Goal: Task Accomplishment & Management: Use online tool/utility

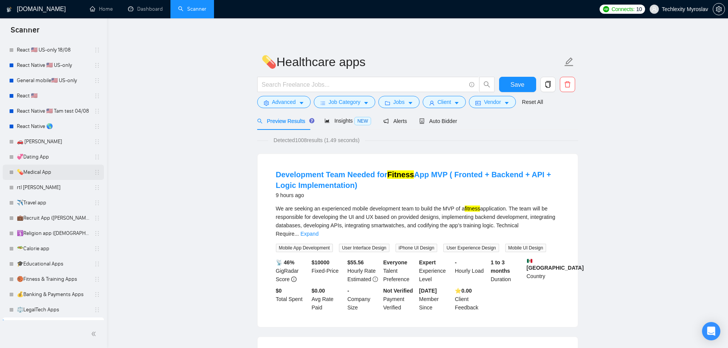
scroll to position [125, 0]
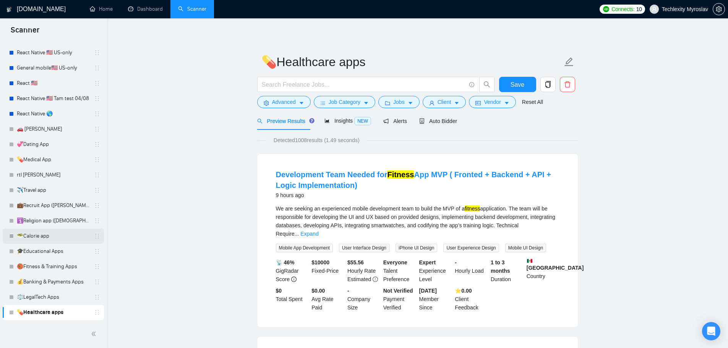
click at [54, 242] on link "🥗Calorie app" at bounding box center [53, 235] width 73 height 15
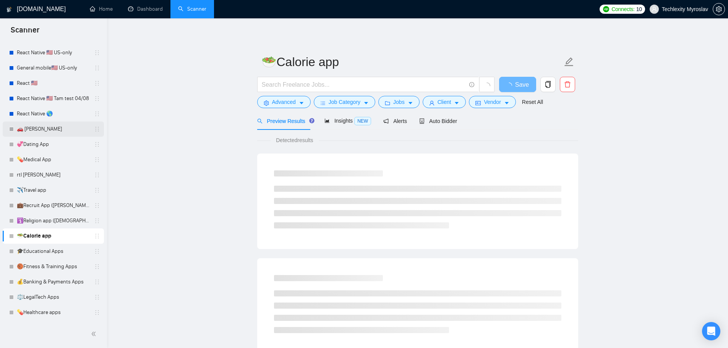
click at [54, 132] on link "🚗 [PERSON_NAME]" at bounding box center [53, 128] width 73 height 15
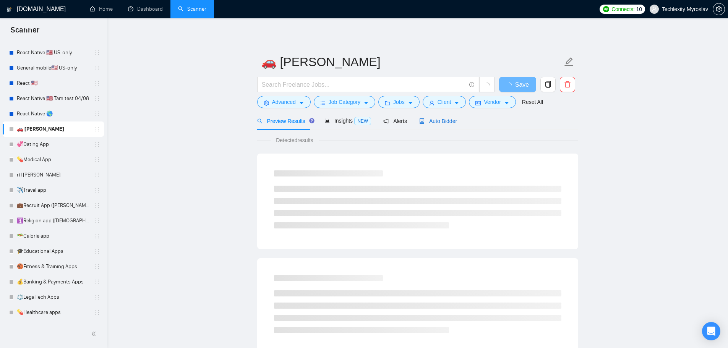
click at [429, 120] on span "Auto Bidder" at bounding box center [438, 121] width 38 height 6
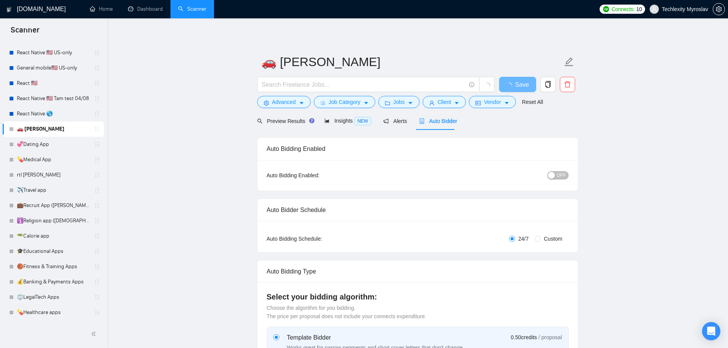
radio input "false"
radio input "true"
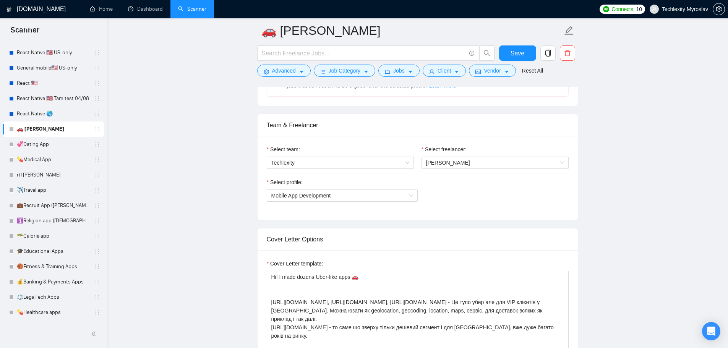
scroll to position [573, 0]
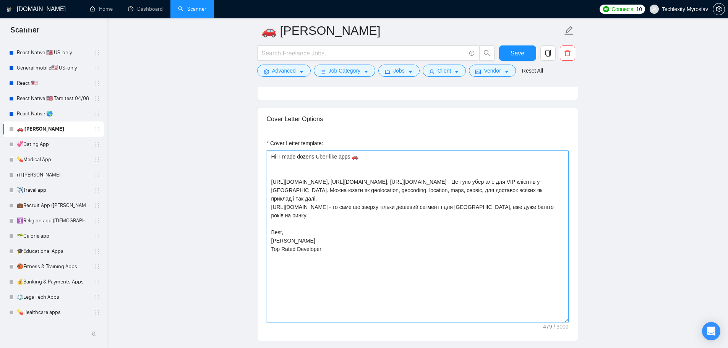
click at [296, 241] on textarea "Hi! I made dozens Uber-like apps 🚗. [URL][DOMAIN_NAME], [URL][DOMAIN_NAME], [UR…" at bounding box center [418, 237] width 302 height 172
click at [362, 235] on textarea "Hi! I made dozens Uber-like apps 🚗. https://apps.apple.com/us/app/for-drivers/i…" at bounding box center [418, 237] width 302 height 172
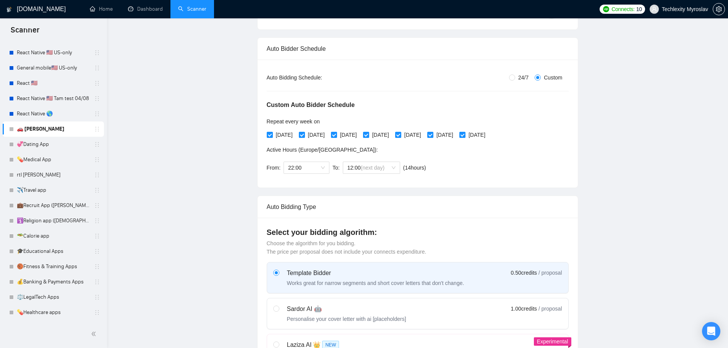
scroll to position [0, 0]
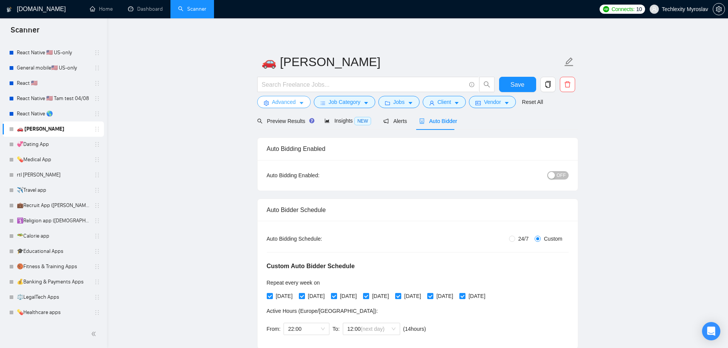
click at [277, 102] on span "Advanced" at bounding box center [284, 102] width 24 height 8
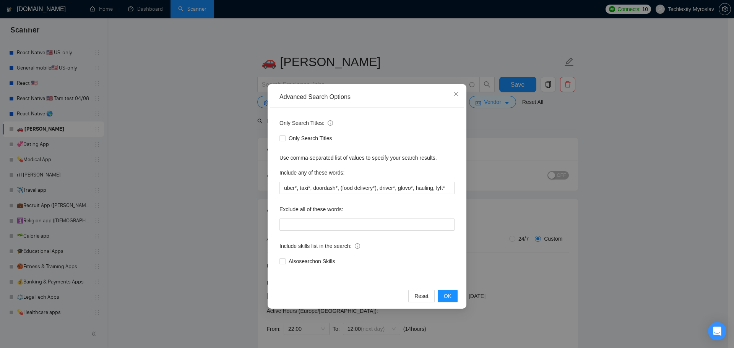
click at [256, 119] on div "Advanced Search Options Only Search Titles: Only Search Titles Use comma-separa…" at bounding box center [367, 174] width 734 height 348
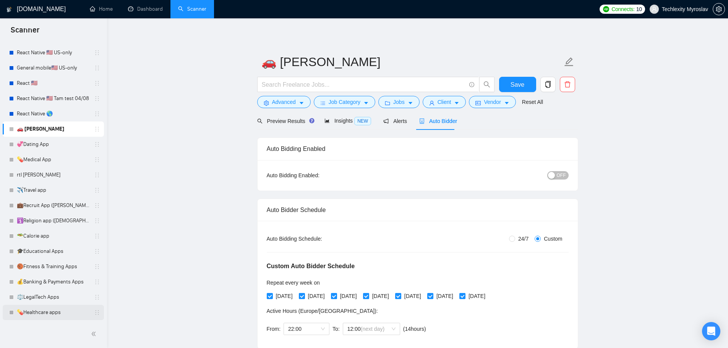
click at [53, 308] on link "💊Healthcare apps" at bounding box center [53, 312] width 73 height 15
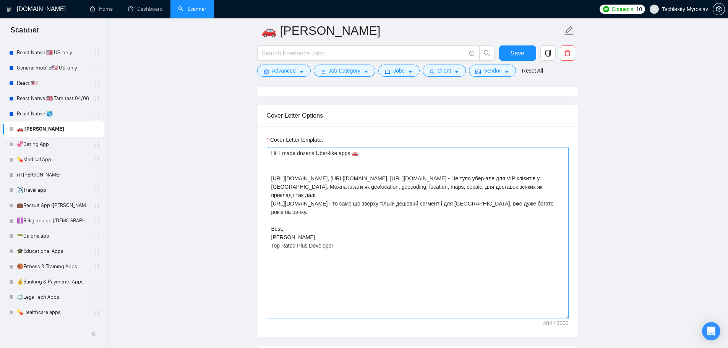
scroll to position [573, 0]
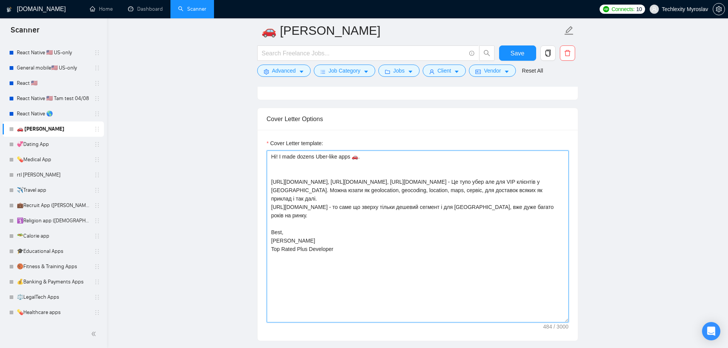
drag, startPoint x: 348, startPoint y: 243, endPoint x: 246, endPoint y: 144, distance: 142.1
click at [401, 179] on textarea "Hi! I made dozens Uber-like apps 🚗. https://apps.apple.com/us/app/for-drivers/i…" at bounding box center [418, 237] width 302 height 172
click at [358, 158] on textarea "Hi! I made dozens Uber-like apps 🚗. https://apps.apple.com/us/app/for-drivers/i…" at bounding box center [418, 237] width 302 height 172
click at [398, 226] on textarea "Hi! I made dozens Uber-like apps 🚗. https://apps.apple.com/us/app/for-drivers/i…" at bounding box center [418, 237] width 302 height 172
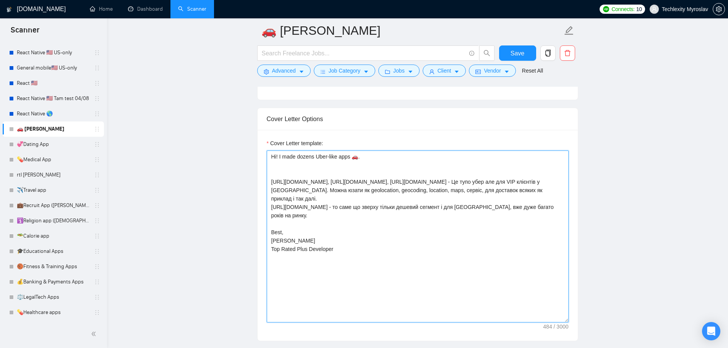
click at [397, 235] on textarea "Hi! I made dozens Uber-like apps 🚗. https://apps.apple.com/us/app/for-drivers/i…" at bounding box center [418, 237] width 302 height 172
click at [390, 248] on textarea "Hi! I made dozens Uber-like apps 🚗. https://apps.apple.com/us/app/for-drivers/i…" at bounding box center [418, 237] width 302 height 172
drag, startPoint x: 270, startPoint y: 157, endPoint x: 366, endPoint y: 153, distance: 95.2
click at [366, 153] on textarea "Hi! I made dozens Uber-like apps 🚗. https://apps.apple.com/us/app/for-drivers/i…" at bounding box center [418, 237] width 302 height 172
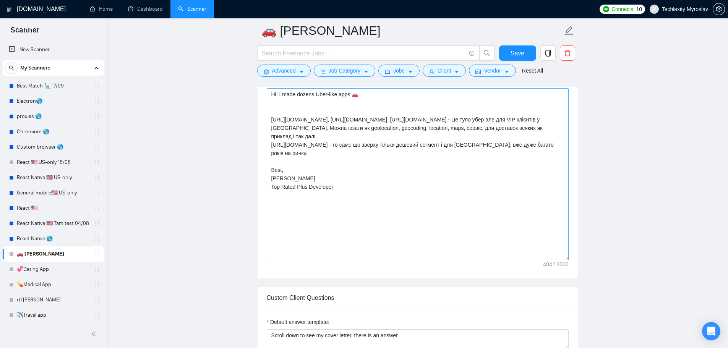
scroll to position [611, 0]
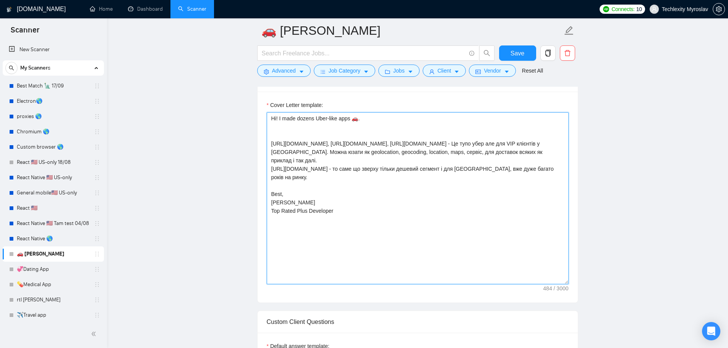
click at [383, 220] on textarea "Hi! I made dozens Uber-like apps 🚗. https://apps.apple.com/us/app/for-drivers/i…" at bounding box center [418, 198] width 302 height 172
paste textarea "successful Uber-like apps 🚗. Some of my work: https://www.gpu.travel/, https://…"
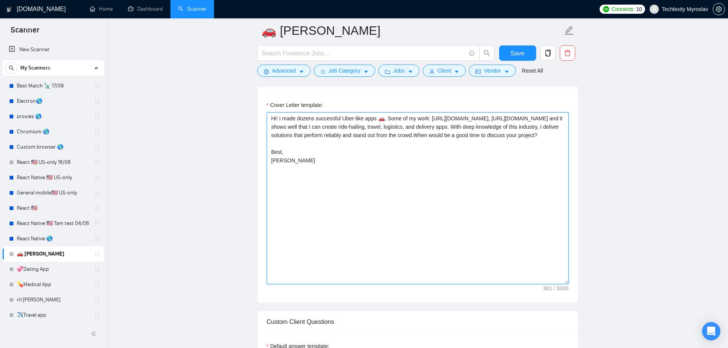
click at [454, 125] on textarea "Hi! I made dozens successful Uber-like apps 🚗. Some of my work: https://www.gpu…" at bounding box center [418, 198] width 302 height 172
click at [528, 135] on textarea "Hi! I made dozens successful Uber-like apps 🚗. Some of my work: https://www.gpu…" at bounding box center [418, 198] width 302 height 172
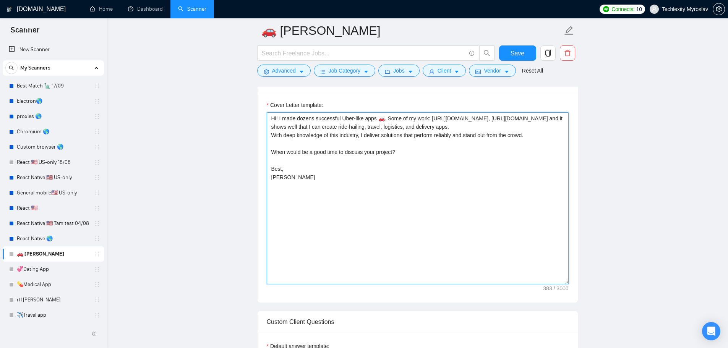
click at [483, 131] on textarea "Hi! I made dozens successful Uber-like apps 🚗. Some of my work: https://www.gpu…" at bounding box center [418, 198] width 302 height 172
click at [480, 125] on textarea "Hi! I made dozens successful Uber-like apps 🚗. Some of my work: https://www.gpu…" at bounding box center [418, 198] width 302 height 172
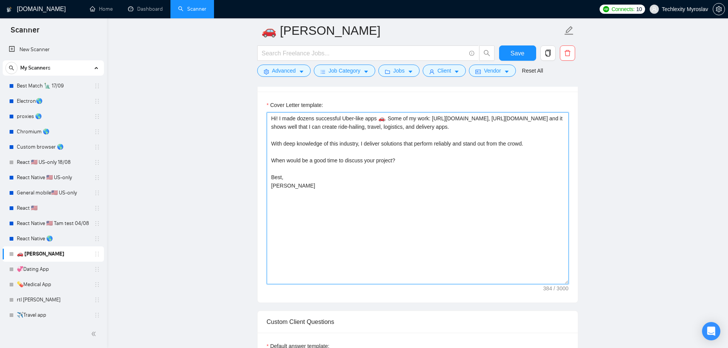
click at [329, 194] on textarea "Hi! I made dozens successful Uber-like apps 🚗. Some of my work: https://www.gpu…" at bounding box center [418, 198] width 302 height 172
drag, startPoint x: 374, startPoint y: 201, endPoint x: 262, endPoint y: 198, distance: 112.7
click at [262, 198] on div "Cover Letter template: Hi! I made dozens successful Uber-like apps 🚗. Some of m…" at bounding box center [418, 197] width 320 height 211
click at [347, 223] on textarea "Hi! I made dozens successful Uber-like apps 🚗. Some of my work: https://www.gpu…" at bounding box center [418, 198] width 302 height 172
click at [375, 202] on textarea "Hi! I made dozens successful Uber-like apps 🚗. Some of my work: https://www.gpu…" at bounding box center [418, 198] width 302 height 172
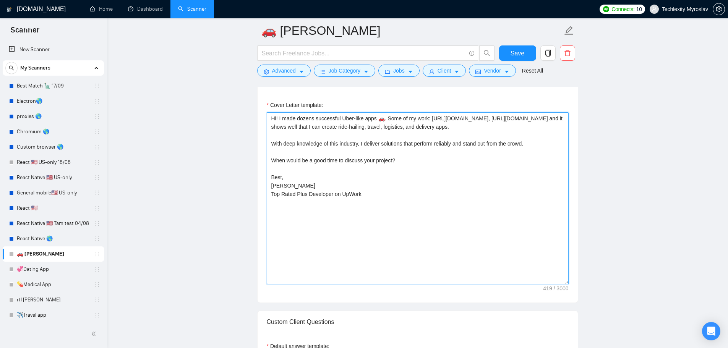
click at [399, 163] on textarea "Hi! I made dozens successful Uber-like apps 🚗. Some of my work: https://www.gpu…" at bounding box center [418, 198] width 302 height 172
click at [272, 159] on textarea "Hi! I made dozens successful Uber-like apps 🚗. Some of my work: https://www.gpu…" at bounding box center [418, 198] width 302 height 172
paste textarea "🚀"
click at [269, 143] on textarea "Hi! I made dozens successful Uber-like apps 🚗. Some of my work: https://www.gpu…" at bounding box center [418, 198] width 302 height 172
paste textarea "💯"
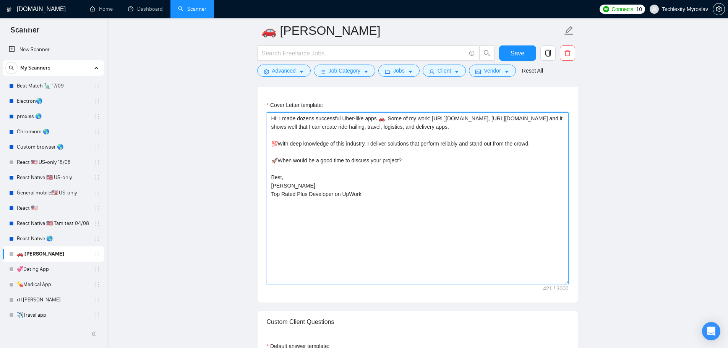
click at [271, 119] on textarea "Hi! I made dozens successful Uber-like apps 🚗. Some of my work: https://www.gpu…" at bounding box center [418, 198] width 302 height 172
paste textarea "👋"
click at [284, 119] on textarea "👋Hi! I made dozens successful Uber-like apps 🚗. Some of my work: https://www.gp…" at bounding box center [418, 198] width 302 height 172
click at [354, 145] on textarea "👋Hey! I made dozens successful Uber-like apps 🚗. Some of my work: https://www.g…" at bounding box center [418, 198] width 302 height 172
drag, startPoint x: 402, startPoint y: 119, endPoint x: 418, endPoint y: 118, distance: 16.8
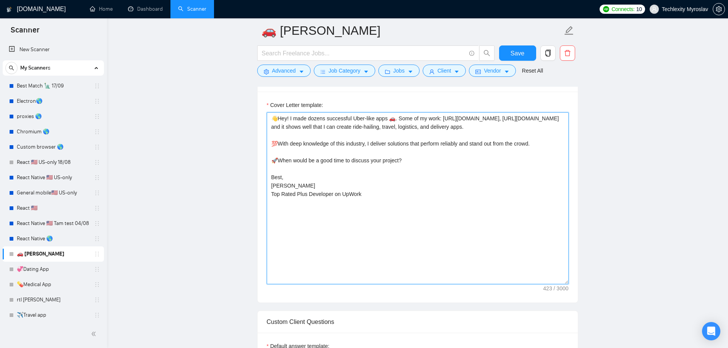
click at [418, 118] on textarea "👋Hey! I made dozens successful Uber-like apps 🚗. Some of my work: https://www.g…" at bounding box center [418, 198] width 302 height 172
click at [295, 128] on textarea "👋Hey! I made dozens successful Uber-like apps 🚗. See my work: https://www.gpu.t…" at bounding box center [418, 198] width 302 height 172
click at [384, 199] on textarea "👋Hey! I made dozens successful Uber-like apps 🚗. See my work: https://www.gpu.t…" at bounding box center [418, 198] width 302 height 172
paste textarea "of Uber-like apps 🚗, such as https://apps.apple.com/us/app/for-drivers/id646373…"
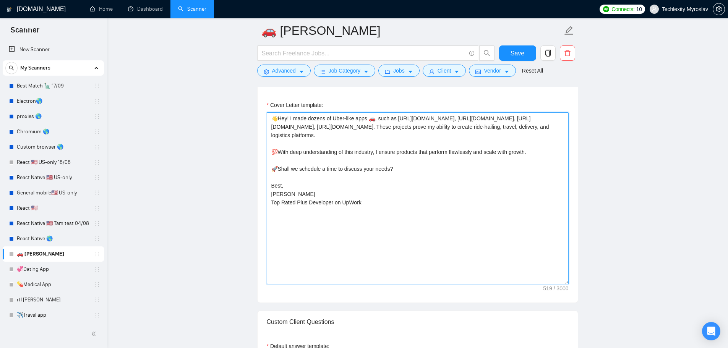
type textarea "👋Hey! I made dozens of Uber-like apps 🚗, such as [URL][DOMAIN_NAME], [URL][DOMA…"
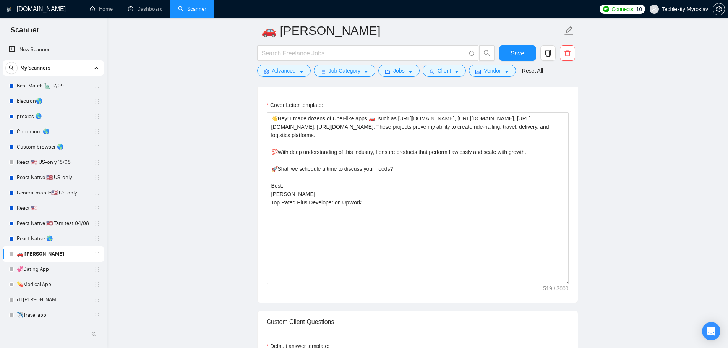
drag, startPoint x: 640, startPoint y: 111, endPoint x: 615, endPoint y: 101, distance: 26.0
click at [640, 111] on main "🚗 tamara Save Advanced Job Category Jobs Client Vendor Reset All Preview Result…" at bounding box center [417, 344] width 596 height 1850
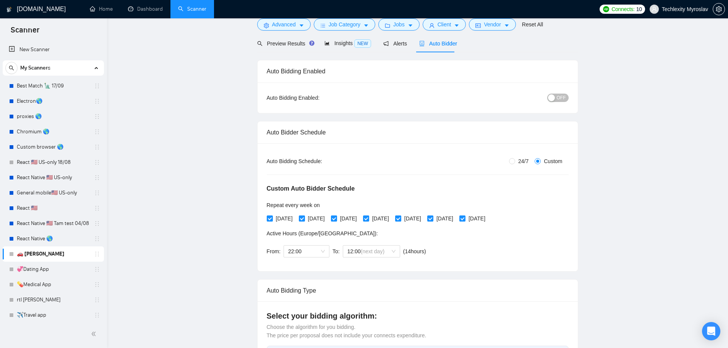
scroll to position [0, 0]
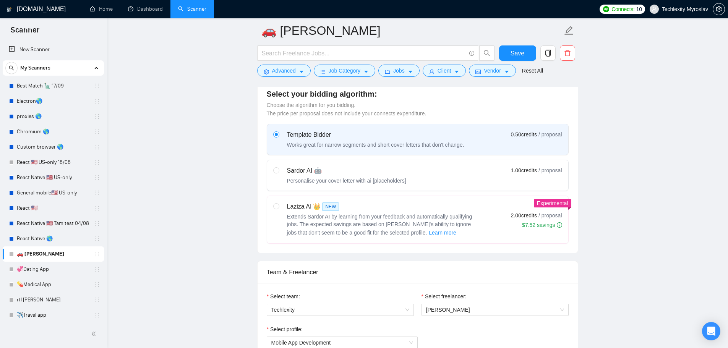
click at [316, 168] on div "Sardor AI 🤖" at bounding box center [346, 170] width 119 height 9
click at [279, 168] on input "radio" at bounding box center [275, 169] width 5 height 5
radio input "true"
radio input "false"
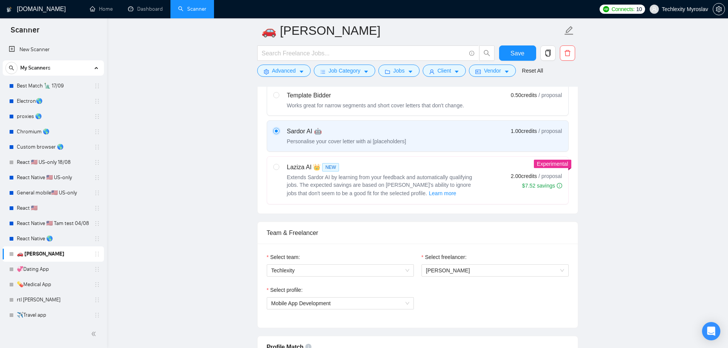
scroll to position [344, 0]
click at [284, 107] on div "Template Bidder Works great for narrow segments and short cover letters that do…" at bounding box center [368, 101] width 191 height 18
click at [279, 99] on input "radio" at bounding box center [275, 95] width 5 height 5
radio input "true"
radio input "false"
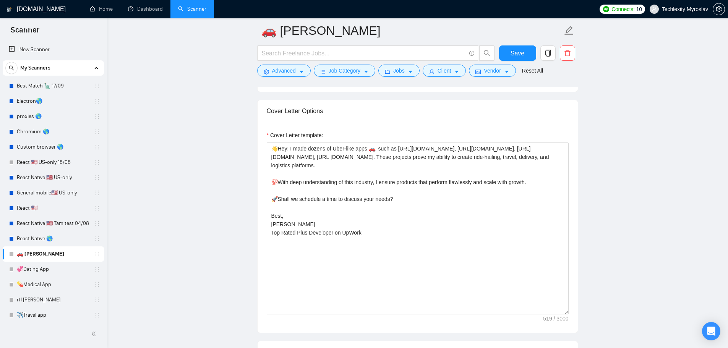
scroll to position [420, 0]
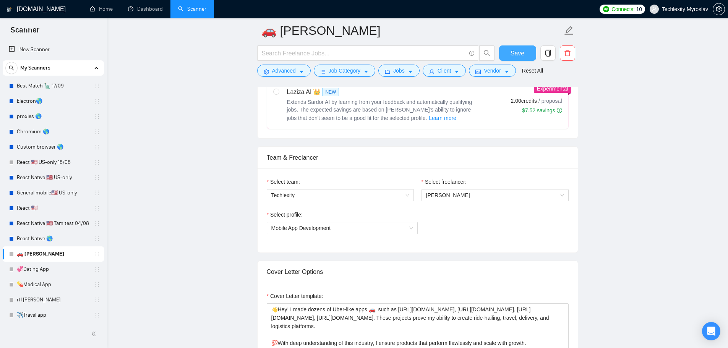
click at [515, 53] on span "Save" at bounding box center [517, 54] width 14 height 10
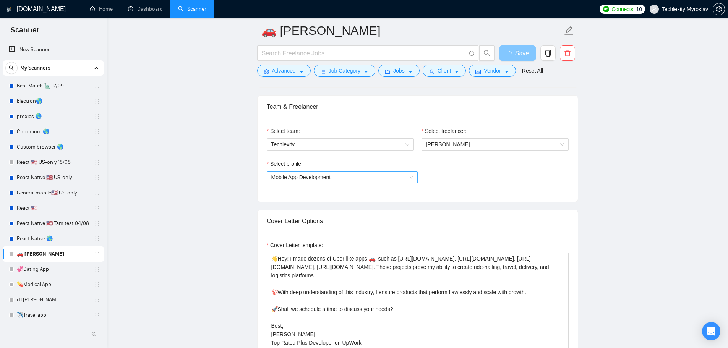
scroll to position [497, 0]
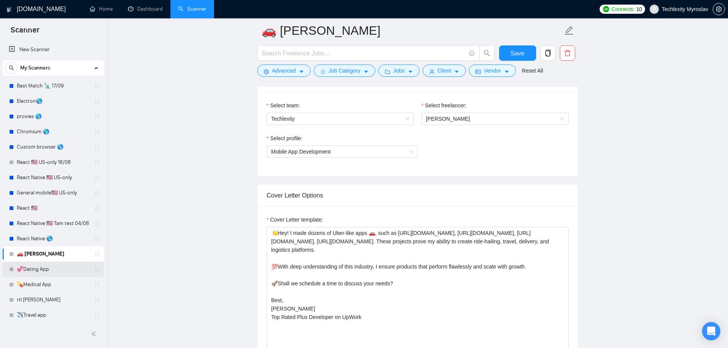
click at [49, 270] on link "💞Dating App" at bounding box center [53, 269] width 73 height 15
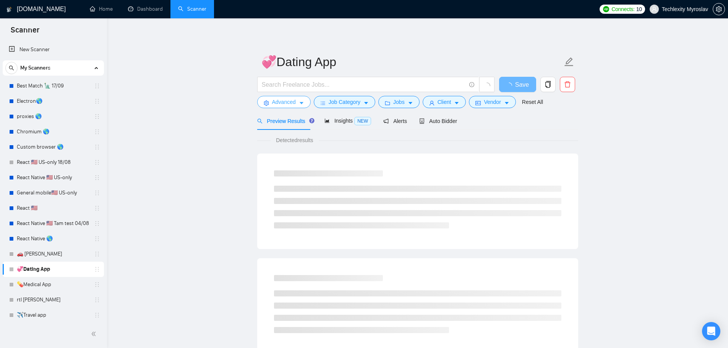
click at [285, 98] on span "Advanced" at bounding box center [284, 102] width 24 height 8
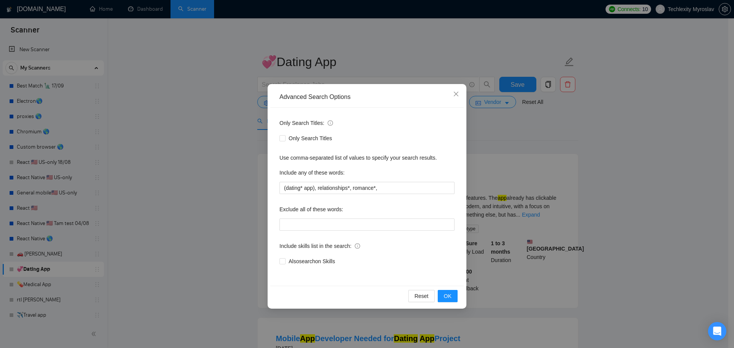
click at [244, 113] on div "Advanced Search Options Only Search Titles: Only Search Titles Use comma-separa…" at bounding box center [367, 174] width 734 height 348
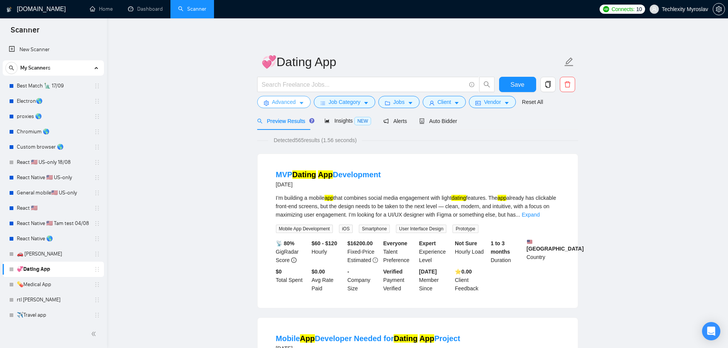
click at [282, 99] on span "Advanced" at bounding box center [284, 102] width 24 height 8
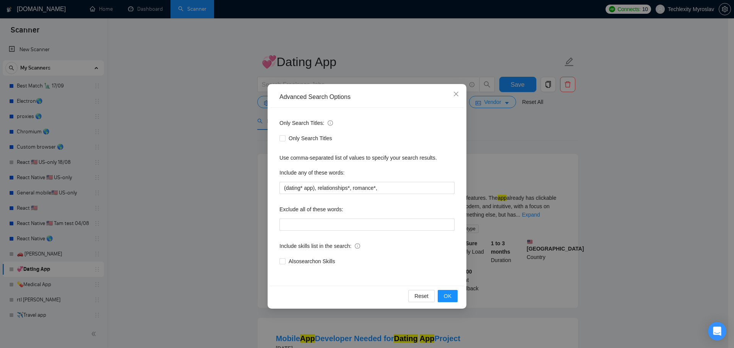
click at [561, 228] on div "Advanced Search Options Only Search Titles: Only Search Titles Use comma-separa…" at bounding box center [367, 174] width 734 height 348
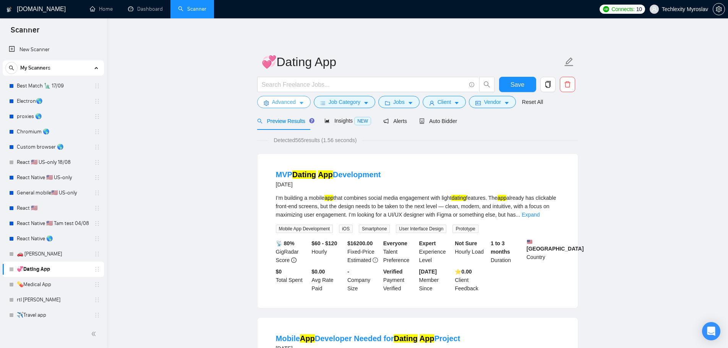
click at [287, 101] on span "Advanced" at bounding box center [284, 102] width 24 height 8
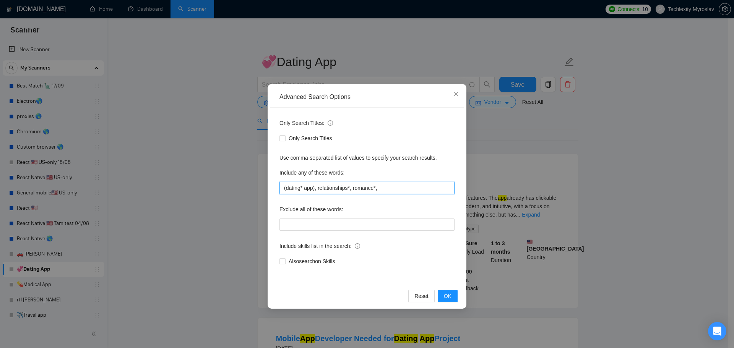
drag, startPoint x: 315, startPoint y: 190, endPoint x: 321, endPoint y: 191, distance: 6.7
click at [315, 190] on input "(dating* app), relationships*, romance*," at bounding box center [366, 188] width 175 height 12
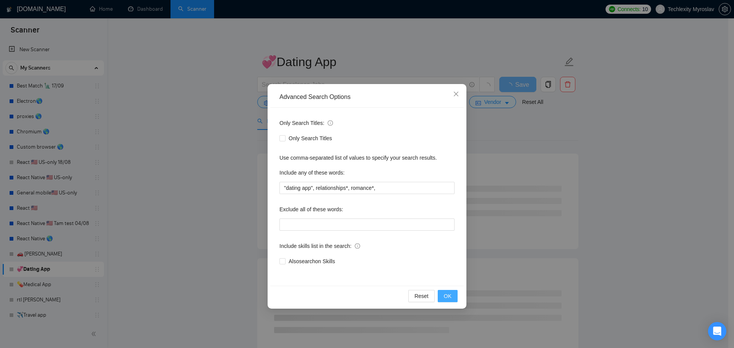
click at [450, 299] on span "OK" at bounding box center [448, 296] width 8 height 8
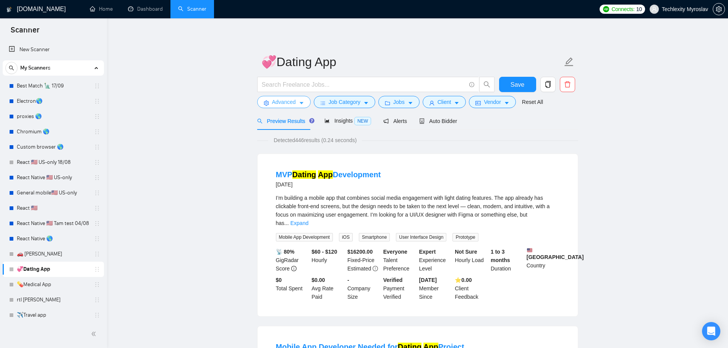
click at [287, 101] on span "Advanced" at bounding box center [284, 102] width 24 height 8
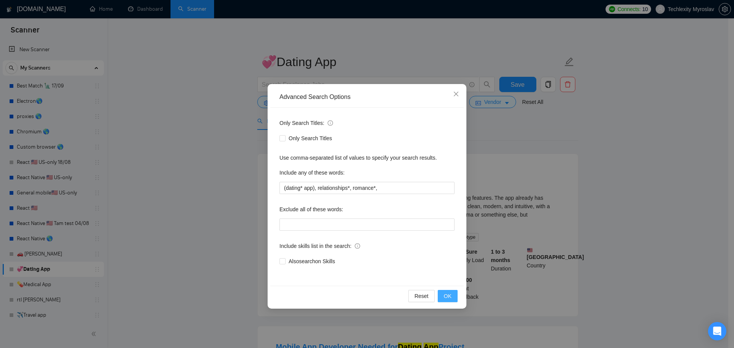
click at [447, 297] on span "OK" at bounding box center [448, 296] width 8 height 8
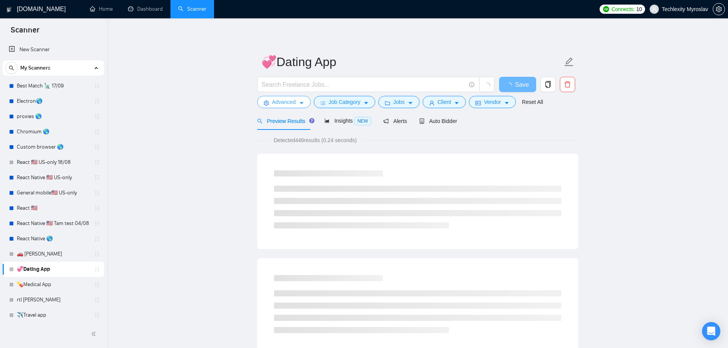
click at [273, 103] on span "Advanced" at bounding box center [284, 102] width 24 height 8
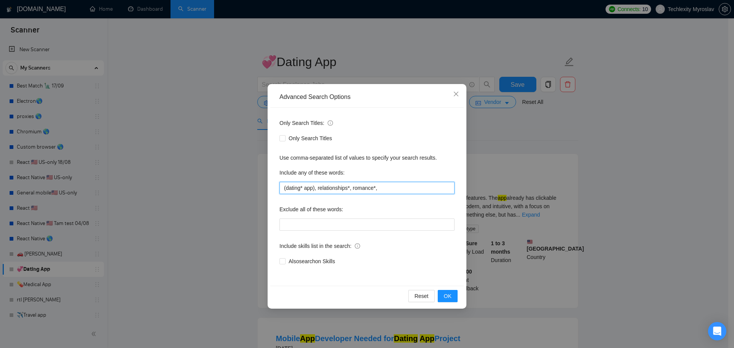
drag, startPoint x: 383, startPoint y: 189, endPoint x: 315, endPoint y: 194, distance: 68.1
click at [315, 194] on input "(dating* app), relationships*, romance*," at bounding box center [366, 188] width 175 height 12
click at [446, 298] on span "OK" at bounding box center [448, 296] width 8 height 8
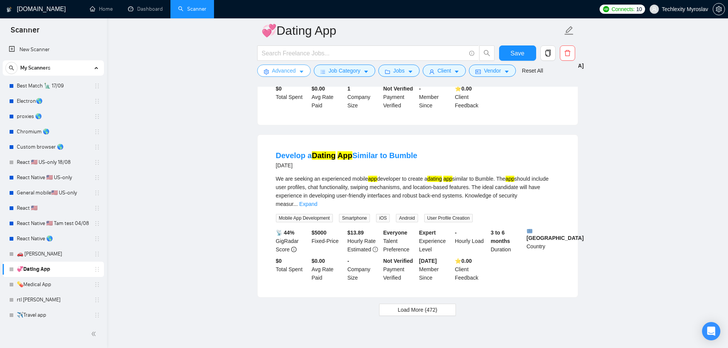
scroll to position [1511, 0]
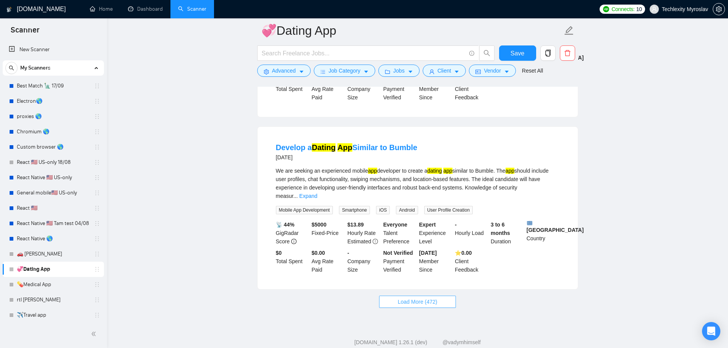
click at [407, 298] on span "Load More (472)" at bounding box center [418, 302] width 40 height 8
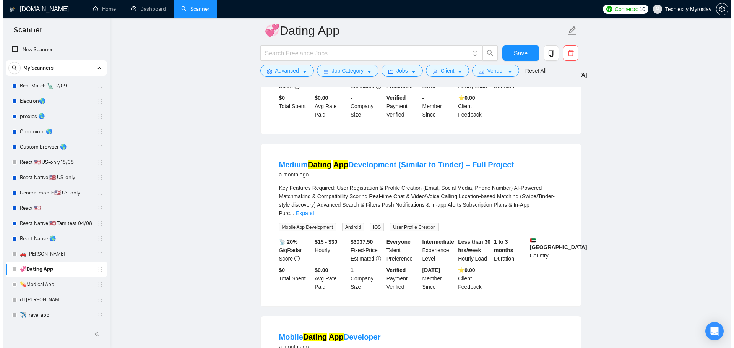
scroll to position [3040, 0]
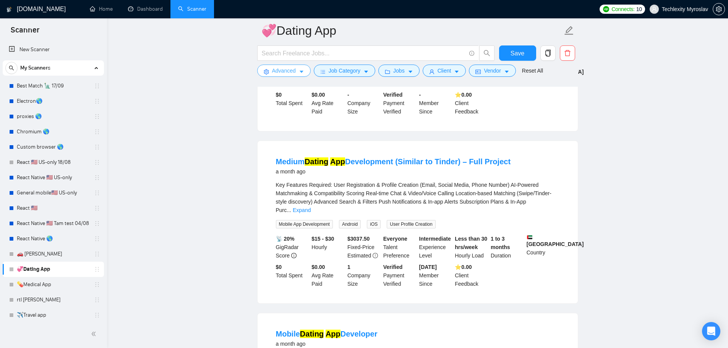
click at [288, 72] on span "Advanced" at bounding box center [284, 70] width 24 height 8
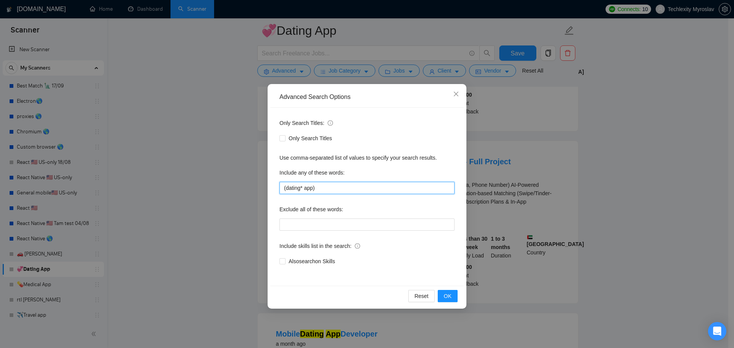
click at [352, 189] on input "(dating* app)" at bounding box center [366, 188] width 175 height 12
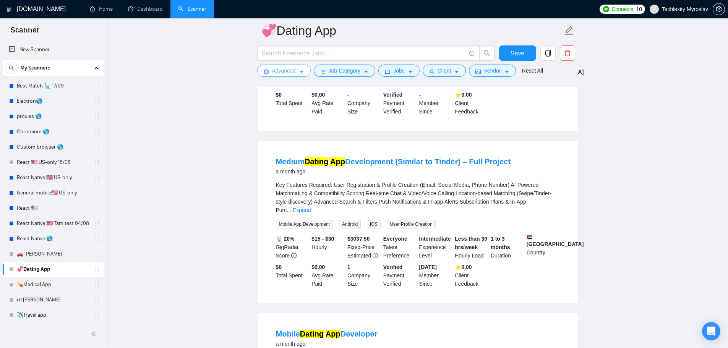
click at [291, 73] on span "Advanced" at bounding box center [284, 70] width 24 height 8
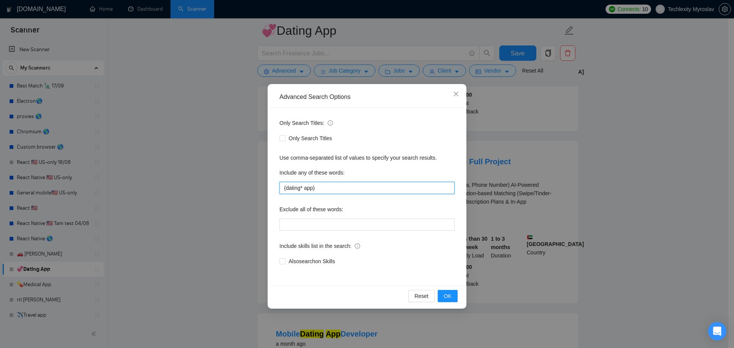
click at [376, 192] on input "(dating* app)" at bounding box center [366, 188] width 175 height 12
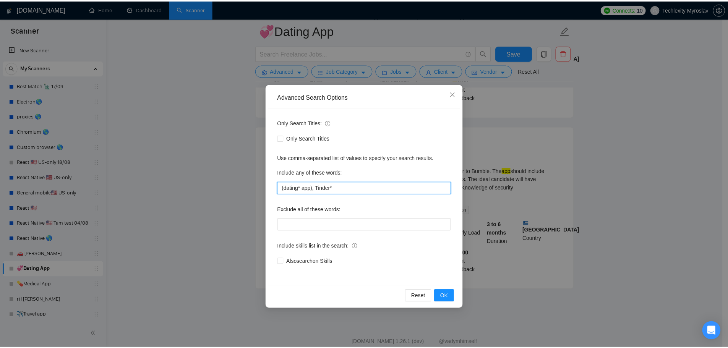
scroll to position [926, 0]
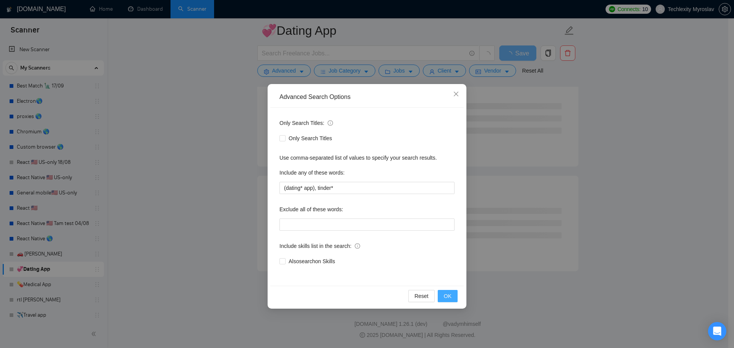
click at [448, 296] on span "OK" at bounding box center [448, 296] width 8 height 8
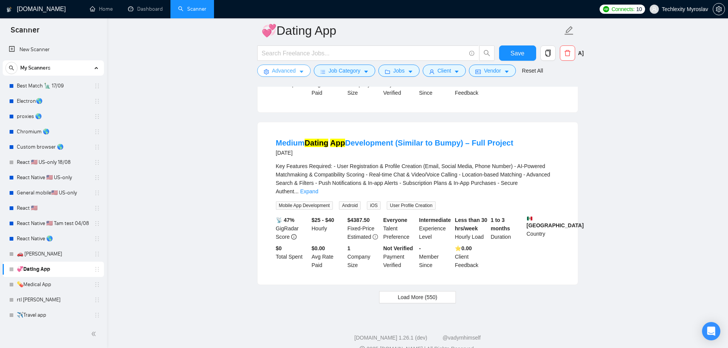
scroll to position [1517, 0]
click at [416, 292] on span "Load More (550)" at bounding box center [418, 296] width 40 height 8
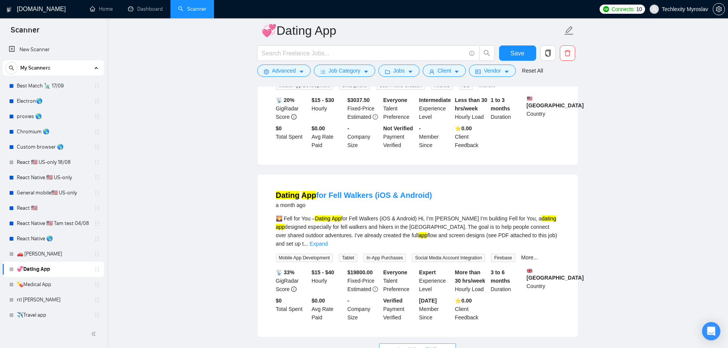
scroll to position [3173, 0]
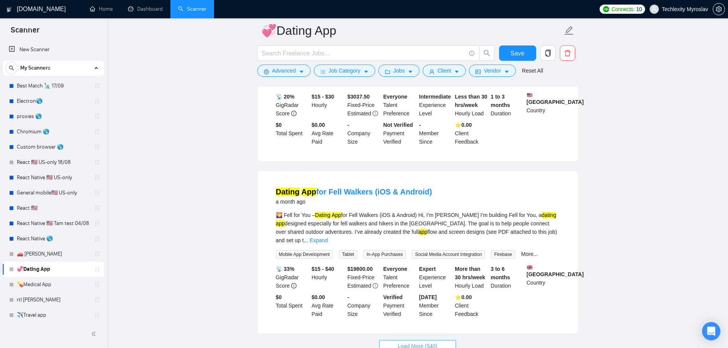
click at [404, 342] on span "Load More (540)" at bounding box center [418, 346] width 40 height 8
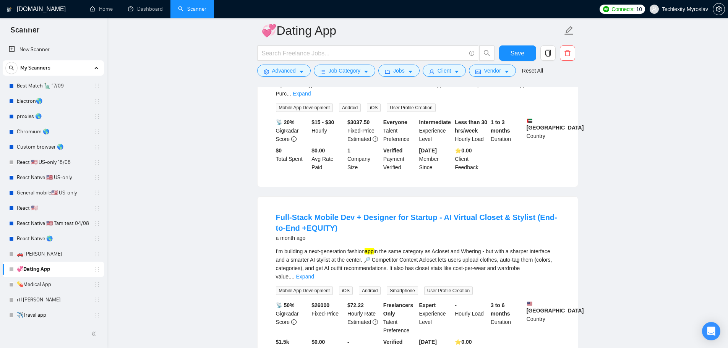
scroll to position [3670, 0]
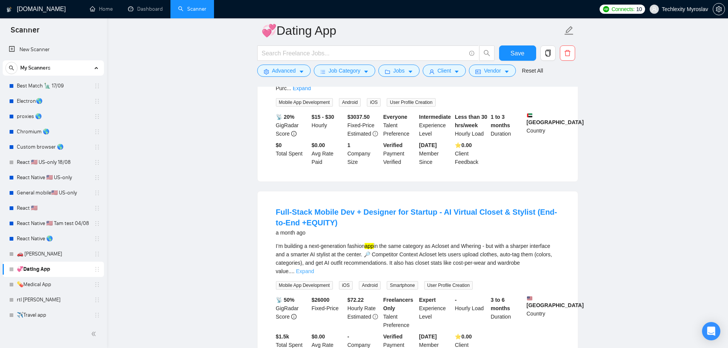
click at [314, 268] on link "Expand" at bounding box center [305, 271] width 18 height 6
click at [548, 242] on div "I’m building a next-generation fashion app in the same category as Acloset and …" at bounding box center [417, 259] width 283 height 34
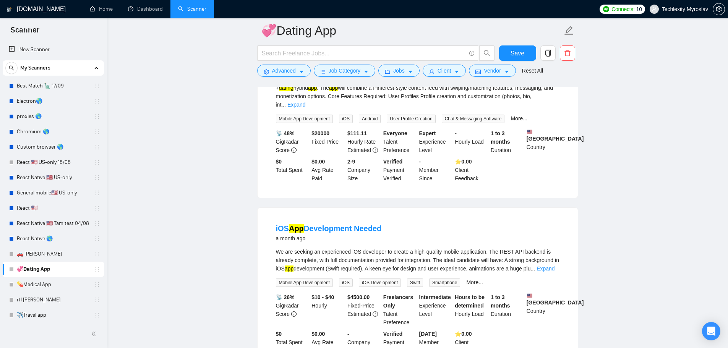
scroll to position [4319, 0]
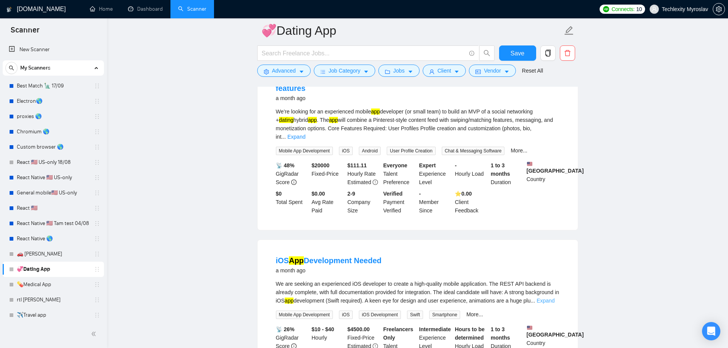
click at [549, 298] on link "Expand" at bounding box center [545, 301] width 18 height 6
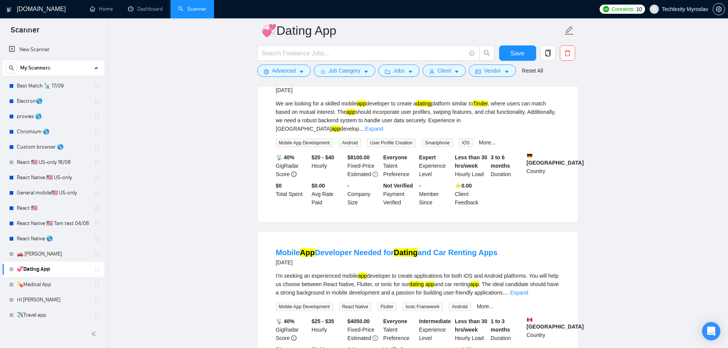
scroll to position [5064, 0]
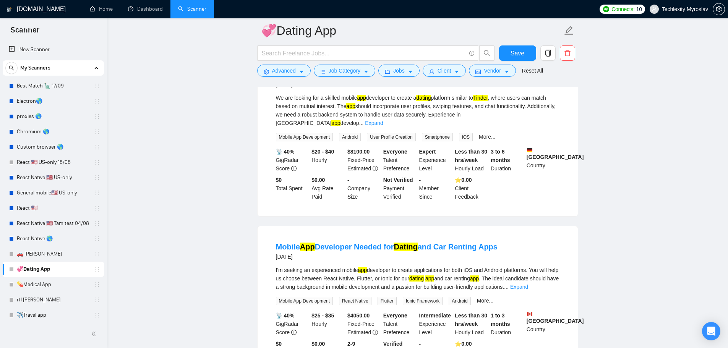
click at [528, 284] on link "Expand" at bounding box center [519, 287] width 18 height 6
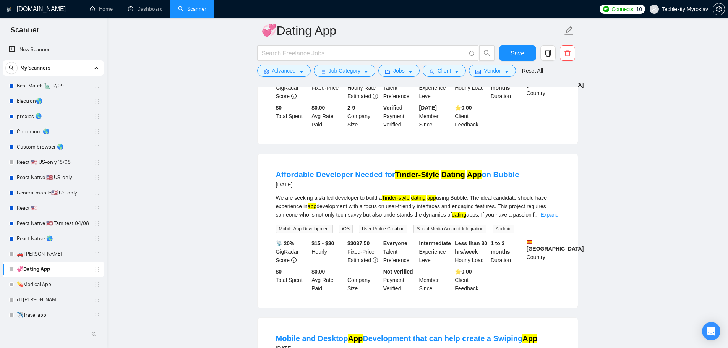
scroll to position [6058, 0]
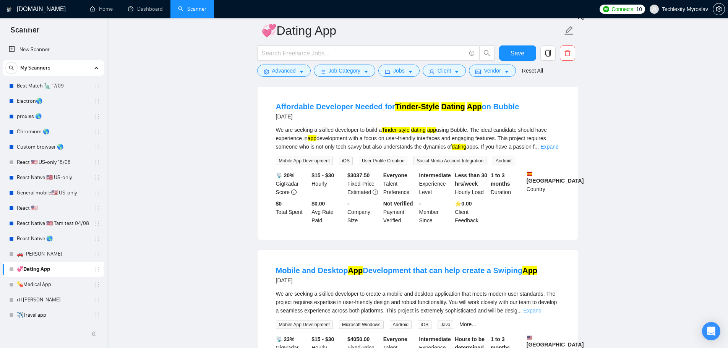
click at [541, 308] on link "Expand" at bounding box center [532, 311] width 18 height 6
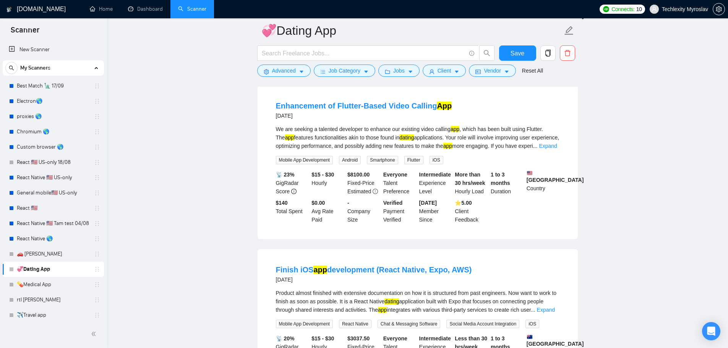
scroll to position [6478, 0]
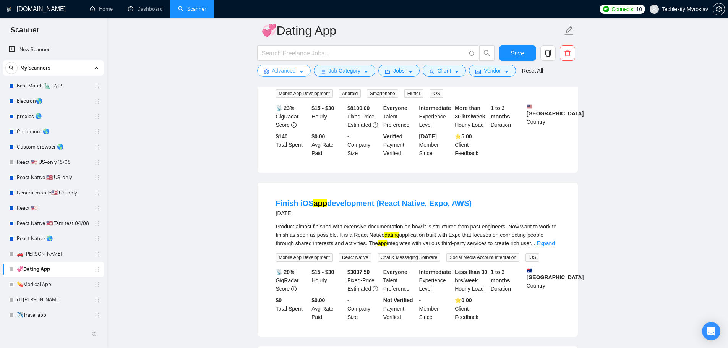
click at [283, 69] on span "Advanced" at bounding box center [284, 70] width 24 height 8
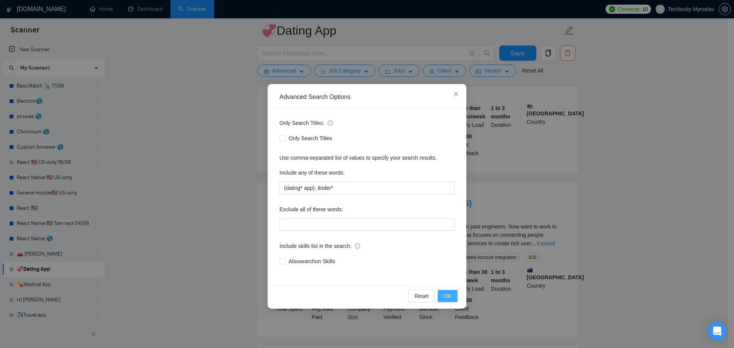
drag, startPoint x: 448, startPoint y: 295, endPoint x: 415, endPoint y: 242, distance: 62.3
click at [415, 242] on div "Advanced Search Options Only Search Titles: Only Search Titles Use comma-separa…" at bounding box center [366, 196] width 199 height 225
drag, startPoint x: 316, startPoint y: 185, endPoint x: 309, endPoint y: 191, distance: 8.1
click at [309, 191] on input "(dating* app), tinder*" at bounding box center [366, 188] width 175 height 12
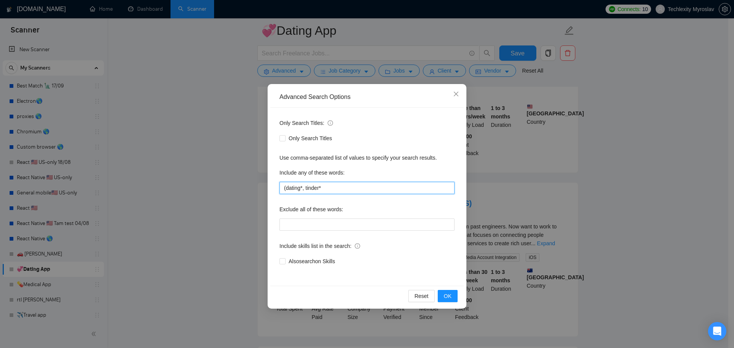
click at [285, 187] on input "(dating*, tinder*" at bounding box center [366, 188] width 175 height 12
click at [455, 295] on button "OK" at bounding box center [447, 296] width 20 height 12
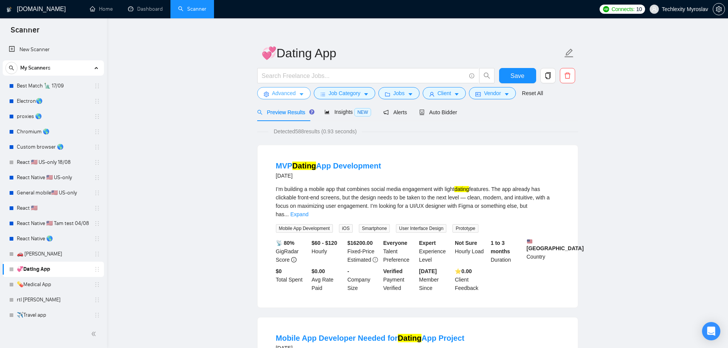
scroll to position [0, 0]
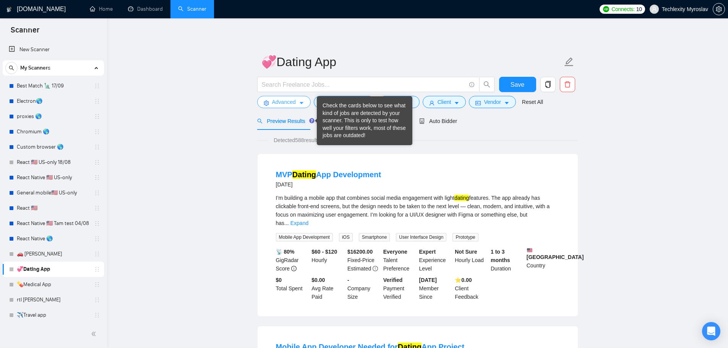
click at [295, 103] on button "Advanced" at bounding box center [283, 102] width 53 height 12
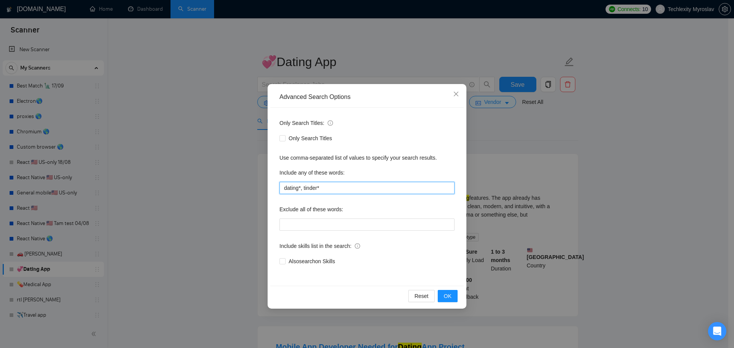
click at [298, 189] on input "dating*, tinder*" at bounding box center [366, 188] width 175 height 12
click at [341, 180] on div "Include any of these words:" at bounding box center [366, 174] width 175 height 15
click at [340, 192] on input "dating*, tinder*" at bounding box center [366, 188] width 175 height 12
click at [449, 296] on span "OK" at bounding box center [448, 296] width 8 height 8
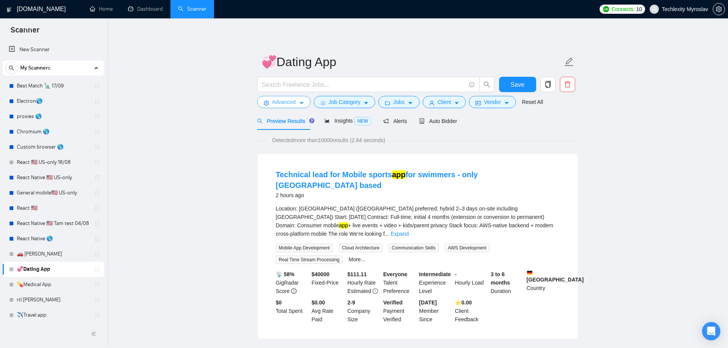
click at [279, 102] on span "Advanced" at bounding box center [284, 102] width 24 height 8
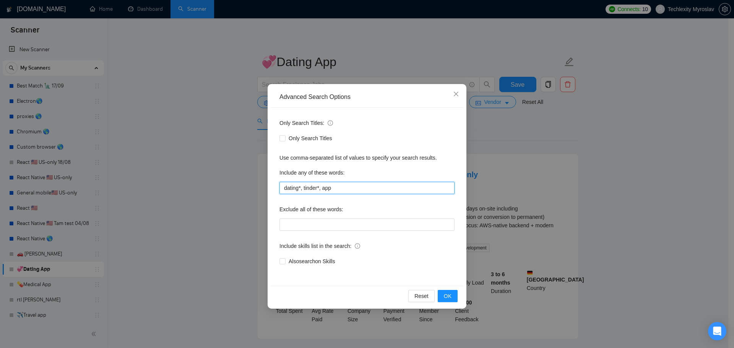
click at [354, 187] on input "dating*, tinder*, app" at bounding box center [366, 188] width 175 height 12
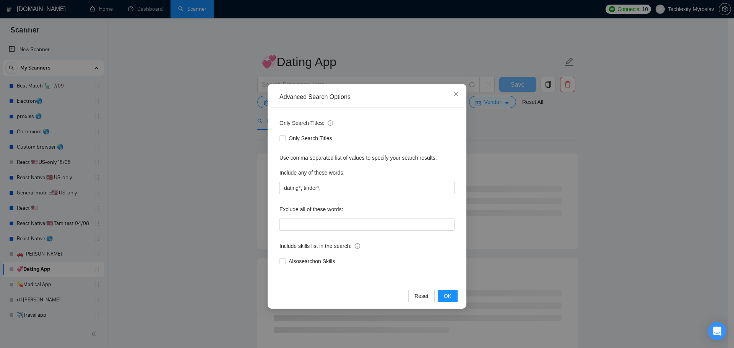
click at [360, 166] on div "Only Search Titles: Only Search Titles Use comma-separated list of values to sp…" at bounding box center [366, 197] width 193 height 178
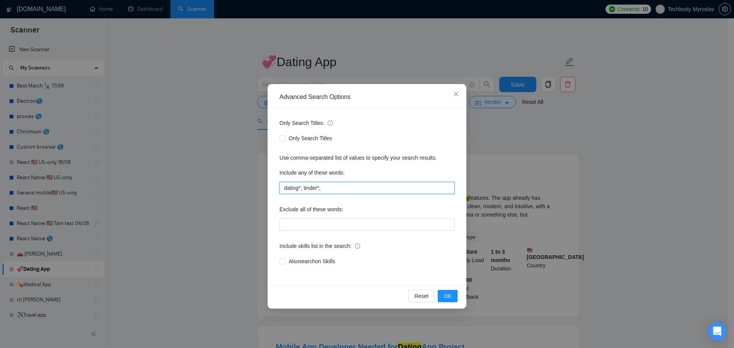
click at [298, 190] on input "dating*, tinder*," at bounding box center [366, 188] width 175 height 12
click at [448, 296] on span "OK" at bounding box center [448, 296] width 8 height 8
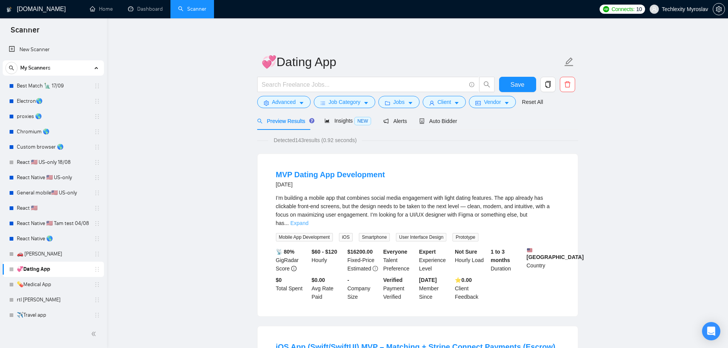
click at [308, 220] on link "Expand" at bounding box center [299, 223] width 18 height 6
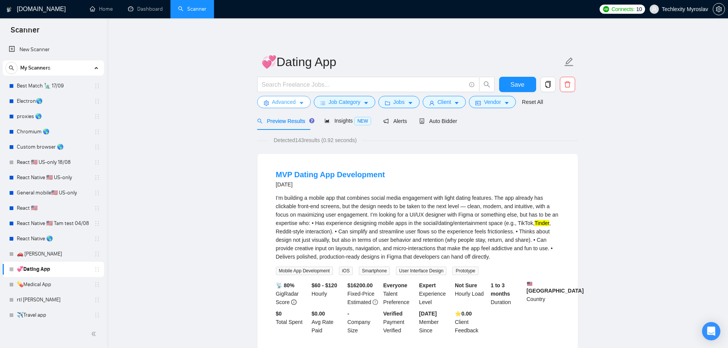
click at [280, 100] on span "Advanced" at bounding box center [284, 102] width 24 height 8
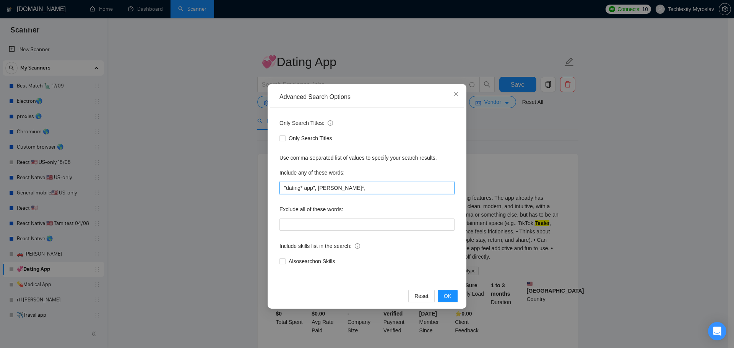
click at [315, 189] on input ""dating* app", tinder*," at bounding box center [366, 188] width 175 height 12
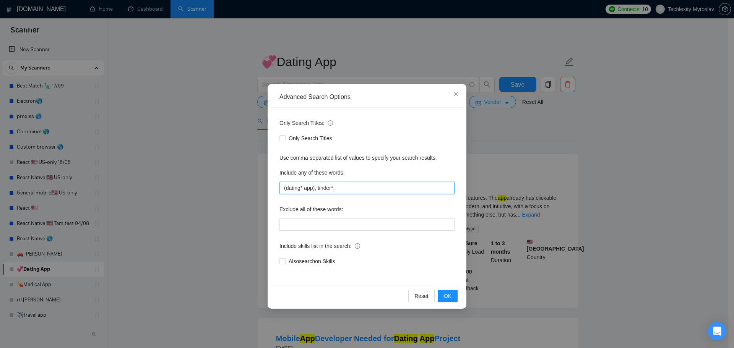
click at [303, 189] on input "(dating* app), tinder*," at bounding box center [366, 188] width 175 height 12
click at [311, 189] on input "(dating app), tinder*," at bounding box center [366, 188] width 175 height 12
click at [451, 296] on button "OK" at bounding box center [447, 296] width 20 height 12
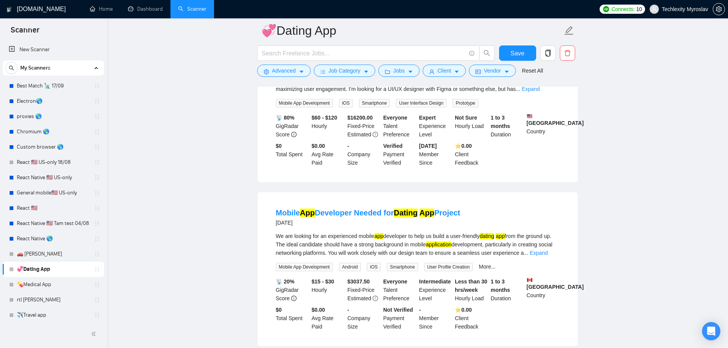
scroll to position [191, 0]
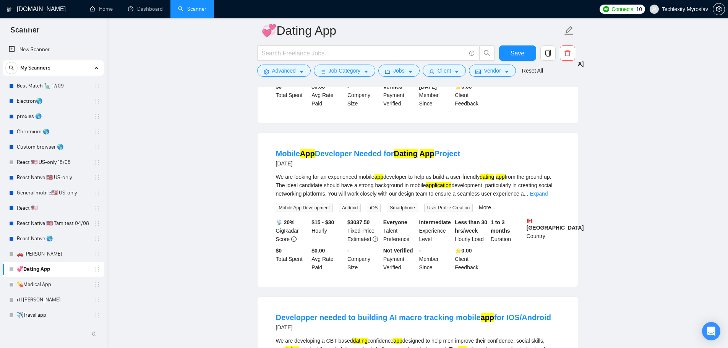
drag, startPoint x: 385, startPoint y: 188, endPoint x: 274, endPoint y: 118, distance: 131.3
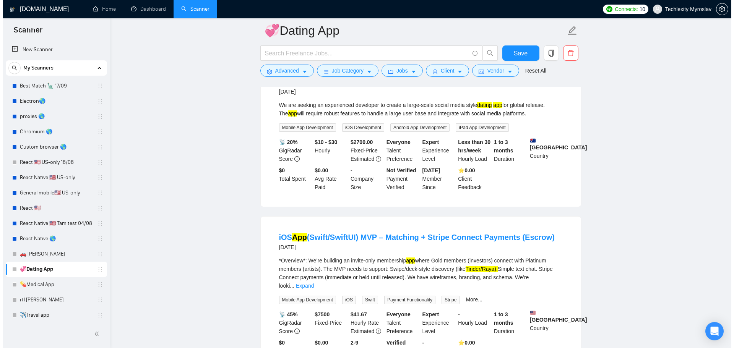
scroll to position [1108, 0]
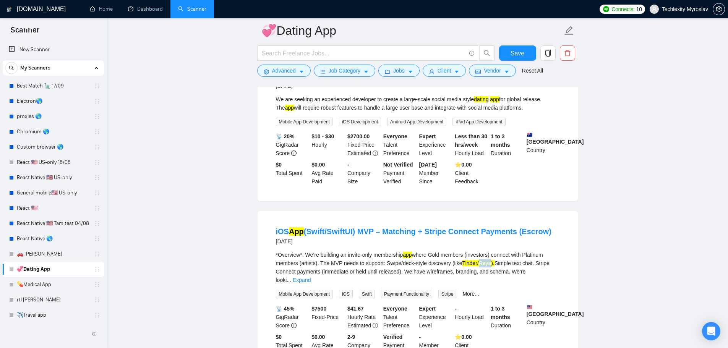
drag, startPoint x: 478, startPoint y: 263, endPoint x: 489, endPoint y: 264, distance: 10.8
click at [489, 264] on mark "Tinder/Raya)." at bounding box center [478, 263] width 32 height 6
copy mark "Raya"
click at [281, 71] on span "Advanced" at bounding box center [284, 70] width 24 height 8
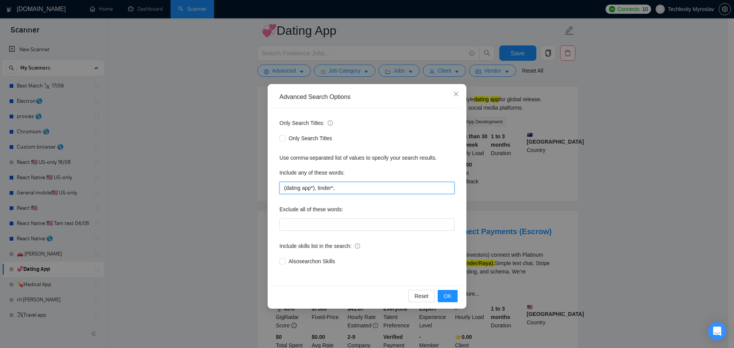
click at [358, 186] on input "(dating app*), tinder*," at bounding box center [366, 188] width 175 height 12
paste input "Raya"
click at [448, 294] on span "OK" at bounding box center [448, 296] width 8 height 8
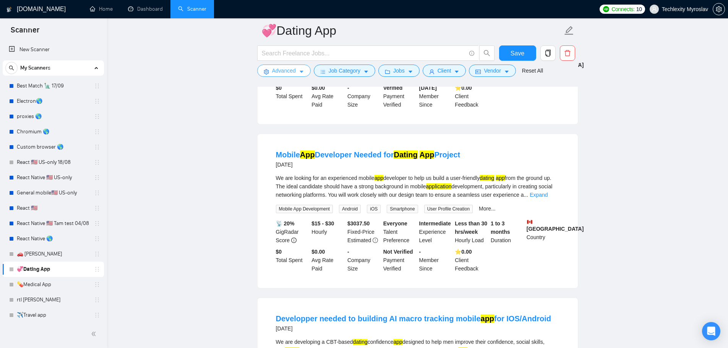
scroll to position [191, 0]
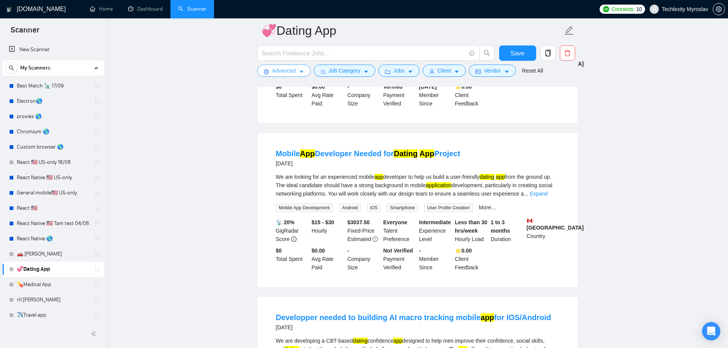
click at [289, 71] on span "Advanced" at bounding box center [284, 70] width 24 height 8
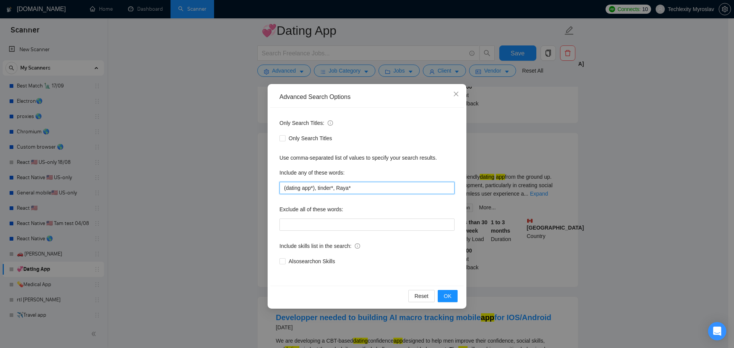
click at [342, 192] on input "(dating app*), tinder*, Raya*" at bounding box center [366, 188] width 175 height 12
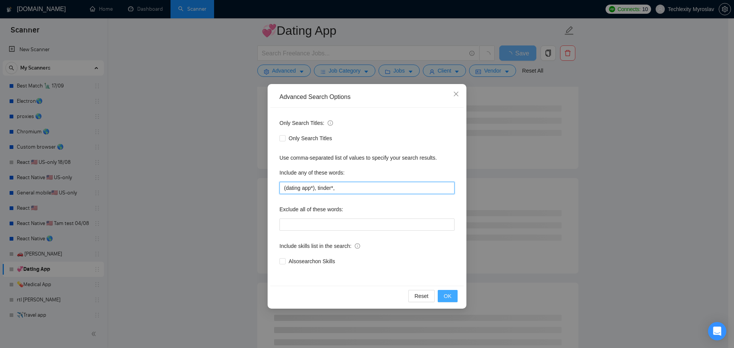
type input "(dating app*), tinder*,"
click at [450, 296] on span "OK" at bounding box center [448, 296] width 8 height 8
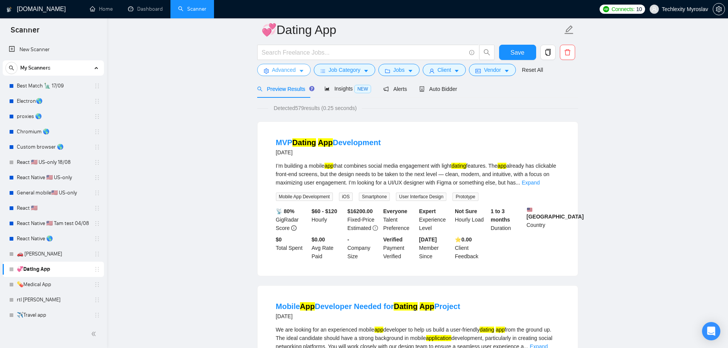
scroll to position [0, 0]
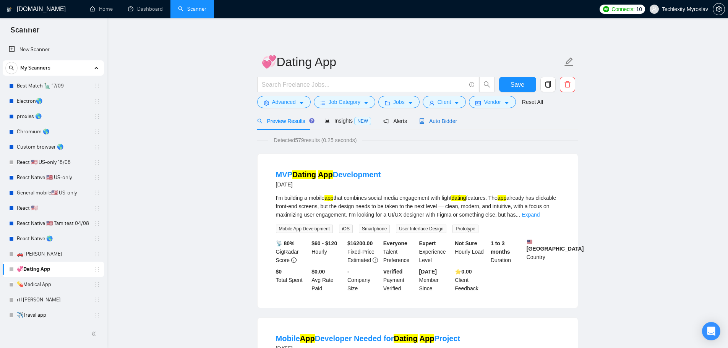
click at [453, 123] on span "Auto Bidder" at bounding box center [438, 121] width 38 height 6
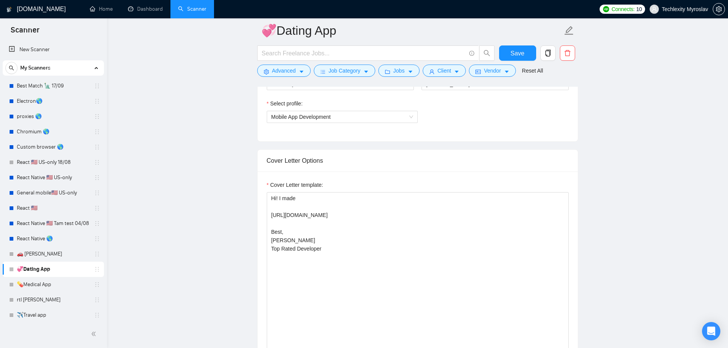
scroll to position [535, 0]
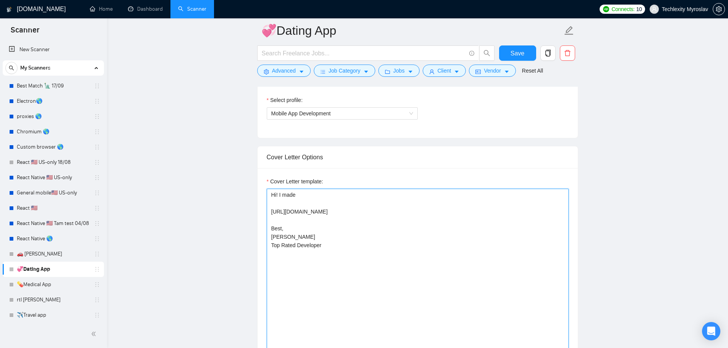
drag, startPoint x: 402, startPoint y: 213, endPoint x: 252, endPoint y: 204, distance: 150.1
click at [272, 211] on textarea "Hi! I made https://apps.apple.com/us/app/stroynik/id6446489002 Best, Myroslav K…" at bounding box center [418, 275] width 302 height 172
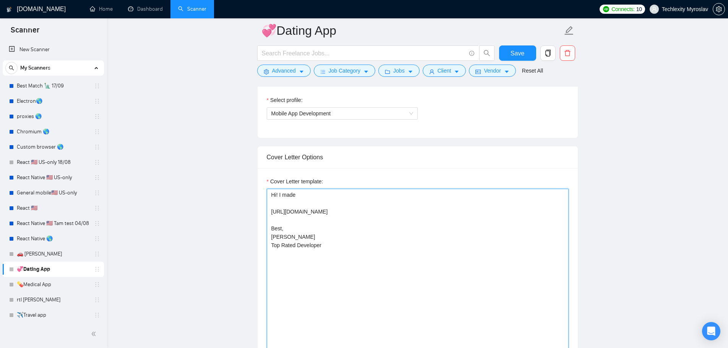
click at [272, 211] on textarea "Hi! I made https://apps.apple.com/us/app/stroynik/id6446489002 Best, Myroslav K…" at bounding box center [418, 275] width 302 height 172
click at [390, 249] on textarea "Hi! I made https://apps.apple.com/us/app/stroynik/id6446489002 Best, Myroslav K…" at bounding box center [418, 275] width 302 height 172
paste textarea "👋Hey! I built successful Dating & Social apps ❤️, such as Stroynik . My work sh…"
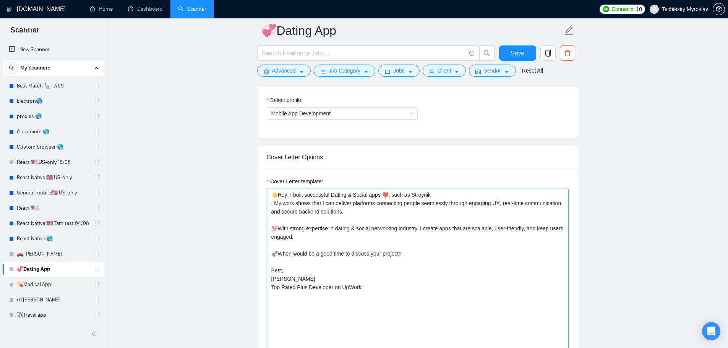
drag, startPoint x: 435, startPoint y: 195, endPoint x: 410, endPoint y: 195, distance: 25.2
click at [410, 195] on textarea "👋Hey! I built successful Dating & Social apps ❤️, such as Stroynik . My work sh…" at bounding box center [418, 275] width 302 height 172
paste textarea "https://apps.apple.com/us/app/stroynik/id6446489002"
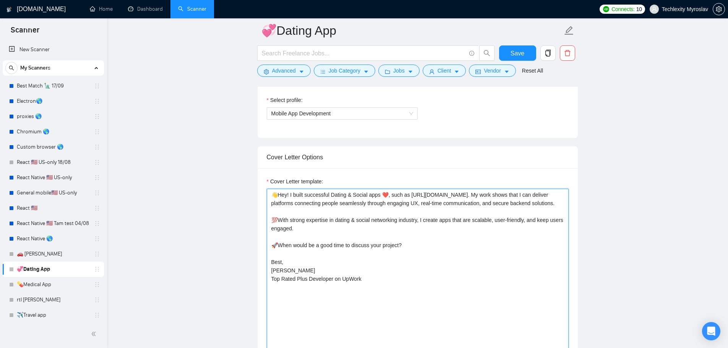
drag, startPoint x: 348, startPoint y: 196, endPoint x: 368, endPoint y: 197, distance: 19.1
click at [368, 197] on textarea "👋Hey! I built successful Dating & Social apps ❤️, such as https://apps.apple.co…" at bounding box center [418, 275] width 302 height 172
click at [332, 196] on textarea "👋Hey! I built successful Dating apps ❤️, such as https://apps.apple.com/us/app/…" at bounding box center [418, 275] width 302 height 172
type textarea "👋Hey! I built successful Dating apps ❤️, such as https://apps.apple.com/us/app/…"
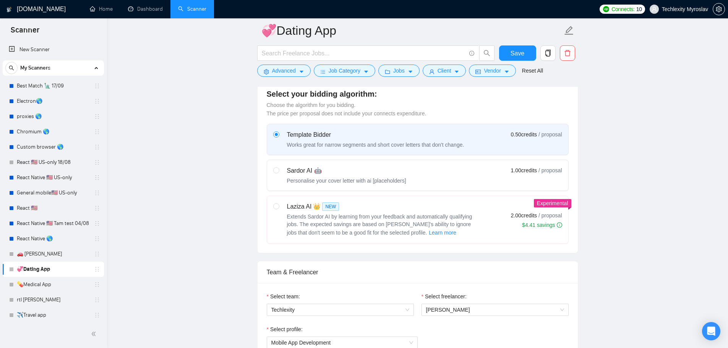
click at [351, 179] on div "Personalise your cover letter with ai [placeholders]" at bounding box center [346, 181] width 119 height 8
click at [279, 173] on input "radio" at bounding box center [275, 169] width 5 height 5
radio input "true"
radio input "false"
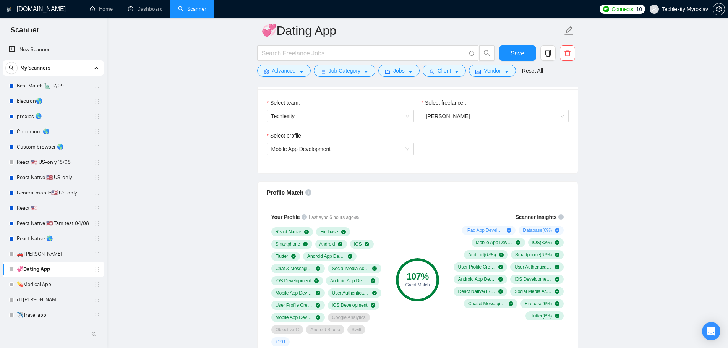
scroll to position [497, 0]
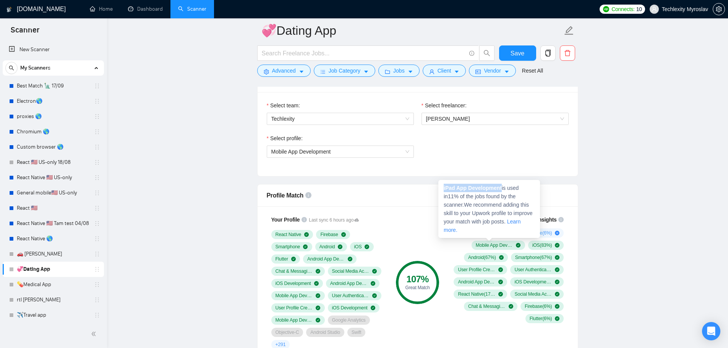
drag, startPoint x: 443, startPoint y: 187, endPoint x: 502, endPoint y: 189, distance: 59.3
click at [502, 189] on div "iPad App Development is used in 11 % of the jobs found by the scanner. We recom…" at bounding box center [489, 209] width 102 height 58
copy strong "iPad App Development"
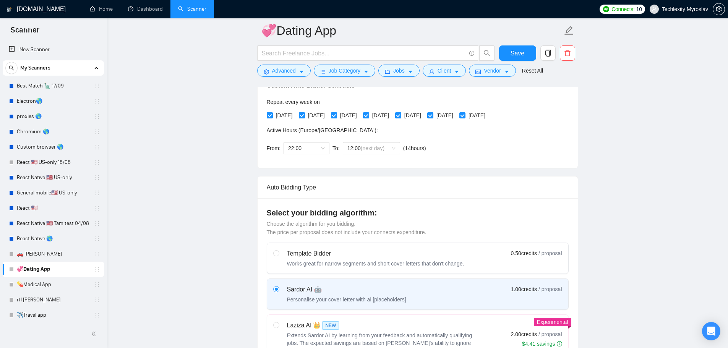
scroll to position [153, 0]
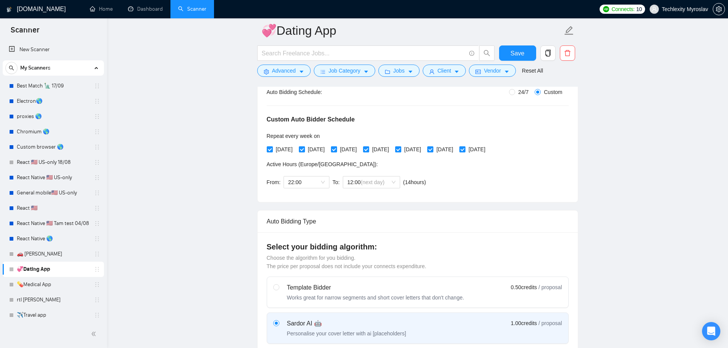
click at [339, 277] on label "Template Bidder Works great for narrow segments and short cover letters that do…" at bounding box center [417, 292] width 301 height 31
click at [279, 284] on input "radio" at bounding box center [275, 286] width 5 height 5
radio input "true"
radio input "false"
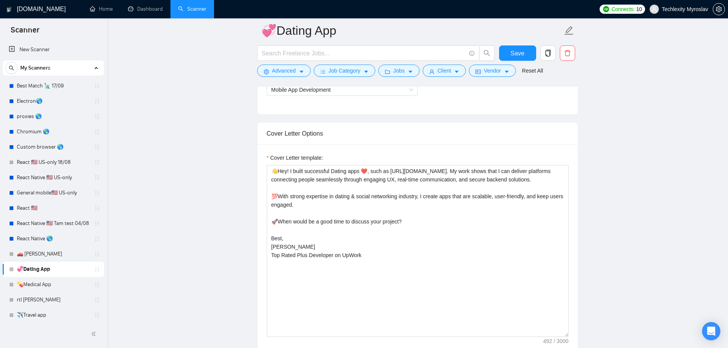
scroll to position [573, 0]
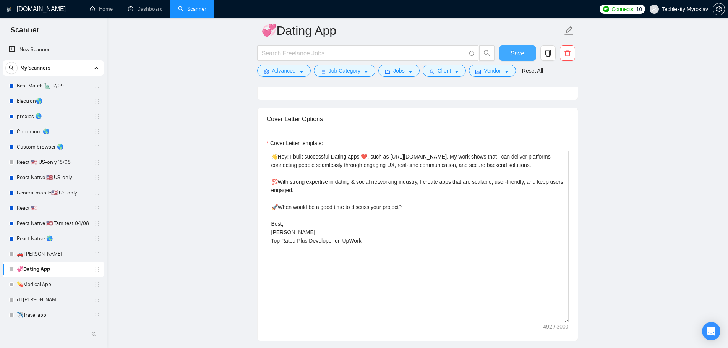
click at [513, 53] on span "Save" at bounding box center [517, 54] width 14 height 10
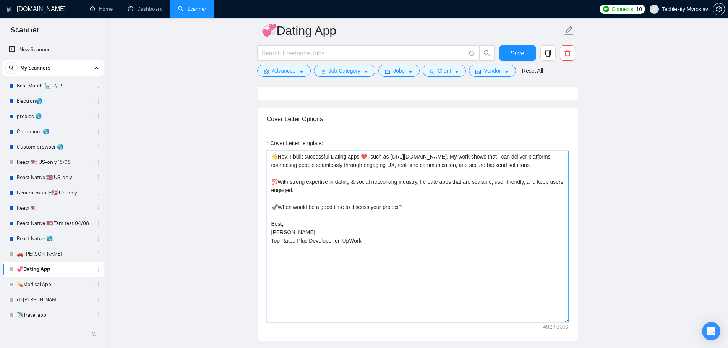
drag, startPoint x: 413, startPoint y: 216, endPoint x: 261, endPoint y: 213, distance: 152.1
click at [261, 213] on div "Cover Letter template: 👋Hey! I built successful Dating apps ❤️, such as https:/…" at bounding box center [418, 235] width 320 height 211
paste textarea "Shall we schedule a time to discuss your needs"
type textarea "👋Hey! I built successful Dating apps ❤️, such as https://apps.apple.com/us/app/…"
click at [440, 228] on textarea "👋Hey! I built successful Dating apps ❤️, such as https://apps.apple.com/us/app/…" at bounding box center [418, 237] width 302 height 172
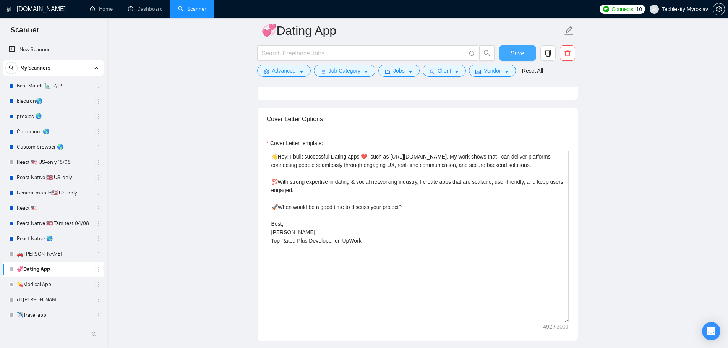
click at [524, 53] on button "Save" at bounding box center [517, 52] width 37 height 15
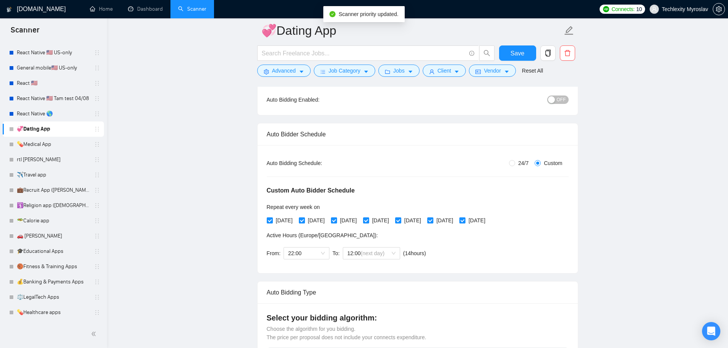
scroll to position [0, 0]
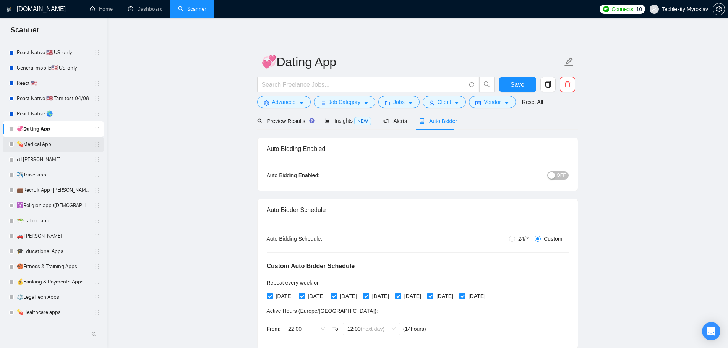
click at [43, 148] on link "💊Medical App" at bounding box center [53, 144] width 73 height 15
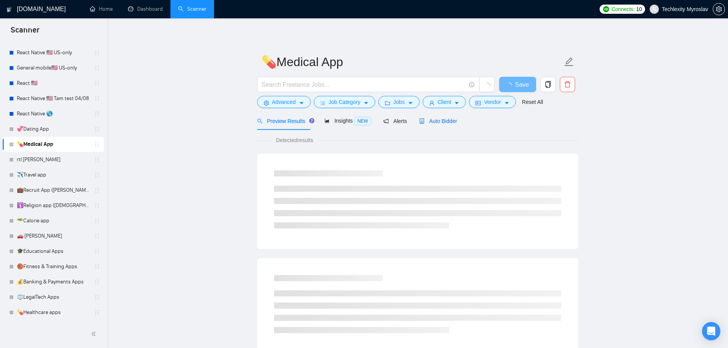
click at [450, 122] on span "Auto Bidder" at bounding box center [438, 121] width 38 height 6
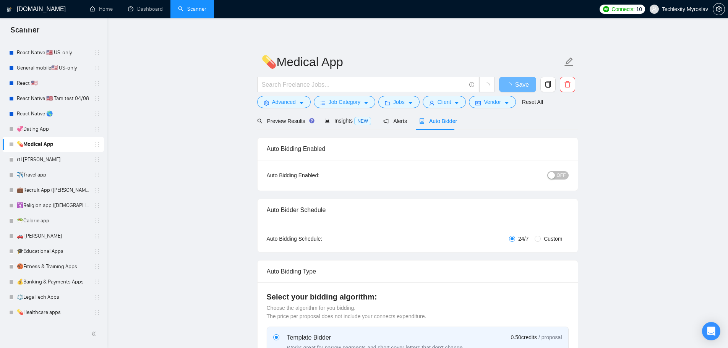
radio input "false"
radio input "true"
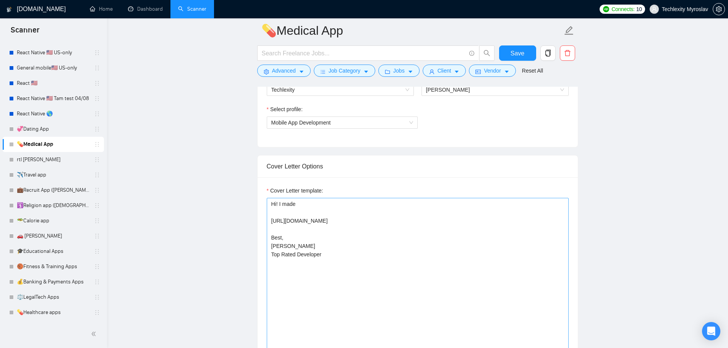
scroll to position [611, 0]
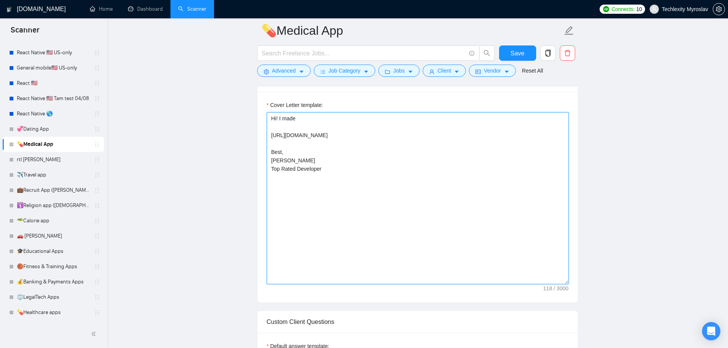
drag, startPoint x: 447, startPoint y: 135, endPoint x: 263, endPoint y: 135, distance: 183.8
click at [263, 135] on div "Cover Letter template: Hi! I made https://play.google.com/store/apps/details?id…" at bounding box center [418, 197] width 320 height 211
click at [355, 174] on textarea "Hi! I made https://play.google.com/store/apps/details?id=co.jorah.tmm&hl=en_US …" at bounding box center [418, 198] width 302 height 172
drag, startPoint x: 352, startPoint y: 179, endPoint x: 210, endPoint y: 104, distance: 160.6
click at [210, 104] on main "💊Medical App Save Advanced Job Category Jobs Client Vendor Reset All Preview Re…" at bounding box center [417, 344] width 596 height 1850
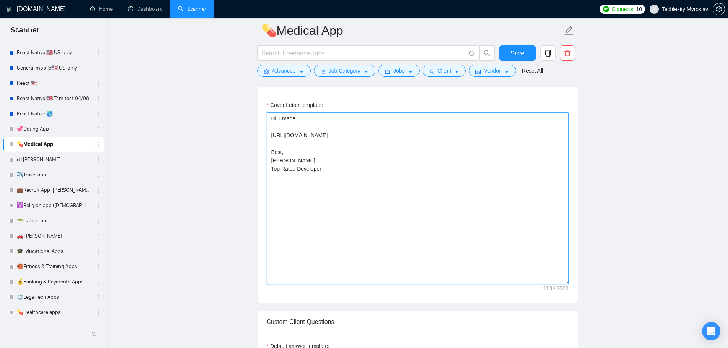
click at [382, 171] on textarea "Hi! I made https://play.google.com/store/apps/details?id=co.jorah.tmm&hl=en_US …" at bounding box center [418, 198] width 302 height 172
drag, startPoint x: 441, startPoint y: 134, endPoint x: 223, endPoint y: 137, distance: 217.4
click at [223, 137] on main "💊Medical App Save Advanced Job Category Jobs Client Vendor Reset All Preview Re…" at bounding box center [417, 344] width 596 height 1850
click at [429, 197] on textarea "Hi! I made https://play.google.com/store/apps/details?id=co.jorah.tmm&hl=en_US …" at bounding box center [418, 198] width 302 height 172
paste textarea "👋 Hello! I have experience delivering successful medical & mentoring platforms,…"
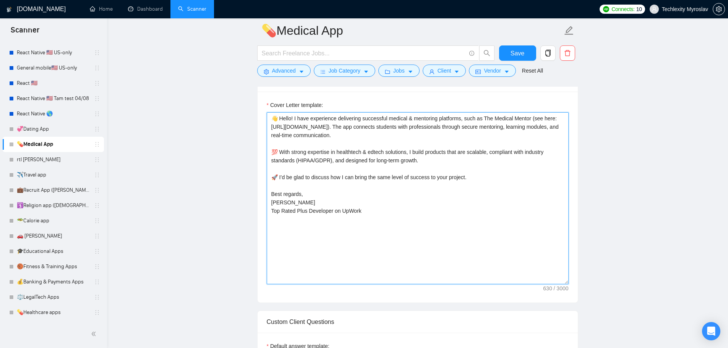
click at [292, 120] on textarea "👋 Hello! I have experience delivering successful medical & mentoring platforms,…" at bounding box center [418, 198] width 302 height 172
type textarea "👋 Hey! I have experience delivering successful medical & mentoring platforms, s…"
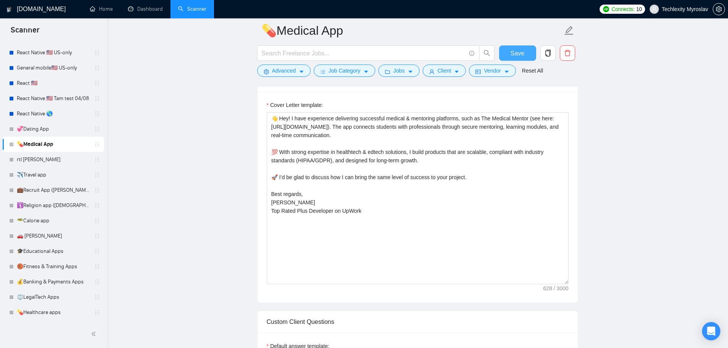
click at [513, 53] on span "Save" at bounding box center [517, 54] width 14 height 10
click at [39, 176] on link "✈️Travel app" at bounding box center [53, 174] width 73 height 15
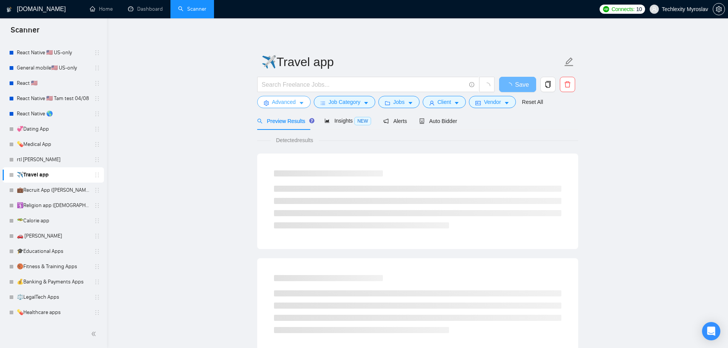
click at [278, 100] on span "Advanced" at bounding box center [284, 102] width 24 height 8
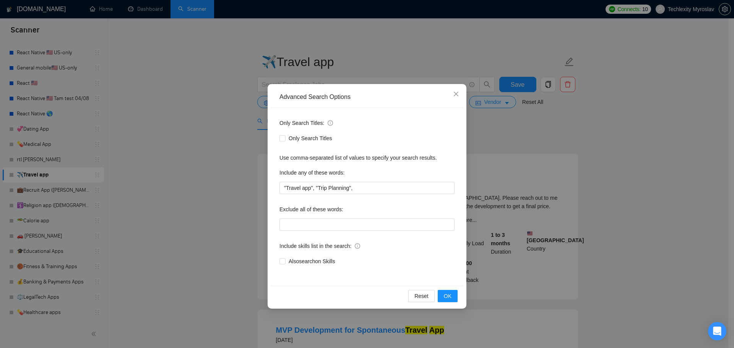
click at [237, 110] on div "Advanced Search Options Only Search Titles: Only Search Titles Use comma-separa…" at bounding box center [367, 174] width 734 height 348
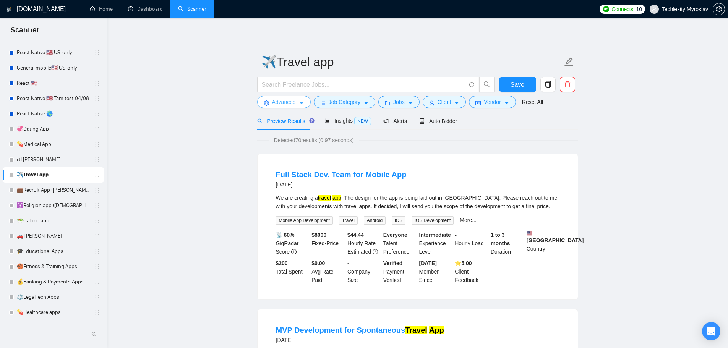
click at [282, 96] on button "Advanced" at bounding box center [283, 102] width 53 height 12
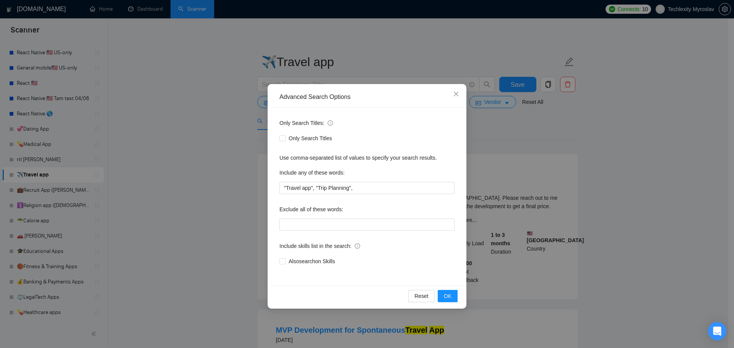
click at [604, 156] on div "Advanced Search Options Only Search Titles: Only Search Titles Use comma-separa…" at bounding box center [367, 174] width 734 height 348
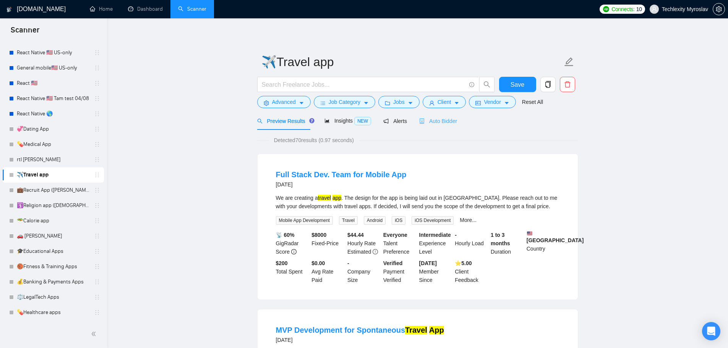
click at [419, 126] on div "Auto Bidder" at bounding box center [438, 121] width 38 height 18
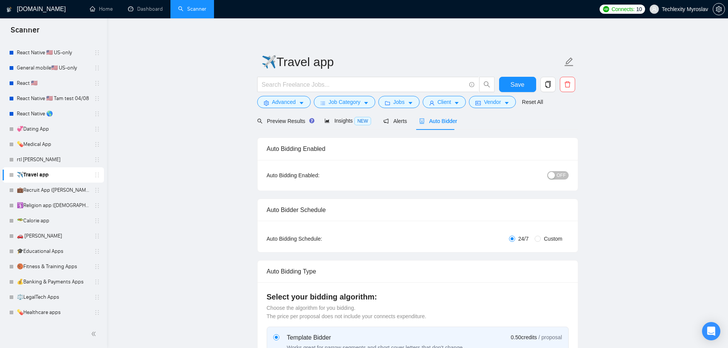
radio input "false"
radio input "true"
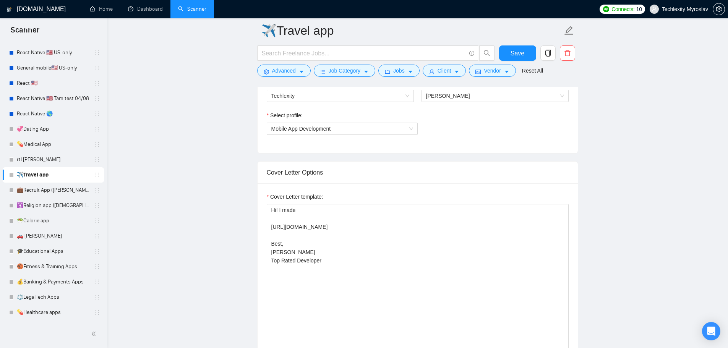
scroll to position [535, 0]
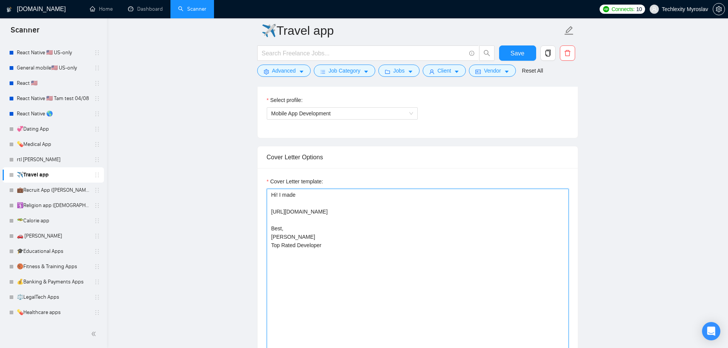
click at [326, 213] on textarea "Hi! I made https://camberapp.com/ Best, Myroslav K. Top Rated Developer" at bounding box center [418, 275] width 302 height 172
click at [321, 217] on textarea "Hi! I made https://camberapp.com/ Best, Myroslav K. Top Rated Developer" at bounding box center [418, 275] width 302 height 172
click at [331, 212] on textarea "Hi! I made https://camberapp.com/ Best, Myroslav K. Top Rated Developer" at bounding box center [418, 275] width 302 height 172
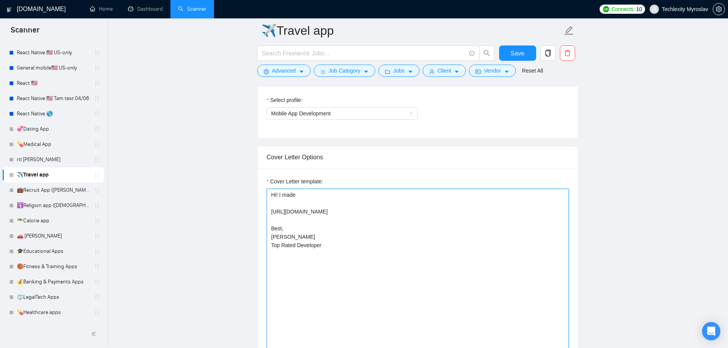
click at [331, 212] on textarea "Hi! I made https://camberapp.com/ Best, Myroslav K. Top Rated Developer" at bounding box center [418, 275] width 302 height 172
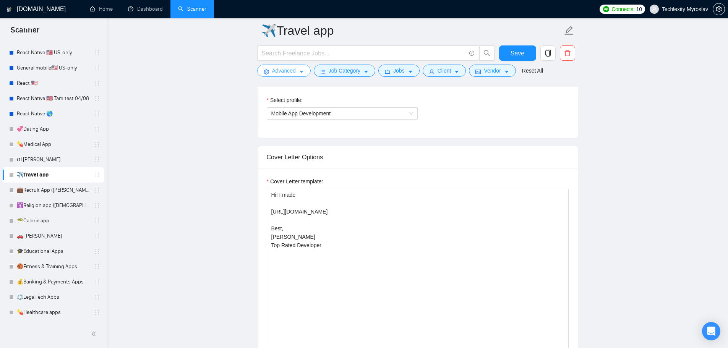
click at [282, 70] on span "Advanced" at bounding box center [284, 70] width 24 height 8
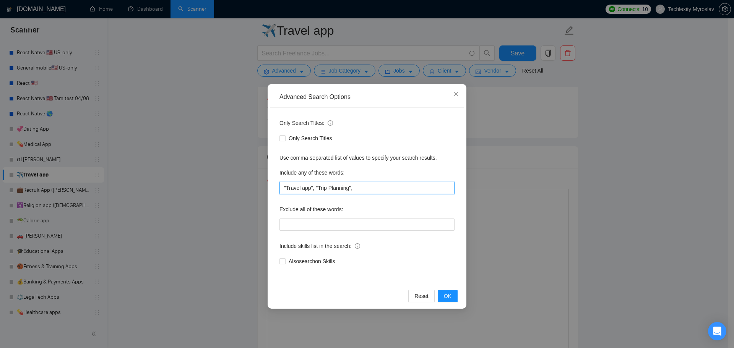
click at [370, 187] on input ""Travel app", "Trip Planning"," at bounding box center [366, 188] width 175 height 12
paste input "r touris"
click at [355, 190] on input ""Travel app", "Trip Planning", r touris" at bounding box center [366, 188] width 175 height 12
click at [380, 189] on input ""Travel app", "Trip Planning", touris" at bounding box center [366, 188] width 175 height 12
click at [447, 298] on span "OK" at bounding box center [448, 296] width 8 height 8
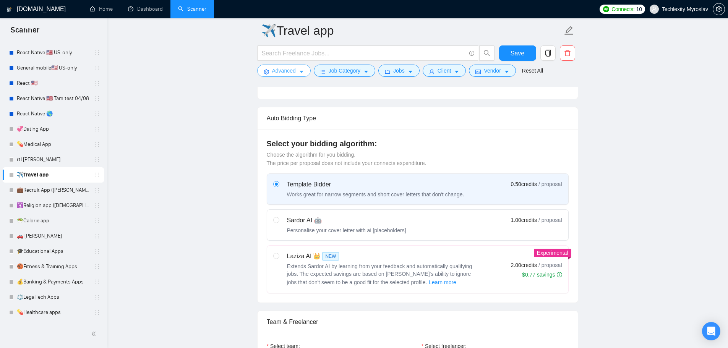
scroll to position [229, 0]
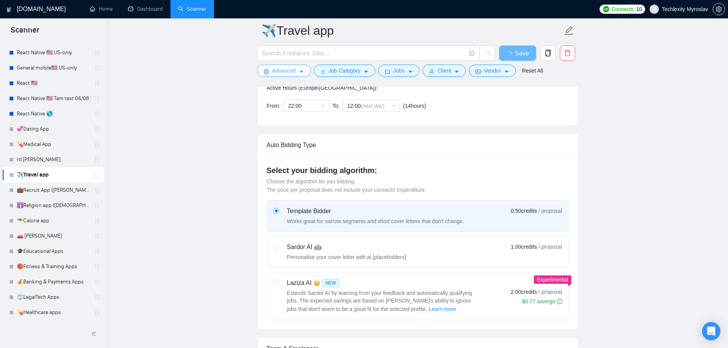
click at [281, 72] on span "Advanced" at bounding box center [284, 70] width 24 height 8
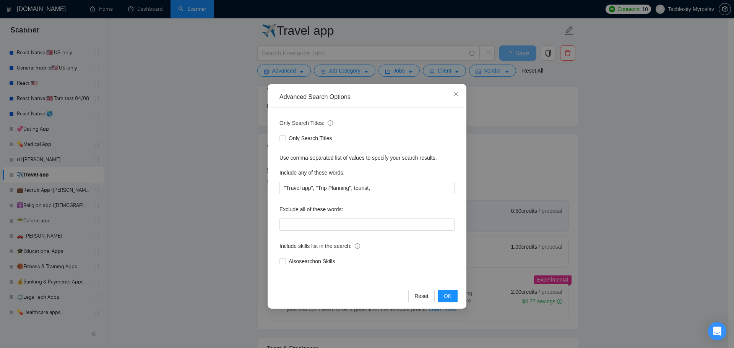
click at [387, 76] on div "Advanced Search Options Only Search Titles: Only Search Titles Use comma-separa…" at bounding box center [367, 174] width 734 height 348
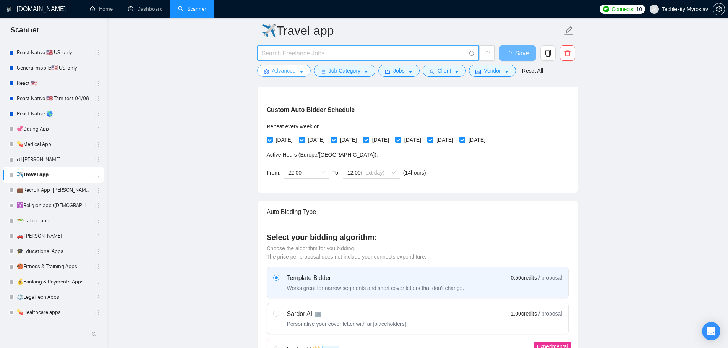
scroll to position [0, 0]
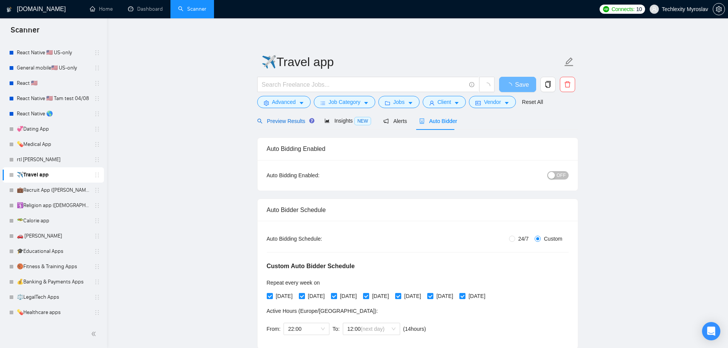
click at [289, 124] on span "Preview Results" at bounding box center [284, 121] width 55 height 6
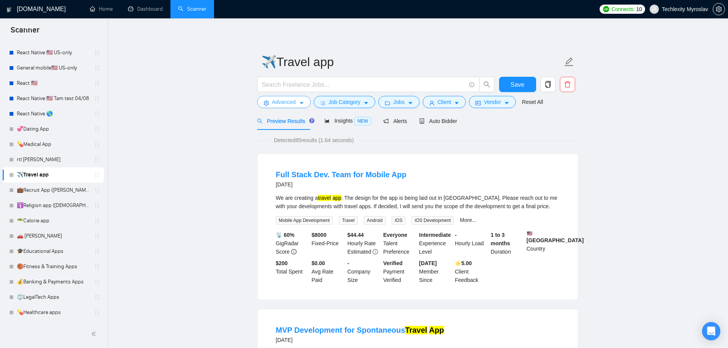
click at [275, 105] on span "Advanced" at bounding box center [284, 102] width 24 height 8
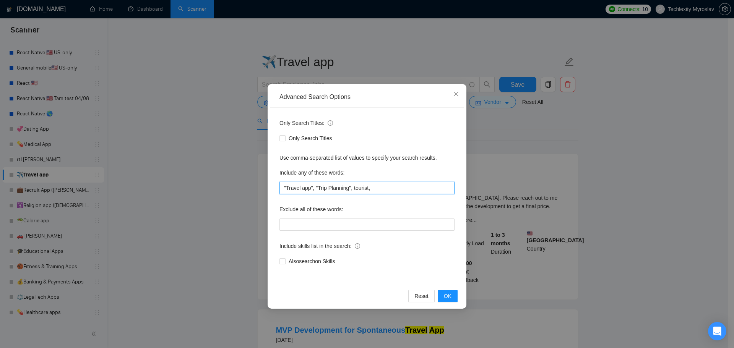
click at [379, 190] on input ""Travel app", "Trip Planning", tourist," at bounding box center [366, 188] width 175 height 12
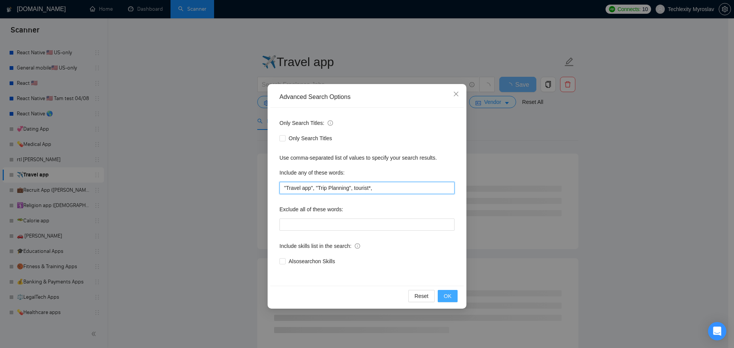
type input ""Travel app", "Trip Planning", tourist*,"
click at [449, 290] on button "OK" at bounding box center [447, 296] width 20 height 12
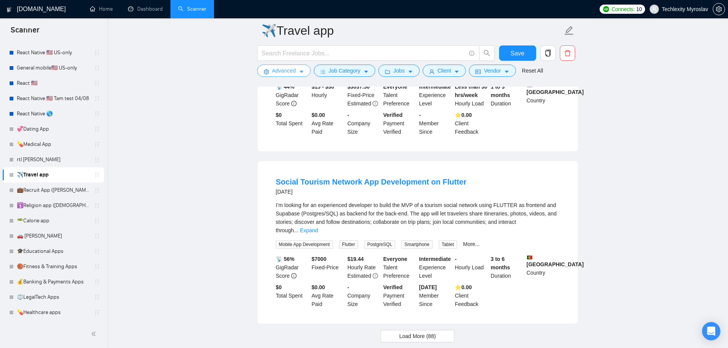
scroll to position [1490, 0]
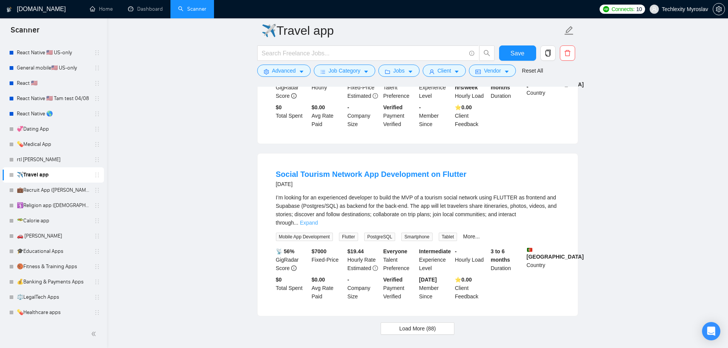
click at [318, 220] on link "Expand" at bounding box center [309, 223] width 18 height 6
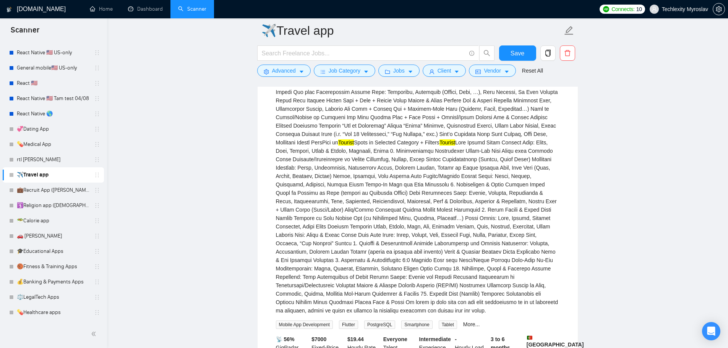
scroll to position [1948, 0]
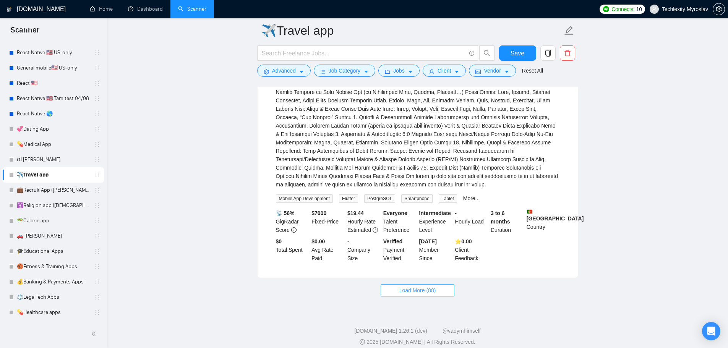
click at [425, 286] on span "Load More (88)" at bounding box center [417, 290] width 37 height 8
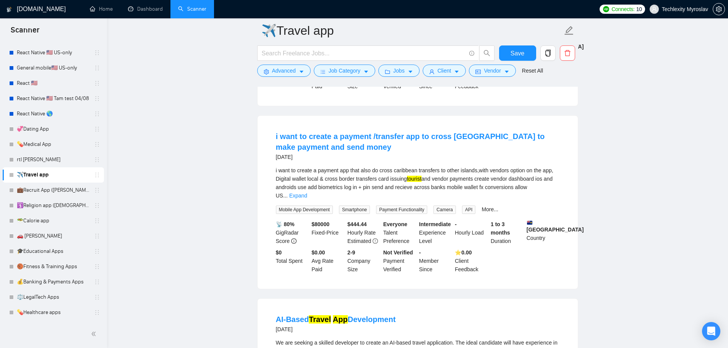
scroll to position [2292, 0]
click at [307, 193] on link "Expand" at bounding box center [298, 196] width 18 height 6
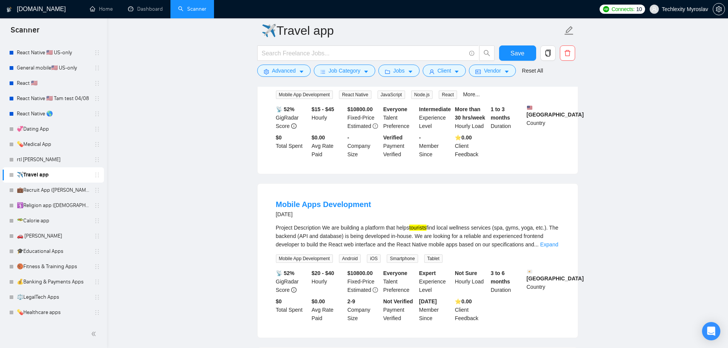
scroll to position [2942, 0]
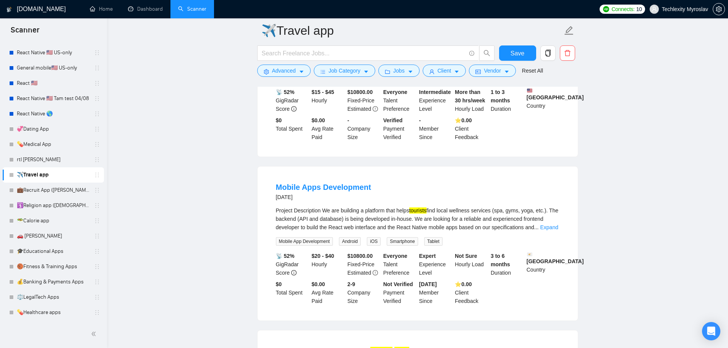
click at [422, 214] on mark "tourists" at bounding box center [417, 210] width 17 height 6
click at [423, 214] on mark "tourists" at bounding box center [417, 210] width 17 height 6
drag, startPoint x: 428, startPoint y: 222, endPoint x: 411, endPoint y: 220, distance: 16.9
click at [411, 220] on div "Project Description We are building a platform that helps tourists find local w…" at bounding box center [417, 218] width 283 height 25
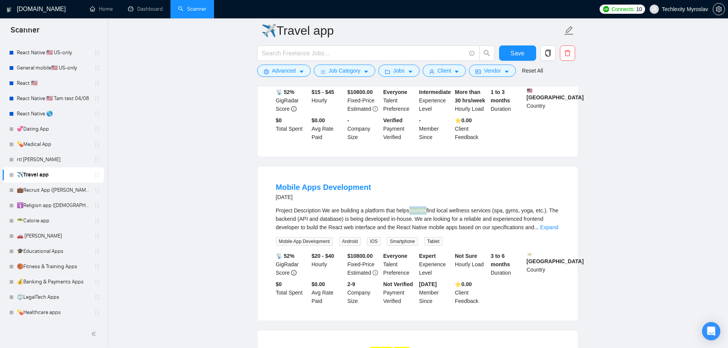
copy mark "tourists"
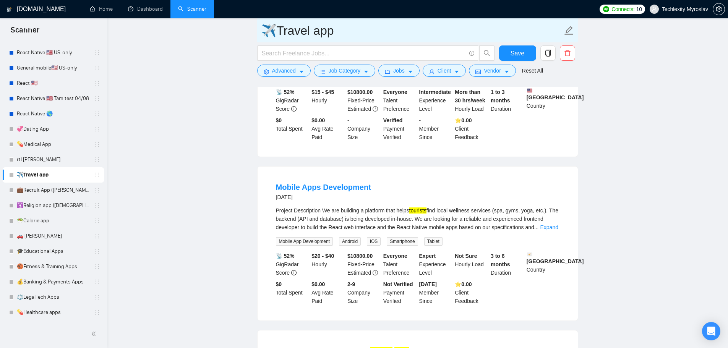
click at [364, 33] on input "✈️Travel app" at bounding box center [411, 30] width 301 height 19
paste input "tourists"
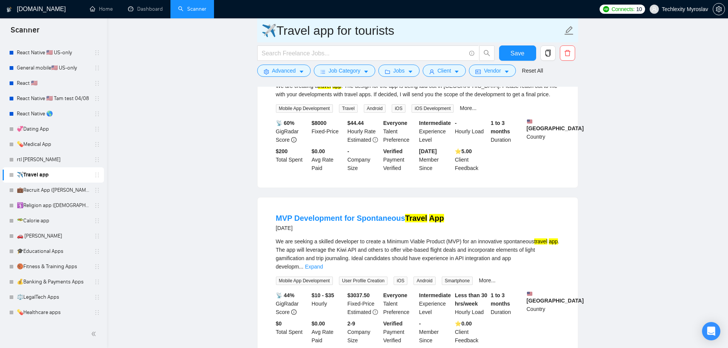
scroll to position [0, 0]
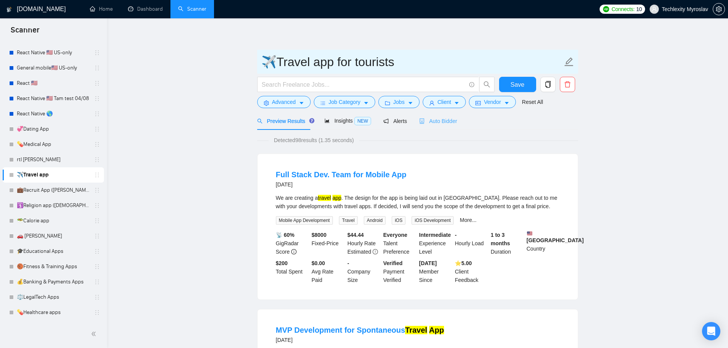
type input "✈️Travel app for tourists"
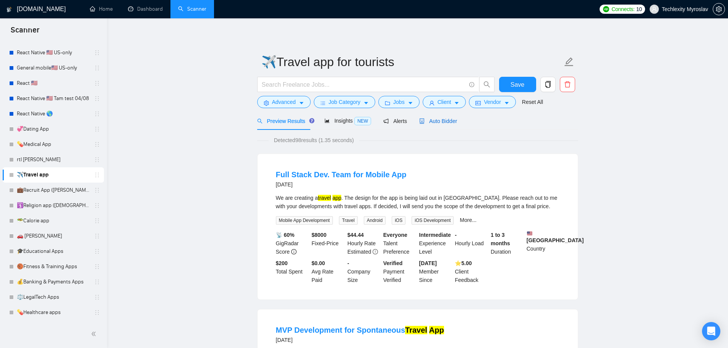
click at [441, 118] on span "Auto Bidder" at bounding box center [438, 121] width 38 height 6
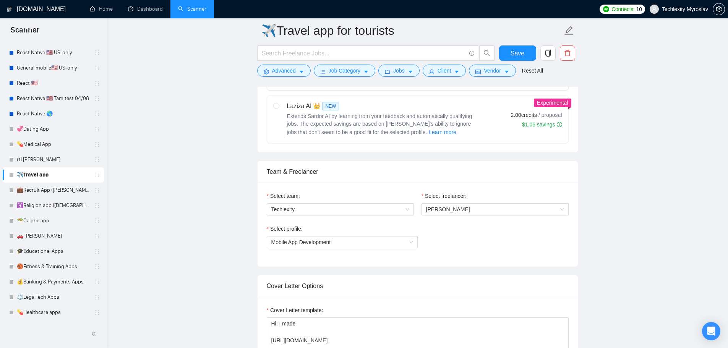
scroll to position [535, 0]
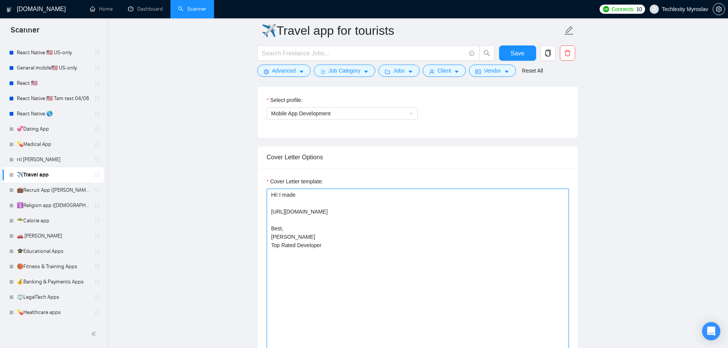
click at [316, 211] on textarea "Hi! I made https://camberapp.com/ Best, Myroslav K. Top Rated Developer" at bounding box center [418, 275] width 302 height 172
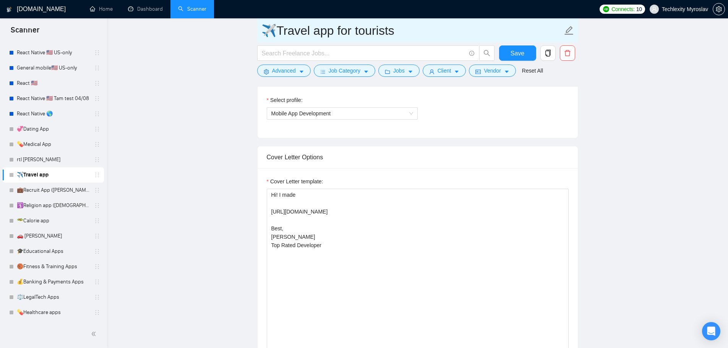
drag, startPoint x: 66, startPoint y: 315, endPoint x: 424, endPoint y: 28, distance: 458.8
click at [66, 315] on link "💊Healthcare apps" at bounding box center [53, 312] width 73 height 15
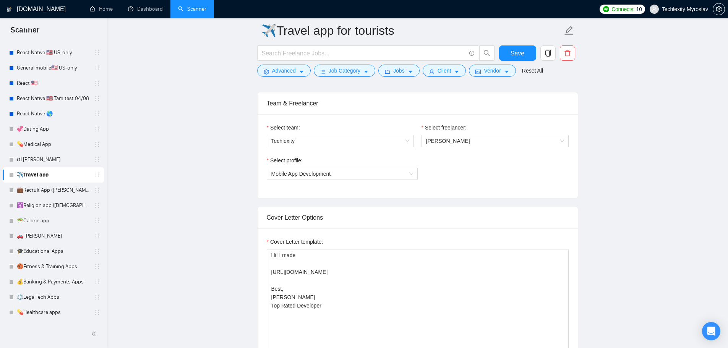
scroll to position [497, 0]
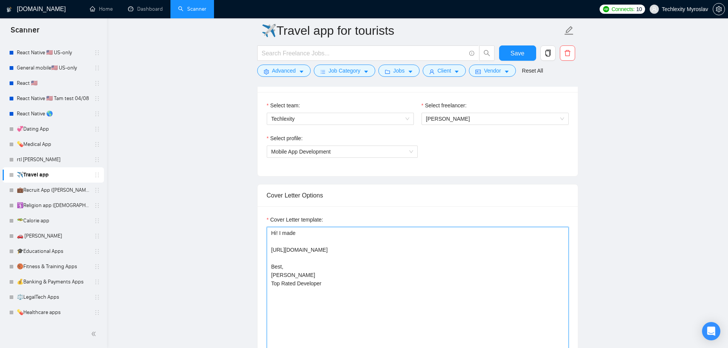
click at [385, 303] on textarea "Hi! I made https://camberapp.com/ Best, Myroslav K. Top Rated Developer" at bounding box center [418, 313] width 302 height 172
paste textarea "👋 Hello! I’ve built innovative discovery platform — combining location, connect…"
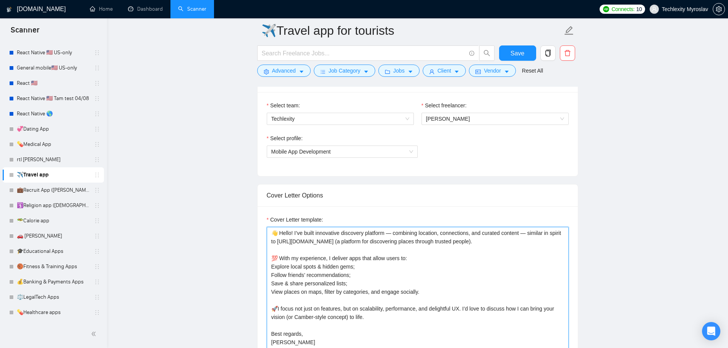
scroll to position [503, 0]
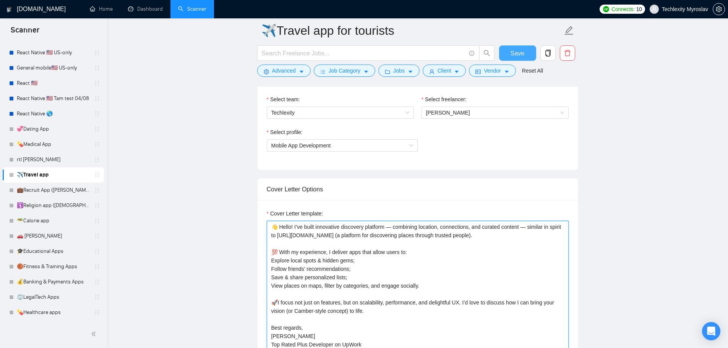
type textarea "👋 Hello! I’ve built innovative discovery platform — combining location, connect…"
click at [515, 49] on span "Save" at bounding box center [517, 54] width 14 height 10
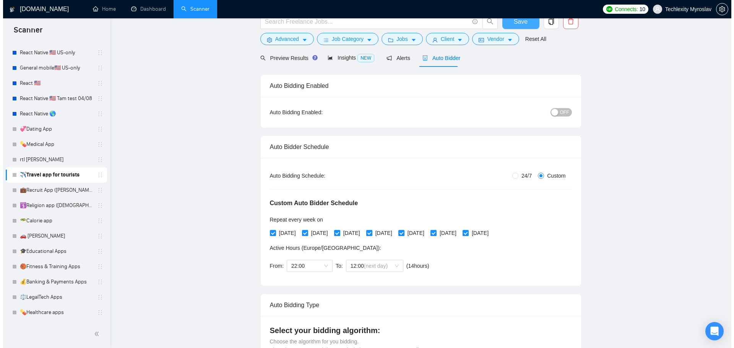
scroll to position [0, 0]
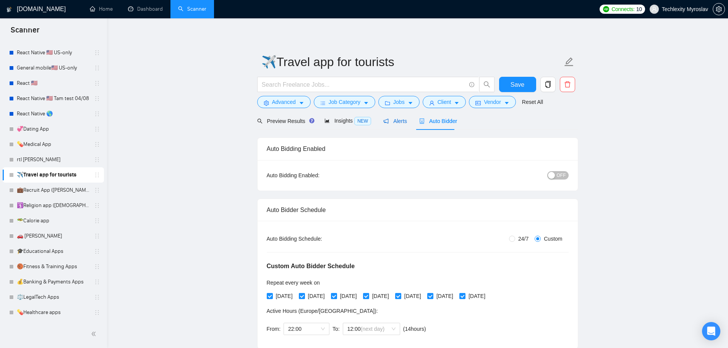
click at [392, 120] on span "Alerts" at bounding box center [395, 121] width 24 height 6
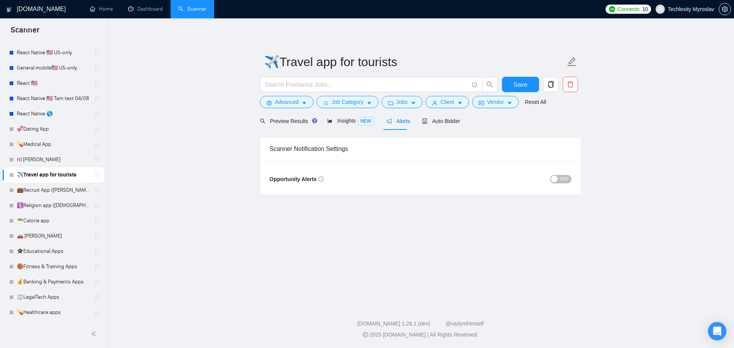
click at [561, 180] on span "OFF" at bounding box center [563, 179] width 9 height 8
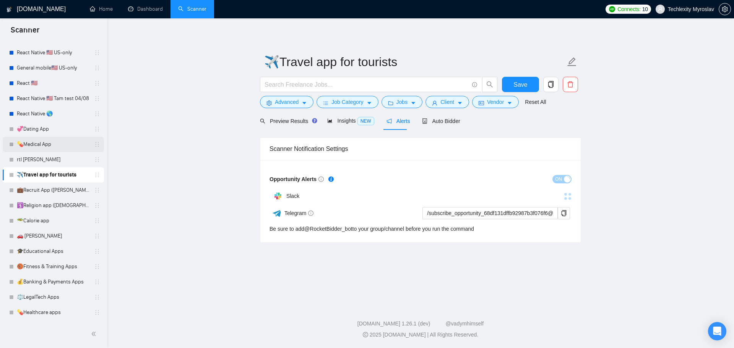
click at [44, 146] on link "💊Medical App" at bounding box center [53, 144] width 73 height 15
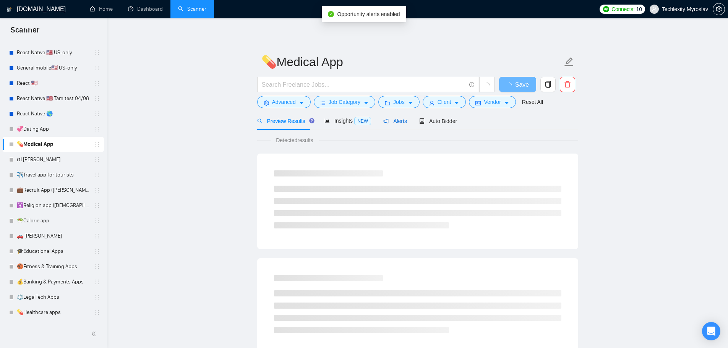
click at [399, 119] on span "Alerts" at bounding box center [395, 121] width 24 height 6
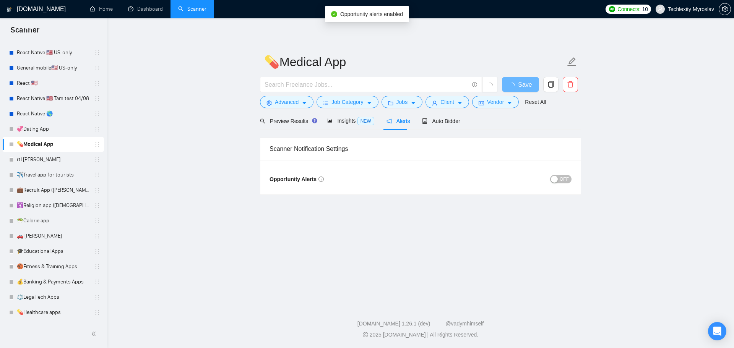
drag, startPoint x: 567, startPoint y: 180, endPoint x: 562, endPoint y: 180, distance: 4.6
click at [566, 180] on span "OFF" at bounding box center [563, 179] width 9 height 8
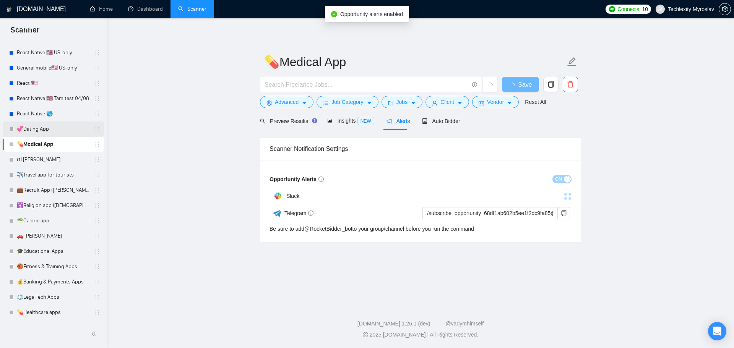
click at [50, 127] on link "💞Dating App" at bounding box center [53, 128] width 73 height 15
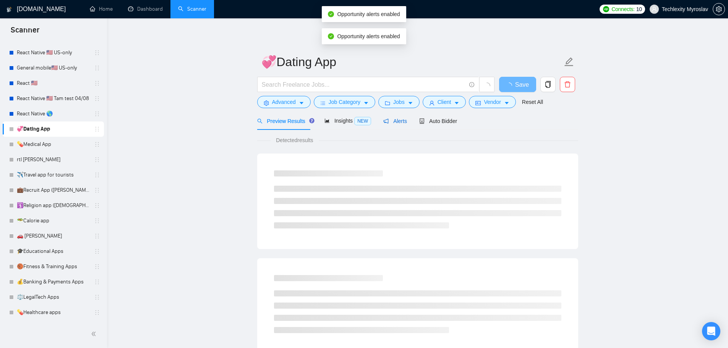
click at [392, 121] on span "Alerts" at bounding box center [395, 121] width 24 height 6
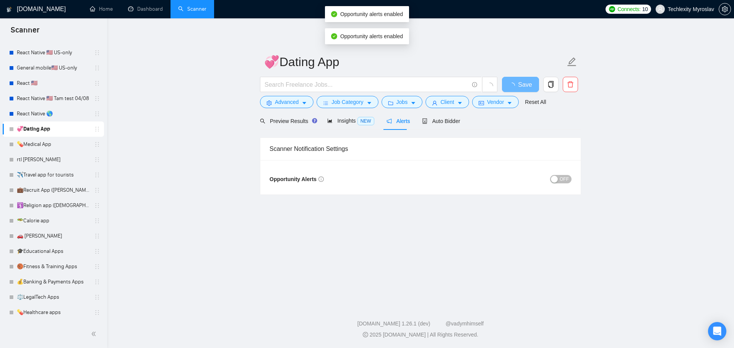
click at [552, 176] on div "button" at bounding box center [554, 179] width 7 height 7
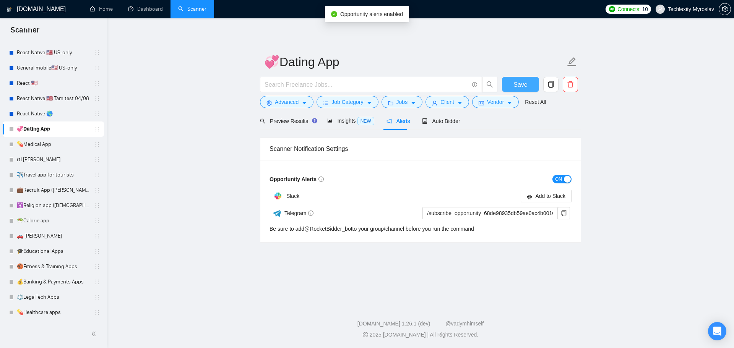
click at [520, 89] on span "Save" at bounding box center [520, 85] width 14 height 10
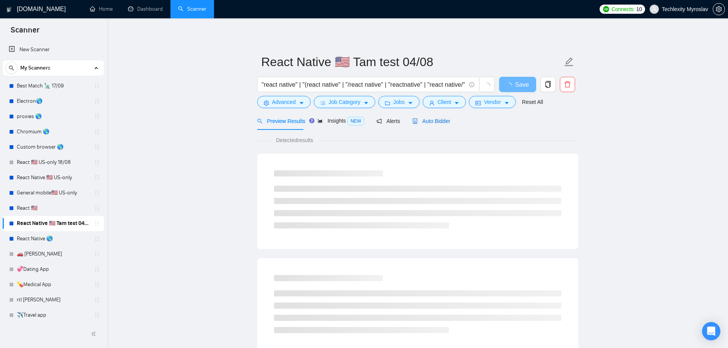
click at [426, 125] on div "Auto Bidder" at bounding box center [431, 121] width 38 height 8
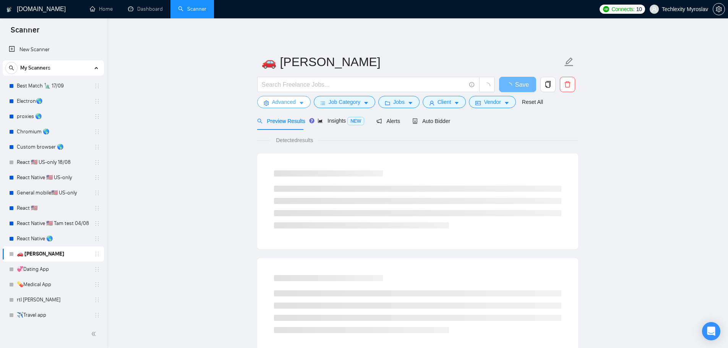
click at [278, 102] on span "Advanced" at bounding box center [284, 102] width 24 height 8
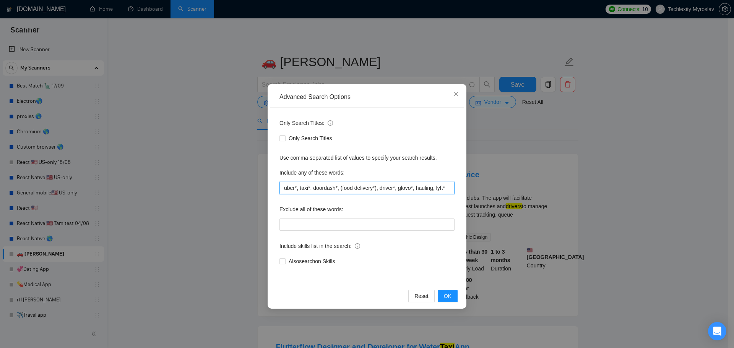
drag, startPoint x: 285, startPoint y: 185, endPoint x: 253, endPoint y: 185, distance: 31.7
click at [255, 185] on div "Advanced Search Options Only Search Titles: Only Search Titles Use comma-separa…" at bounding box center [367, 174] width 734 height 348
click at [368, 190] on input "uber*, taxi*, doordash*, (food delivery*), driver*, glovo*, hauling, lyft*" at bounding box center [366, 188] width 175 height 12
drag, startPoint x: 373, startPoint y: 190, endPoint x: 487, endPoint y: 191, distance: 114.6
click at [486, 191] on div "Advanced Search Options Only Search Titles: Only Search Titles Use comma-separa…" at bounding box center [367, 174] width 734 height 348
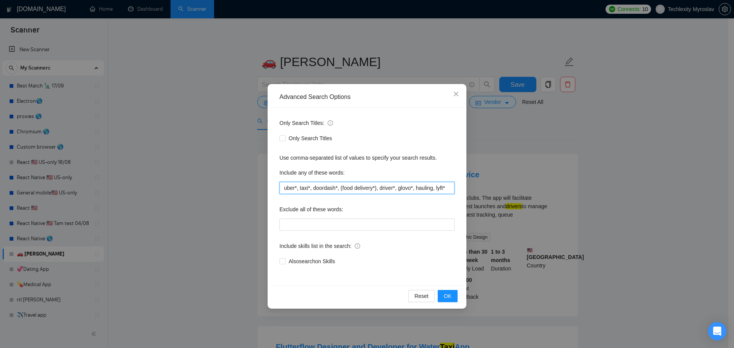
click at [418, 191] on input "uber*, taxi*, doordash*, (food delivery*), driver*, glovo*, hauling, lyft*" at bounding box center [366, 188] width 175 height 12
click at [454, 96] on icon "close" at bounding box center [455, 94] width 5 height 5
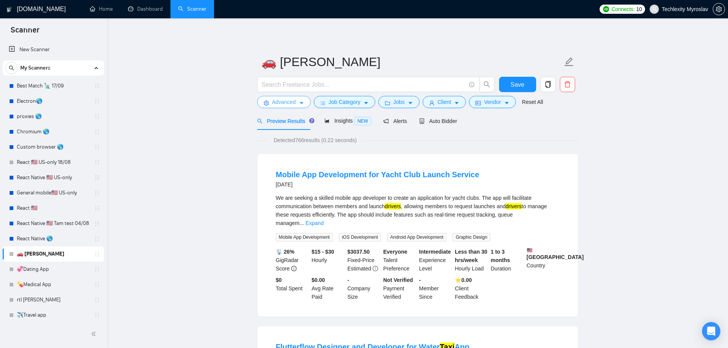
click at [277, 104] on span "Advanced" at bounding box center [284, 102] width 24 height 8
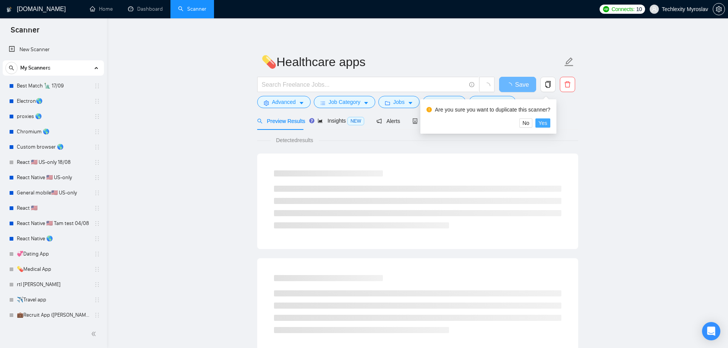
click at [543, 121] on span "Yes" at bounding box center [542, 123] width 9 height 8
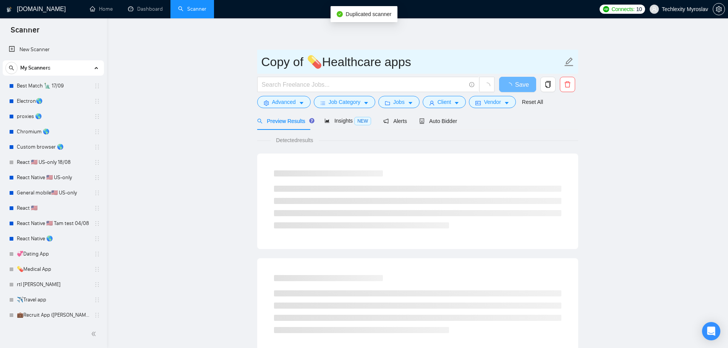
drag, startPoint x: 322, startPoint y: 65, endPoint x: 244, endPoint y: 62, distance: 77.6
click at [244, 62] on main "Copy of 💊Healthcare apps Save Advanced Job Category Jobs Client Vendor Reset Al…" at bounding box center [417, 349] width 596 height 637
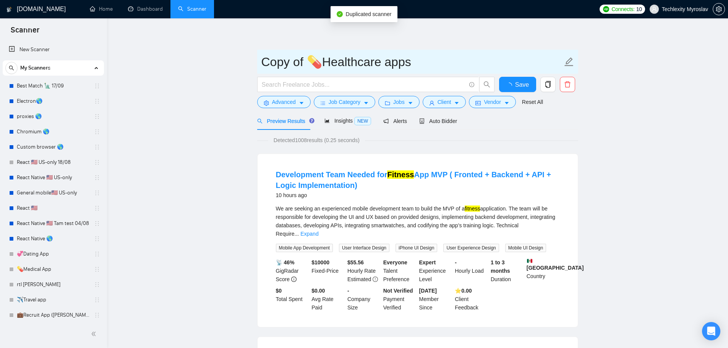
click at [385, 60] on input "Copy of 💊Healthcare apps" at bounding box center [411, 61] width 301 height 19
drag, startPoint x: 383, startPoint y: 65, endPoint x: 327, endPoint y: 67, distance: 55.4
click at [327, 66] on input "Copy of 💊Healthcare apps" at bounding box center [411, 61] width 301 height 19
drag, startPoint x: 306, startPoint y: 63, endPoint x: 222, endPoint y: 61, distance: 84.8
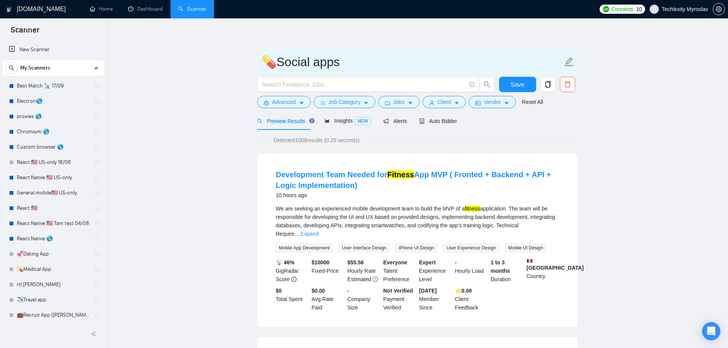
drag, startPoint x: 271, startPoint y: 58, endPoint x: 257, endPoint y: 58, distance: 14.1
click at [258, 58] on span "💊Social apps" at bounding box center [417, 62] width 321 height 24
paste input "text"
click at [409, 54] on input "🤳Social apps" at bounding box center [411, 61] width 301 height 19
type input "🤳Social apps"
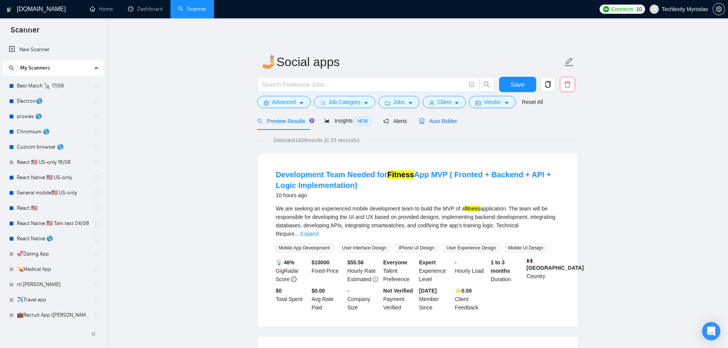
click at [428, 124] on span "Auto Bidder" at bounding box center [438, 121] width 38 height 6
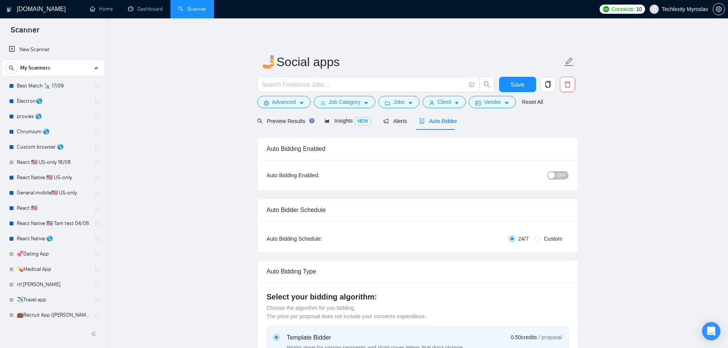
radio input "false"
radio input "true"
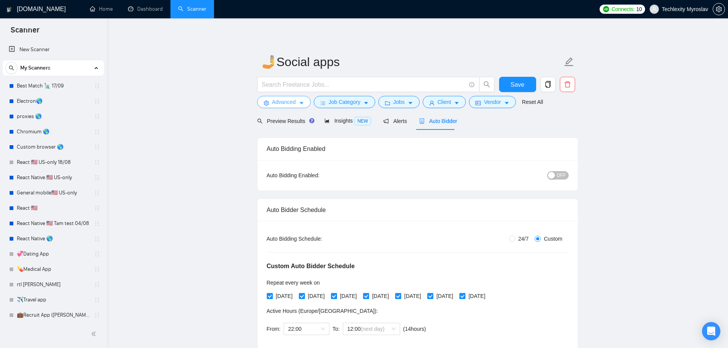
click at [277, 100] on span "Advanced" at bounding box center [284, 102] width 24 height 8
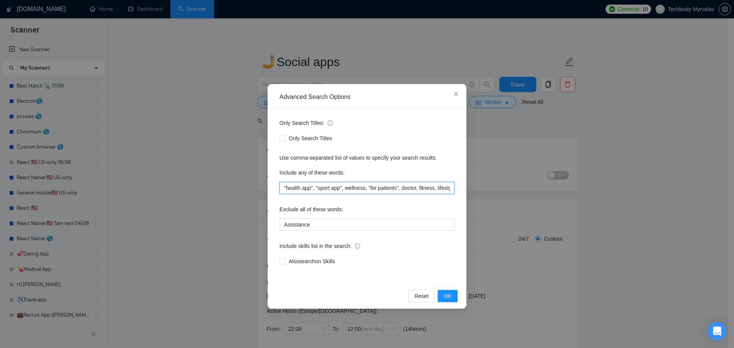
click at [403, 191] on input ""health app", "sport app", wellness, "for patients", doctor, fitness, lifestyle," at bounding box center [366, 188] width 175 height 12
click at [298, 217] on div "Exclude all of these words:" at bounding box center [366, 210] width 175 height 15
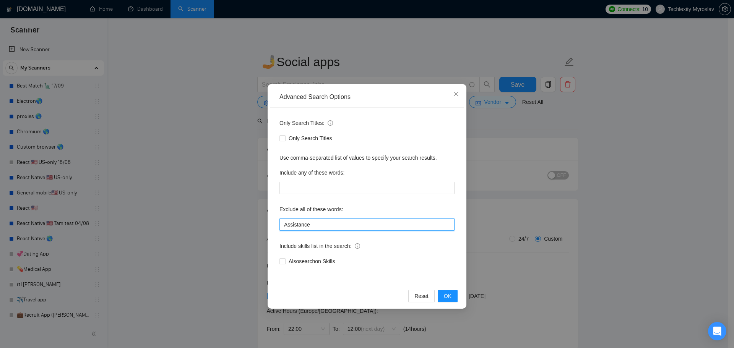
click at [301, 223] on input "Assistance" at bounding box center [366, 225] width 175 height 12
click at [512, 113] on div "Advanced Search Options Only Search Titles: Only Search Titles Use comma-separa…" at bounding box center [367, 174] width 734 height 348
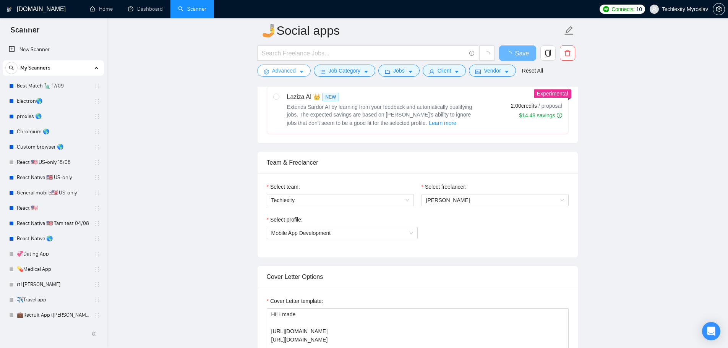
scroll to position [497, 0]
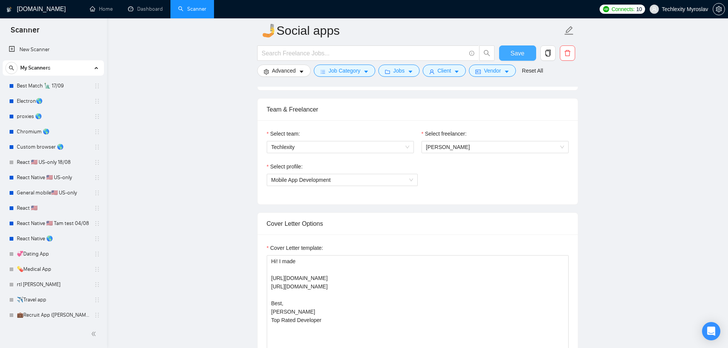
click at [520, 52] on span "Save" at bounding box center [517, 54] width 14 height 10
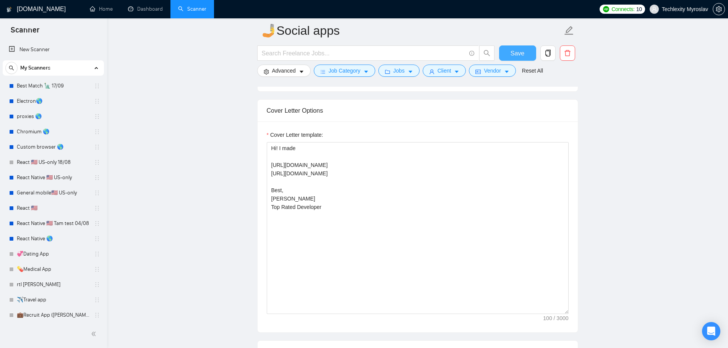
scroll to position [611, 0]
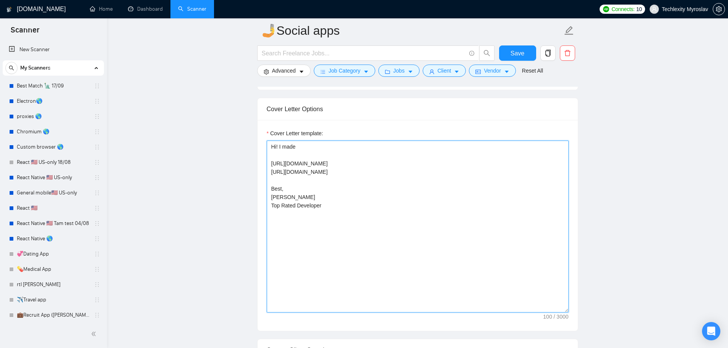
click at [338, 168] on textarea "Hi! I made https://sigcoges.com/ https://connect.mendob.ci/ Best, Myroslav K. T…" at bounding box center [418, 227] width 302 height 172
drag, startPoint x: 343, startPoint y: 172, endPoint x: 263, endPoint y: 165, distance: 79.7
click at [263, 165] on div "Cover Letter template: Hi! I made https://sigcoges.com/ https://connect.mendob.…" at bounding box center [418, 225] width 320 height 211
paste textarea "camberapp.com"
paste textarea "https://apps.apple.com/us/app/stroynik/id6446489002"
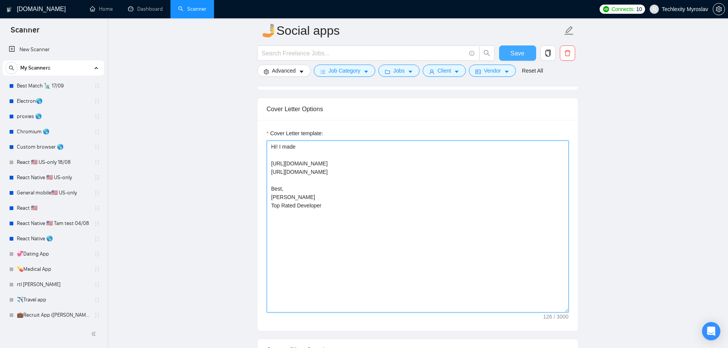
type textarea "Hi! I made [URL][DOMAIN_NAME] [URL][DOMAIN_NAME] Best, [PERSON_NAME] Top Rated …"
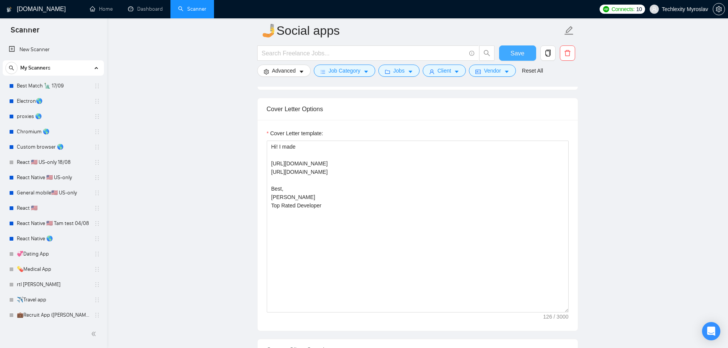
click at [513, 51] on span "Save" at bounding box center [517, 54] width 14 height 10
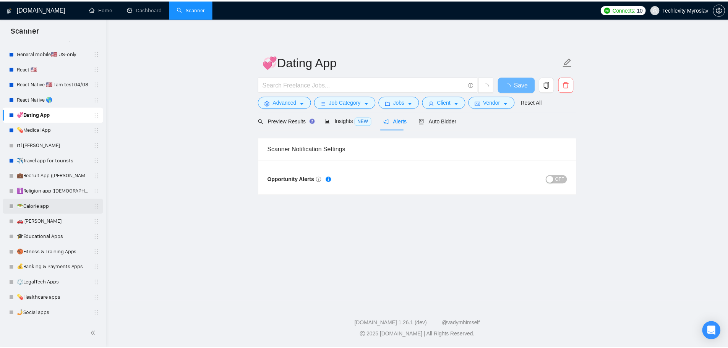
scroll to position [140, 0]
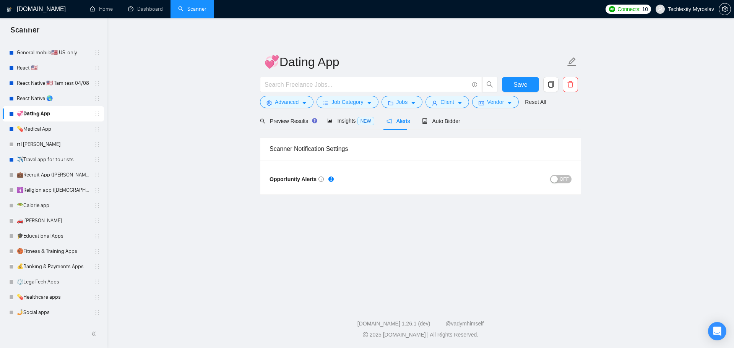
click at [561, 180] on span "OFF" at bounding box center [563, 179] width 9 height 8
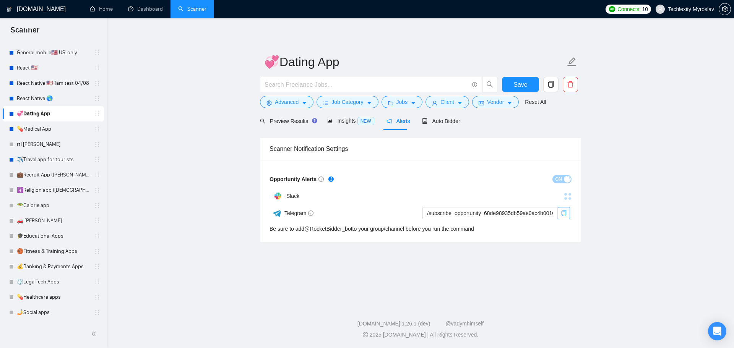
click at [564, 214] on icon "copy" at bounding box center [563, 213] width 6 height 6
click at [516, 83] on span "Save" at bounding box center [520, 85] width 14 height 10
click at [39, 130] on link "💊Medical App" at bounding box center [53, 128] width 73 height 15
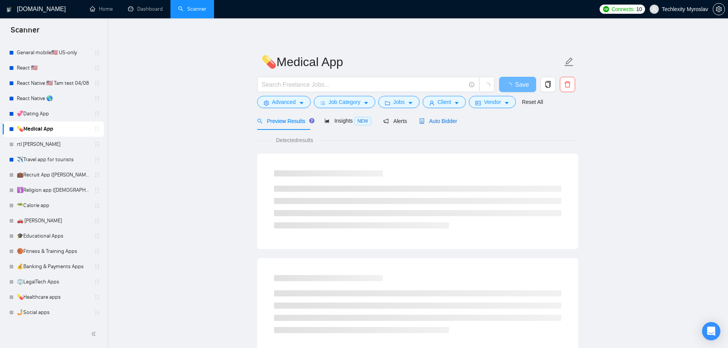
click at [439, 125] on div "Auto Bidder" at bounding box center [438, 121] width 38 height 8
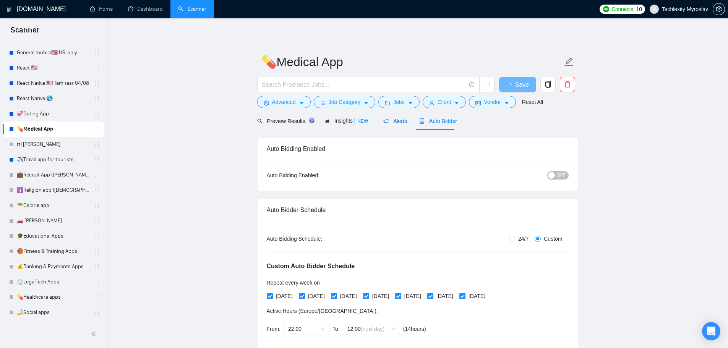
click at [397, 121] on span "Alerts" at bounding box center [395, 121] width 24 height 6
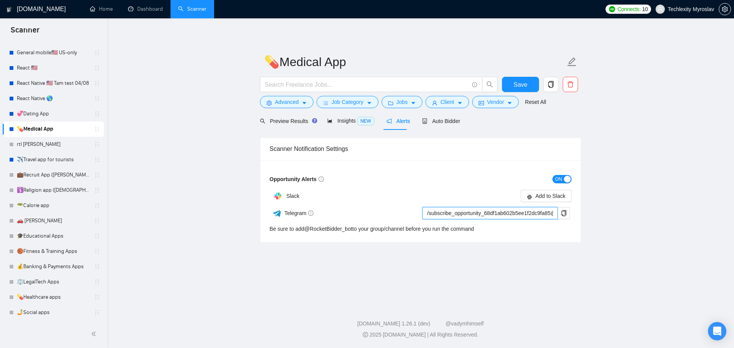
click at [523, 211] on input "/subscribe_opportunity_68df1ab602b5ee1f2dc9fa85@RocketBidder_bot" at bounding box center [489, 213] width 135 height 12
click at [561, 216] on button "button" at bounding box center [563, 213] width 12 height 12
click at [521, 86] on span "Save" at bounding box center [520, 85] width 14 height 10
click at [50, 160] on link "✈️Travel app for tourists" at bounding box center [53, 159] width 73 height 15
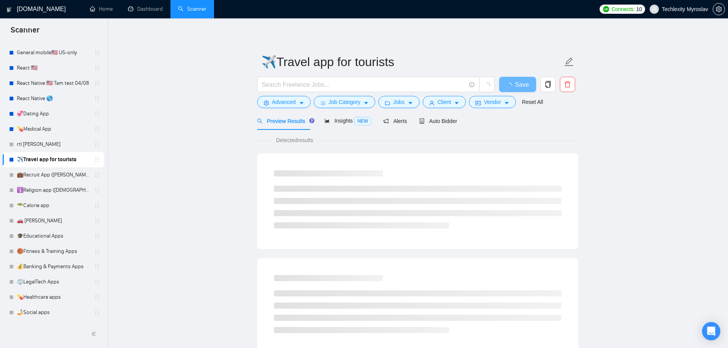
drag, startPoint x: 45, startPoint y: 160, endPoint x: 207, endPoint y: 128, distance: 164.7
click at [207, 128] on main "✈️Travel app for tourists Save Advanced Job Category Jobs Client Vendor Reset A…" at bounding box center [417, 349] width 596 height 637
click at [396, 121] on span "Alerts" at bounding box center [395, 121] width 24 height 6
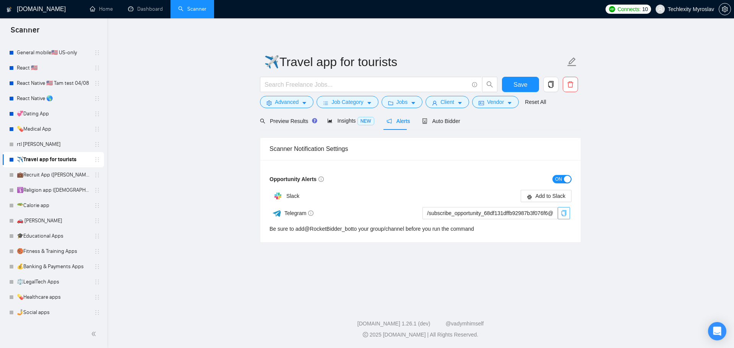
click at [568, 214] on span "copy" at bounding box center [563, 213] width 11 height 6
click at [523, 82] on span "Save" at bounding box center [520, 85] width 14 height 10
click at [47, 195] on link "🛐Religion app ([DEMOGRAPHIC_DATA][PERSON_NAME])" at bounding box center [53, 190] width 73 height 15
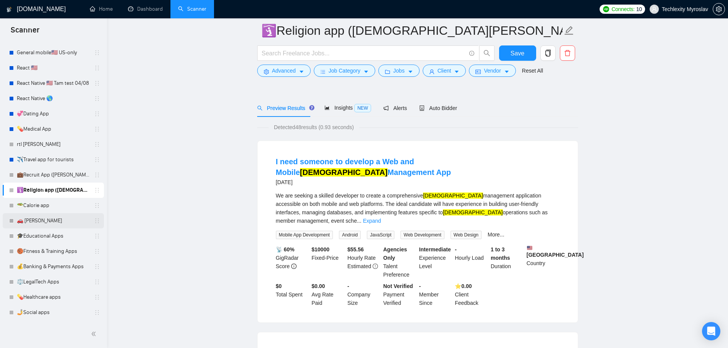
scroll to position [38, 0]
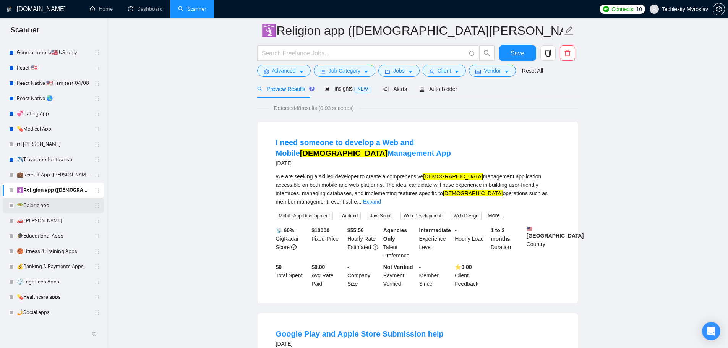
click at [50, 206] on link "🥗Calorie app" at bounding box center [53, 205] width 73 height 15
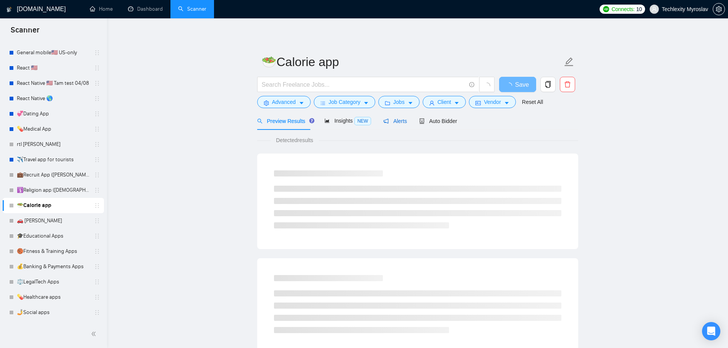
click at [389, 120] on span "Alerts" at bounding box center [395, 121] width 24 height 6
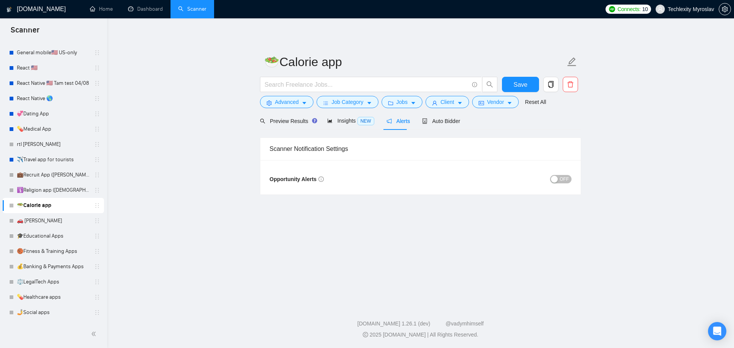
click at [557, 180] on div "button" at bounding box center [554, 179] width 7 height 7
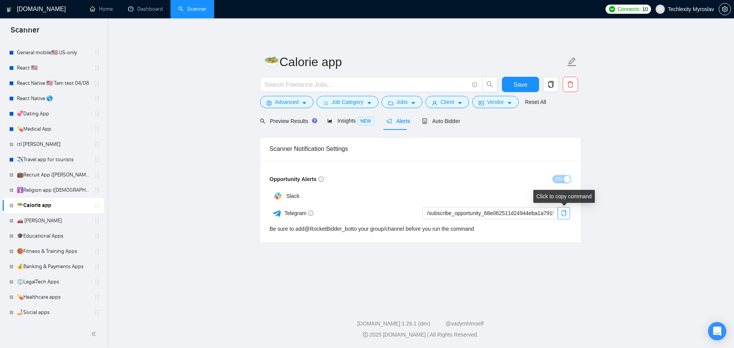
click at [566, 218] on button "button" at bounding box center [563, 213] width 12 height 12
click at [434, 121] on span "Auto Bidder" at bounding box center [441, 121] width 38 height 6
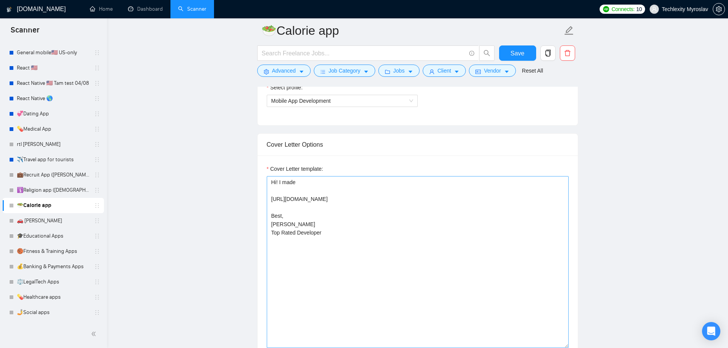
scroll to position [535, 0]
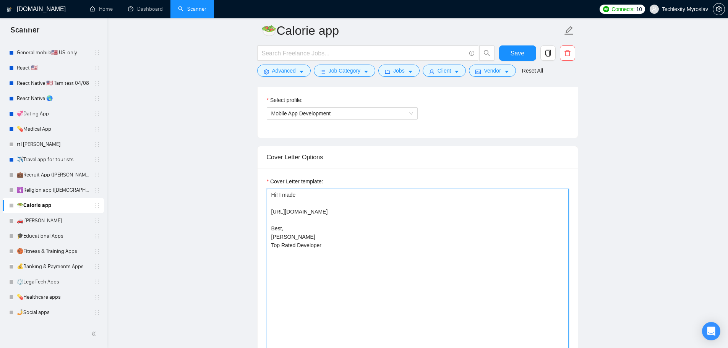
drag, startPoint x: 476, startPoint y: 212, endPoint x: 265, endPoint y: 204, distance: 210.6
click at [265, 204] on div "Cover Letter template: Hi! I made https://apps.apple.com/ua/app/srama:-calorie-…" at bounding box center [418, 273] width 320 height 211
paste textarea "👋 Hello! I’ve developed health & wellness apps like SRama – Calorie Deficit Tra…"
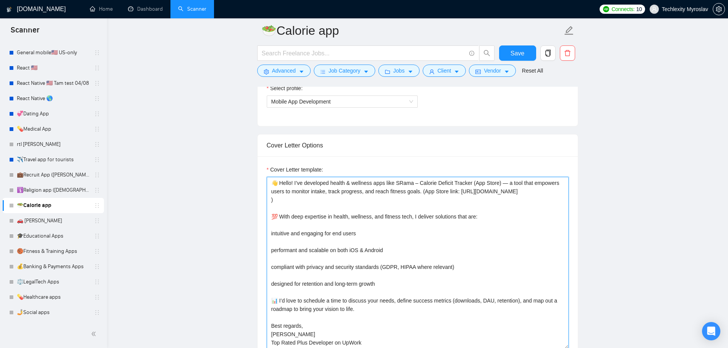
scroll to position [0, 0]
click at [402, 184] on textarea "👋 Hello! I’ve developed health & wellness apps like SRama – Calorie Deficit Tra…" at bounding box center [418, 263] width 302 height 172
drag, startPoint x: 333, startPoint y: 183, endPoint x: 351, endPoint y: 184, distance: 17.6
click at [351, 184] on textarea "👋 Hello! I’ve developed health & wellness apps like Srama – Calorie Deficit Tra…" at bounding box center [418, 263] width 302 height 172
drag, startPoint x: 450, startPoint y: 183, endPoint x: 473, endPoint y: 185, distance: 23.4
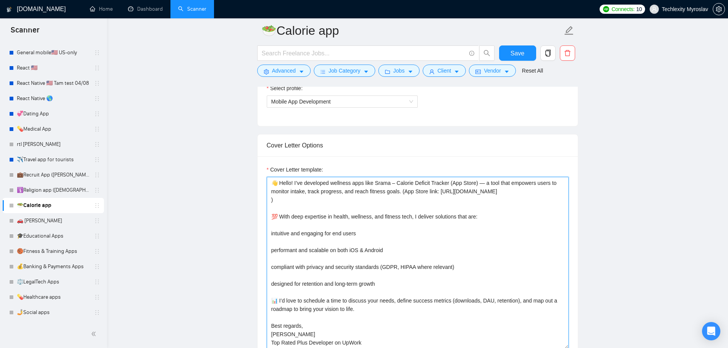
click at [473, 185] on textarea "👋 Hello! I’ve developed wellness apps like Srama – Calorie Deficit Tracker (App…" at bounding box center [418, 263] width 302 height 172
paste textarea "https://apps.apple.com/ua/app/srama:-calorie-deficit-tracker/id6446205590?mt=12"
drag, startPoint x: 301, startPoint y: 199, endPoint x: 312, endPoint y: 206, distance: 13.2
click at [312, 206] on textarea "👋 Hello! I’ve developed wellness apps like Srama – Calorie Deficit Tracker (htt…" at bounding box center [418, 263] width 302 height 172
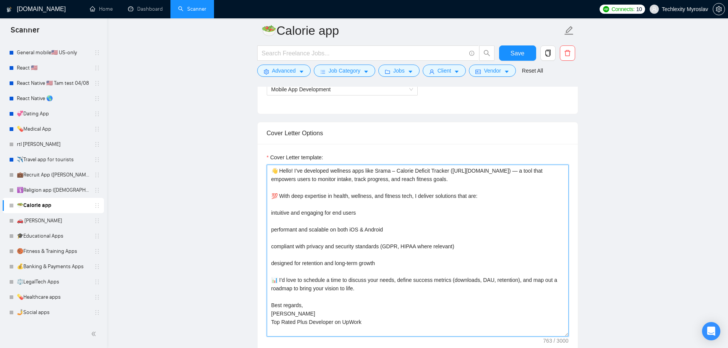
scroll to position [585, 0]
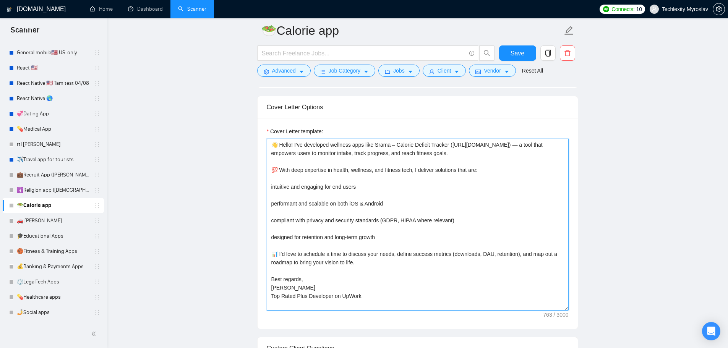
click at [287, 185] on textarea "👋 Hello! I’ve developed wellness apps like Srama – Calorie Deficit Tracker (htt…" at bounding box center [418, 225] width 302 height 172
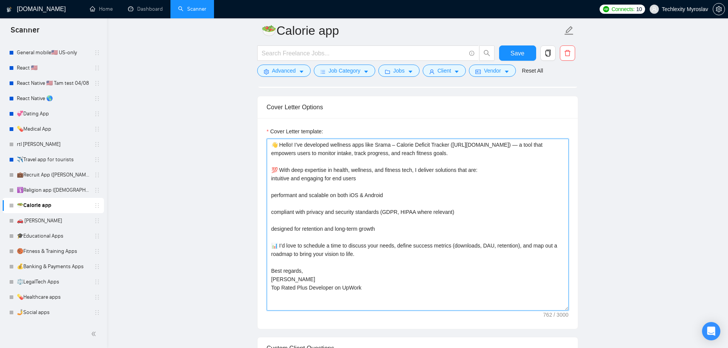
click at [282, 195] on textarea "👋 Hello! I’ve developed wellness apps like Srama – Calorie Deficit Tracker (htt…" at bounding box center [418, 225] width 302 height 172
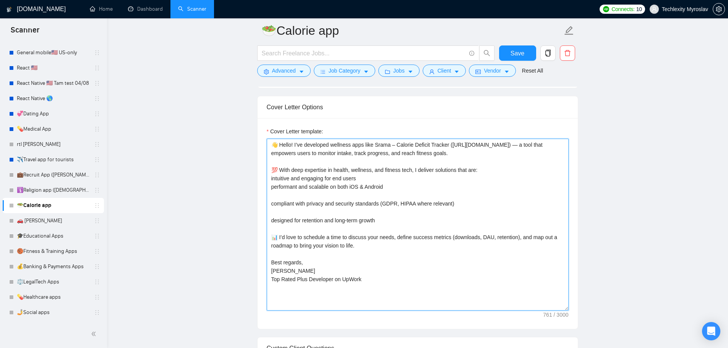
click at [279, 207] on textarea "👋 Hello! I’ve developed wellness apps like Srama – Calorie Deficit Tracker (htt…" at bounding box center [418, 225] width 302 height 172
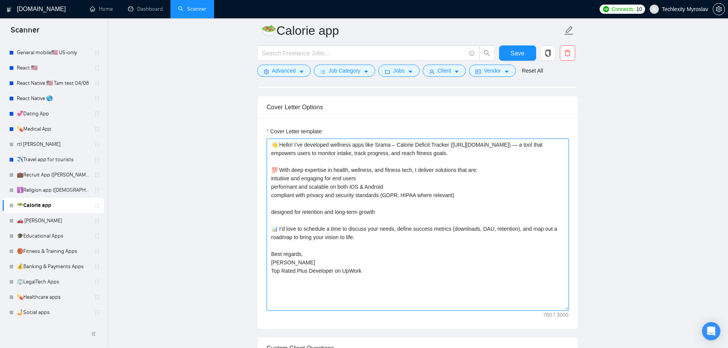
click at [280, 214] on textarea "👋 Hello! I’ve developed wellness apps like Srama – Calorie Deficit Tracker (htt…" at bounding box center [418, 225] width 302 height 172
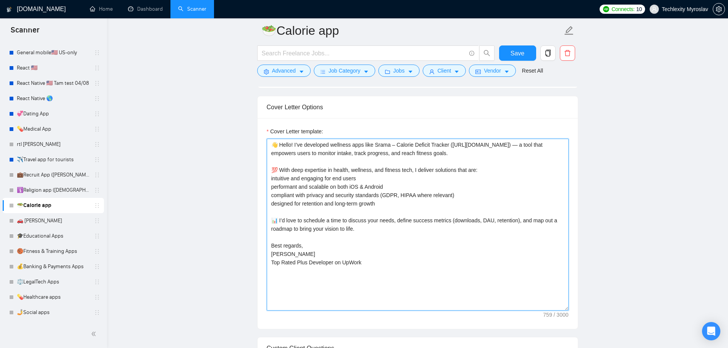
click at [377, 189] on textarea "👋 Hello! I’ve developed wellness apps like Srama – Calorie Deficit Tracker (htt…" at bounding box center [418, 225] width 302 height 172
click at [391, 193] on textarea "👋 Hello! I’ve developed wellness apps like Srama – Calorie Deficit Tracker (htt…" at bounding box center [418, 225] width 302 height 172
click at [483, 202] on textarea "👋 Hello! I’ve developed wellness apps like Srama – Calorie Deficit Tracker (htt…" at bounding box center [418, 225] width 302 height 172
click at [400, 214] on textarea "👋 Hello! I’ve developed wellness apps like Srama – Calorie Deficit Tracker (htt…" at bounding box center [418, 225] width 302 height 172
click at [342, 175] on textarea "👋 Hello! I’ve developed wellness apps like Srama – Calorie Deficit Tracker (htt…" at bounding box center [418, 225] width 302 height 172
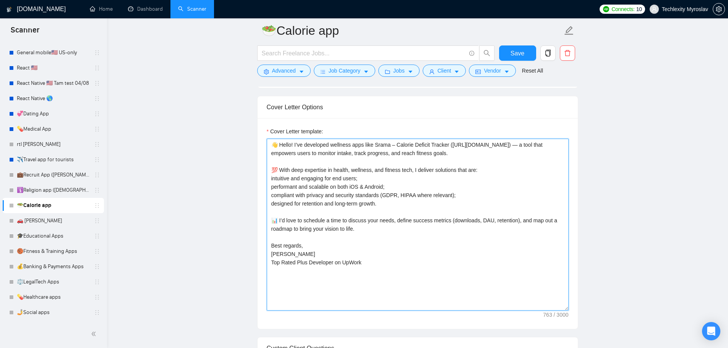
click at [342, 175] on textarea "👋 Hello! I’ve developed wellness apps like Srama – Calorie Deficit Tracker (htt…" at bounding box center [418, 225] width 302 height 172
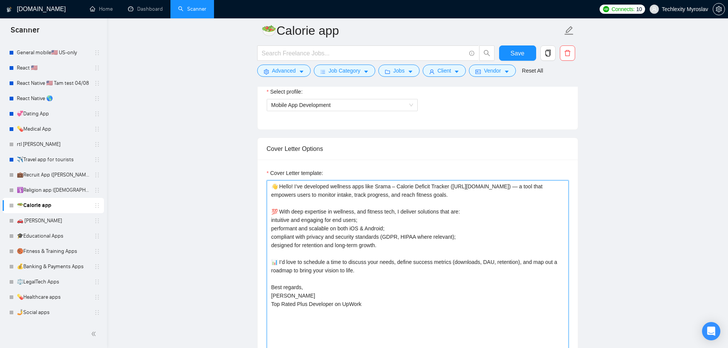
scroll to position [509, 0]
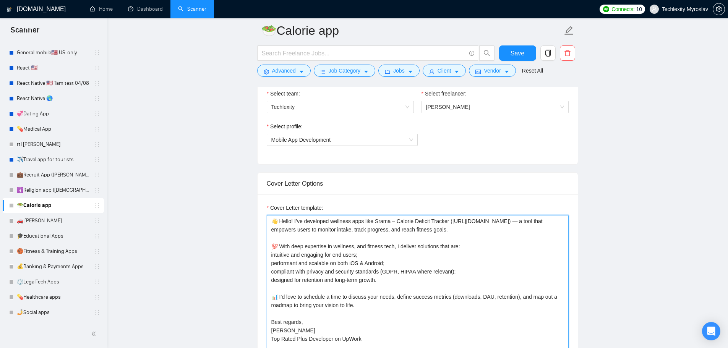
type textarea "👋 Hello! I’ve developed wellness apps like Srama – Calorie Deficit Tracker (htt…"
click at [512, 55] on span "Save" at bounding box center [517, 54] width 14 height 10
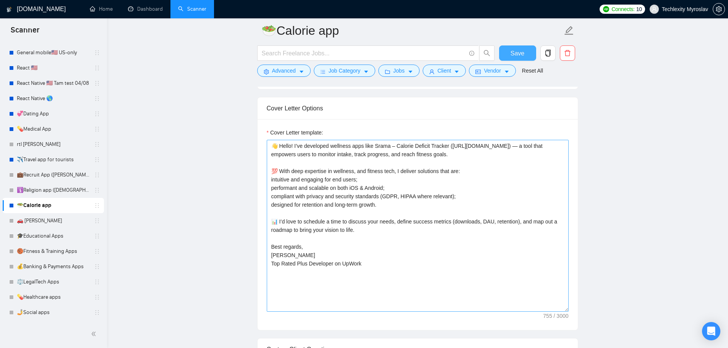
scroll to position [585, 0]
click at [476, 282] on textarea "👋 Hello! I’ve developed wellness apps like Srama – Calorie Deficit Tracker (htt…" at bounding box center [418, 225] width 302 height 172
click at [442, 212] on textarea "👋 Hello! I’ve developed wellness apps like Srama – Calorie Deficit Tracker (htt…" at bounding box center [418, 225] width 302 height 172
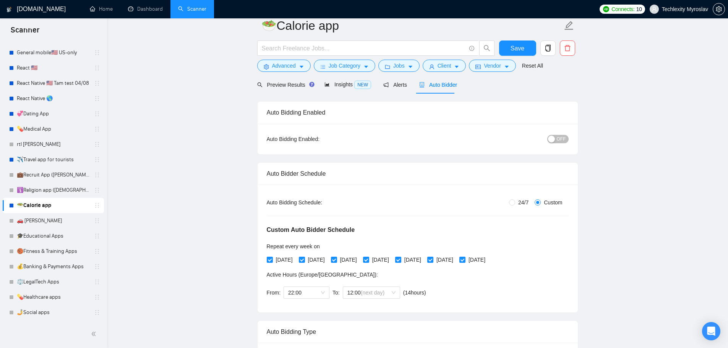
scroll to position [0, 0]
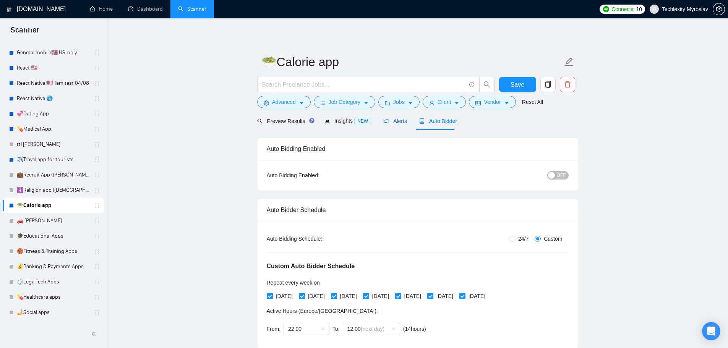
click at [387, 120] on span "Alerts" at bounding box center [395, 121] width 24 height 6
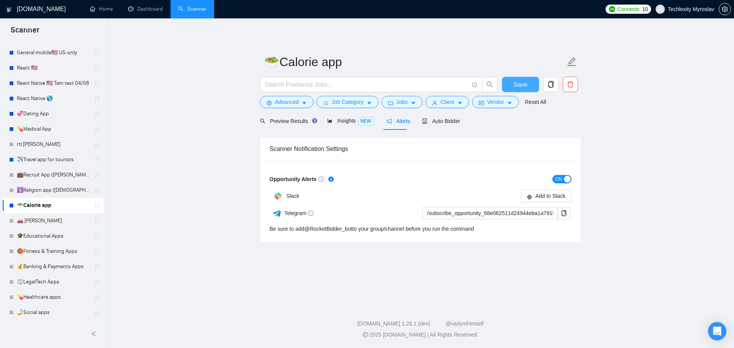
click at [521, 83] on span "Save" at bounding box center [520, 85] width 14 height 10
click at [49, 241] on link "🎓Educational Apps" at bounding box center [53, 235] width 73 height 15
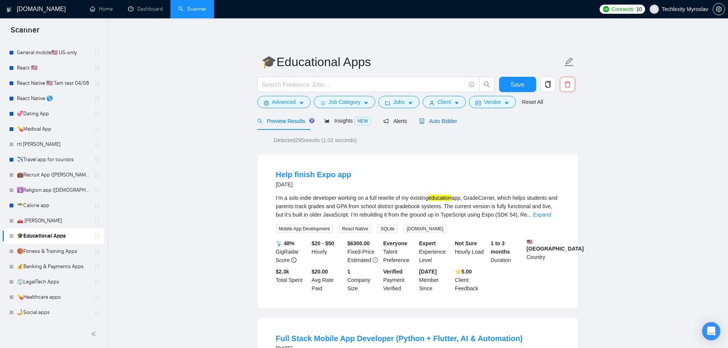
click at [439, 123] on span "Auto Bidder" at bounding box center [438, 121] width 38 height 6
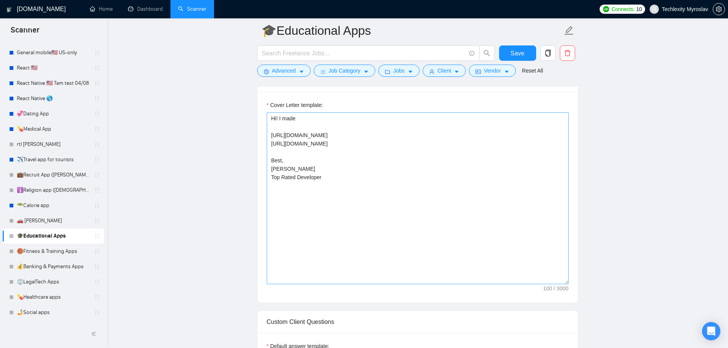
scroll to position [573, 0]
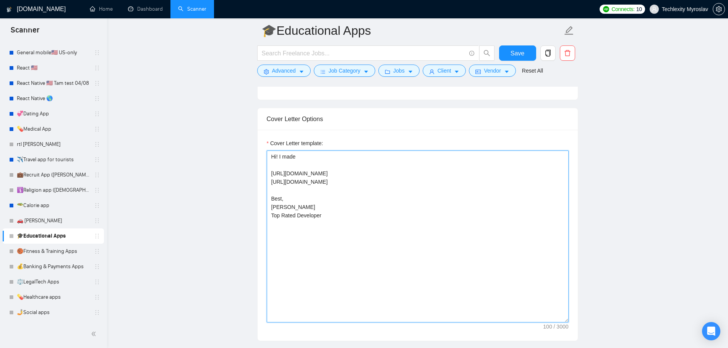
drag, startPoint x: 344, startPoint y: 183, endPoint x: 251, endPoint y: 174, distance: 93.6
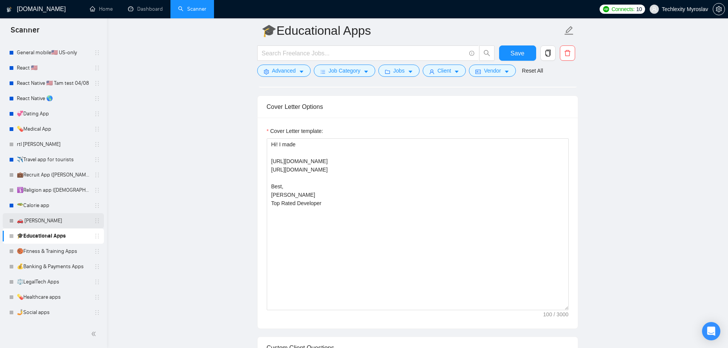
scroll to position [611, 0]
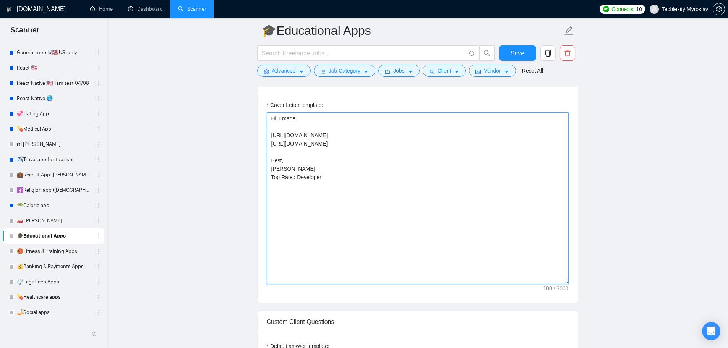
click at [343, 141] on textarea "Hi! I made https://sigcoges.com/ https://connect.mendob.ci/ Best, Myroslav K. T…" at bounding box center [418, 198] width 302 height 172
drag, startPoint x: 342, startPoint y: 145, endPoint x: 254, endPoint y: 141, distance: 87.2
click at [254, 141] on main "🎓Educational Apps Save Advanced Job Category Jobs Client Vendor Reset All Previ…" at bounding box center [417, 344] width 596 height 1850
click at [347, 143] on textarea "Hi! I made https://sigcoges.com/ https://connect.mendob.ci/ Best, Myroslav K. T…" at bounding box center [418, 198] width 302 height 172
drag, startPoint x: 349, startPoint y: 144, endPoint x: 259, endPoint y: 129, distance: 91.4
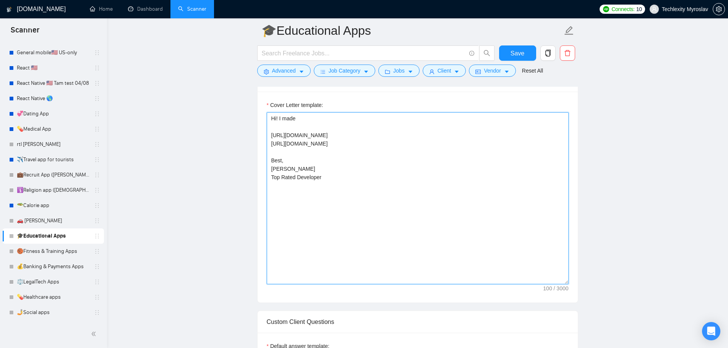
click at [259, 129] on div "Cover Letter template: Hi! I made https://sigcoges.com/ https://connect.mendob.…" at bounding box center [418, 197] width 320 height 211
click at [333, 118] on textarea "Hi! I made https://sigcoges.com/ https://connect.mendob.ci/ Best, Myroslav K. T…" at bounding box center [418, 198] width 302 height 172
drag, startPoint x: 332, startPoint y: 119, endPoint x: 182, endPoint y: 103, distance: 151.0
click at [185, 104] on main "🎓Educational Apps Save Advanced Job Category Jobs Client Vendor Reset All Previ…" at bounding box center [417, 344] width 596 height 1850
paste textarea "👋Hey! I made dozens of Uber-like apps 🚗, such as"
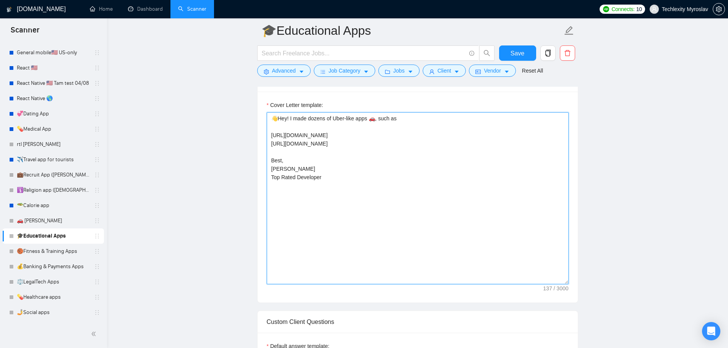
drag, startPoint x: 333, startPoint y: 119, endPoint x: 355, endPoint y: 119, distance: 22.2
click at [355, 119] on textarea "👋Hey! I made dozens of Uber-like apps 🚗, such as https://sigcoges.com/ https://…" at bounding box center [418, 198] width 302 height 172
click at [361, 119] on textarea "👋Hey! I made dozens of EdTech apps 🚗, such as https://sigcoges.com/ https://con…" at bounding box center [418, 198] width 302 height 172
drag, startPoint x: 352, startPoint y: 118, endPoint x: 361, endPoint y: 121, distance: 10.2
click at [361, 121] on textarea "👋Hey! I made dozens of EdTech apps 🚗, such as https://sigcoges.com/ https://con…" at bounding box center [418, 198] width 302 height 172
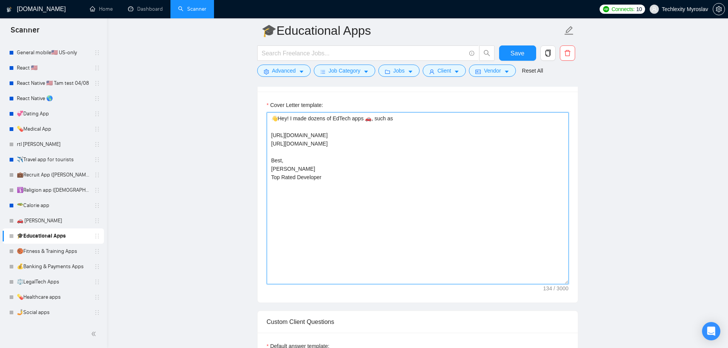
paste textarea "platform"
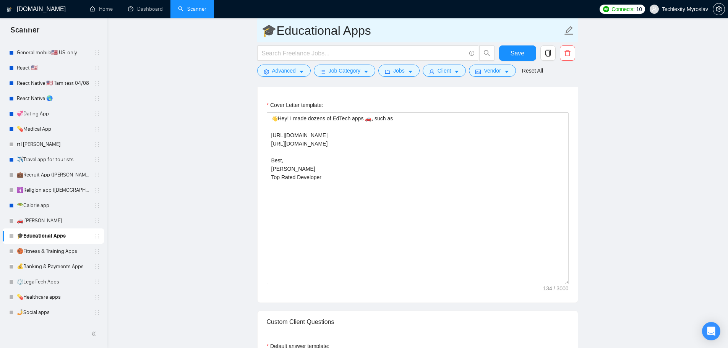
drag, startPoint x: 274, startPoint y: 31, endPoint x: 261, endPoint y: 33, distance: 12.8
click at [261, 33] on input "🎓Educational Apps" at bounding box center [411, 30] width 301 height 19
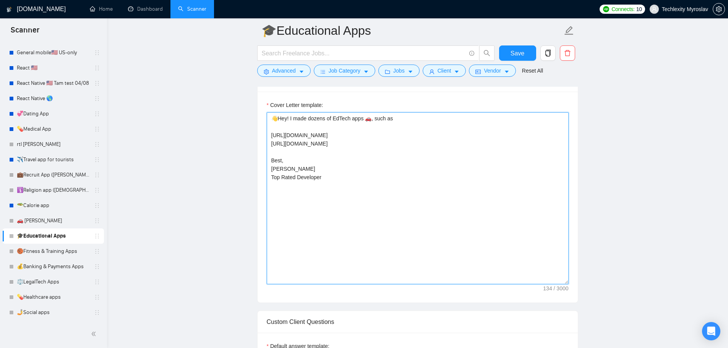
click at [369, 123] on textarea "👋Hey! I made dozens of EdTech apps 🚗, such as https://sigcoges.com/ https://con…" at bounding box center [418, 198] width 302 height 172
click at [366, 119] on textarea "👋Hey! I made dozens of EdTech apps 🚗, such as https://sigcoges.com/ https://con…" at bounding box center [418, 198] width 302 height 172
click at [366, 118] on textarea "👋Hey! I made dozens of EdTech apps 🚗, such as https://sigcoges.com/ https://con…" at bounding box center [418, 198] width 302 height 172
click at [367, 121] on textarea "👋Hey! I made dozens of EdTech apps 🚗, such as https://sigcoges.com/ https://con…" at bounding box center [418, 198] width 302 height 172
click at [364, 120] on textarea "👋Hey! I made dozens of EdTech apps 🚗, such as https://sigcoges.com/ https://con…" at bounding box center [418, 198] width 302 height 172
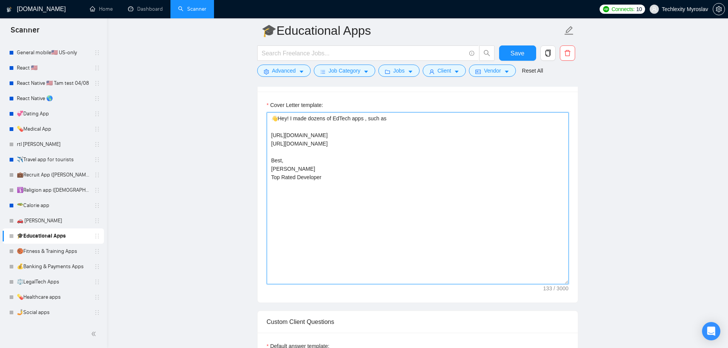
paste textarea "🎓"
drag, startPoint x: 372, startPoint y: 120, endPoint x: 449, endPoint y: 188, distance: 102.3
click at [449, 188] on textarea "👋Hey! I made dozens of EdTech apps 🎓, such as https://sigcoges.com/ https://con…" at bounding box center [418, 198] width 302 height 172
paste textarea "similar to Sigcoges and Connect Mendob . My portfolio includes systems with 10k…"
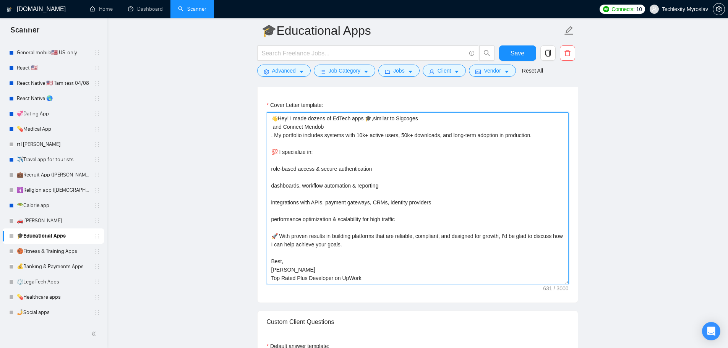
click at [372, 118] on textarea "👋Hey! I made dozens of EdTech apps 🎓,similar to Sigcoges and Connect Mendob . M…" at bounding box center [418, 198] width 302 height 172
click at [429, 122] on textarea "👋Hey! I made dozens of EdTech apps 🎓, similar to Sigcoges and Connect Mendob . …" at bounding box center [418, 198] width 302 height 172
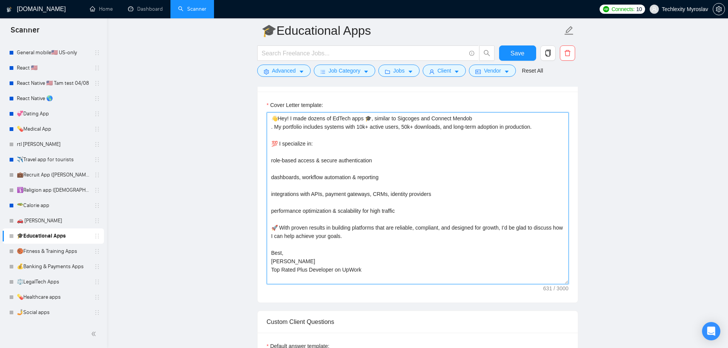
click at [488, 117] on textarea "👋Hey! I made dozens of EdTech apps 🎓, similar to Sigcoges and Connect Mendob . …" at bounding box center [418, 198] width 302 height 172
click at [384, 117] on textarea "👋Hey! I made dozens of EdTech apps 🎓, similar to Sigcoges and Connect Mendob. M…" at bounding box center [418, 198] width 302 height 172
drag, startPoint x: 386, startPoint y: 119, endPoint x: 405, endPoint y: 119, distance: 19.1
click at [405, 119] on textarea "👋Hey! I made dozens of EdTech apps 🎓, like a Sigcoges and Connect Mendob. My po…" at bounding box center [418, 198] width 302 height 172
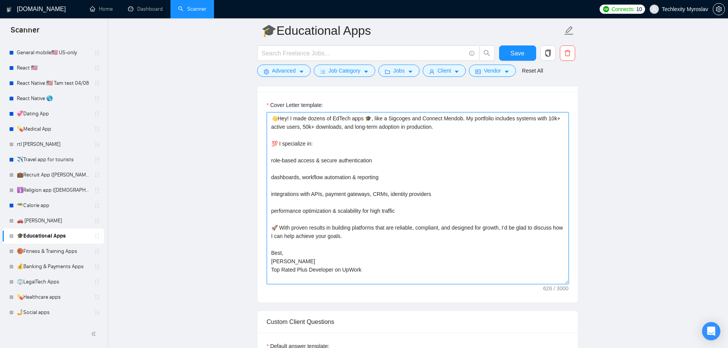
click at [405, 119] on textarea "👋Hey! I made dozens of EdTech apps 🎓, like a Sigcoges and Connect Mendob. My po…" at bounding box center [418, 198] width 302 height 172
drag, startPoint x: 407, startPoint y: 119, endPoint x: 389, endPoint y: 120, distance: 17.6
click at [389, 120] on textarea "👋Hey! I made dozens of EdTech apps 🎓, like a Sigcoges and Connect Mendob. My po…" at bounding box center [418, 198] width 302 height 172
paste textarea "https://sigcoges.com/"
drag, startPoint x: 450, startPoint y: 118, endPoint x: 490, endPoint y: 119, distance: 39.7
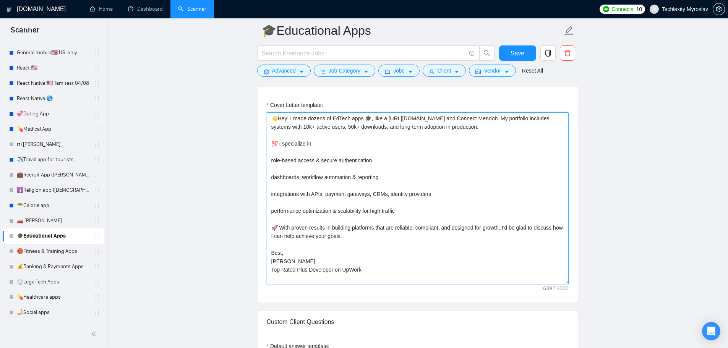
click at [490, 119] on textarea "👋Hey! I made dozens of EdTech apps 🎓, like a https://sigcoges.com/ and Connect …" at bounding box center [418, 198] width 302 height 172
paste textarea "https://connect.mendob.ci/?utm_source=chatgpt.com"
click at [314, 160] on textarea "👋Hey! I made dozens of EdTech apps 🎓, like a https://sigcoges.com/ and https://…" at bounding box center [418, 198] width 302 height 172
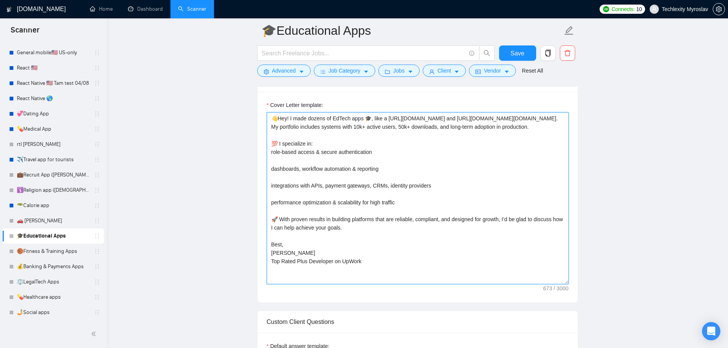
click at [290, 171] on textarea "👋Hey! I made dozens of EdTech apps 🎓, like a https://sigcoges.com/ and https://…" at bounding box center [418, 198] width 302 height 172
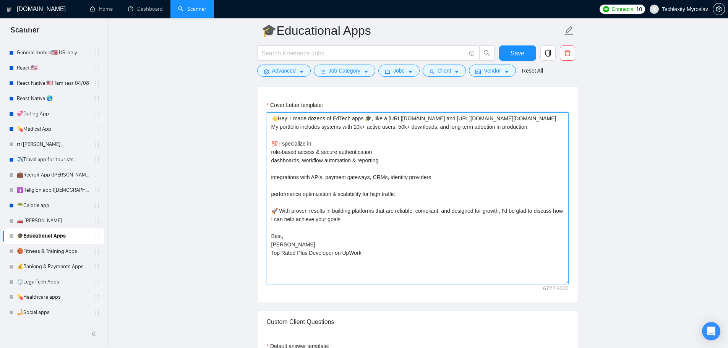
click at [283, 182] on textarea "👋Hey! I made dozens of EdTech apps 🎓, like a https://sigcoges.com/ and https://…" at bounding box center [418, 198] width 302 height 172
click at [283, 176] on textarea "👋Hey! I made dozens of EdTech apps 🎓, like a https://sigcoges.com/ and https://…" at bounding box center [418, 198] width 302 height 172
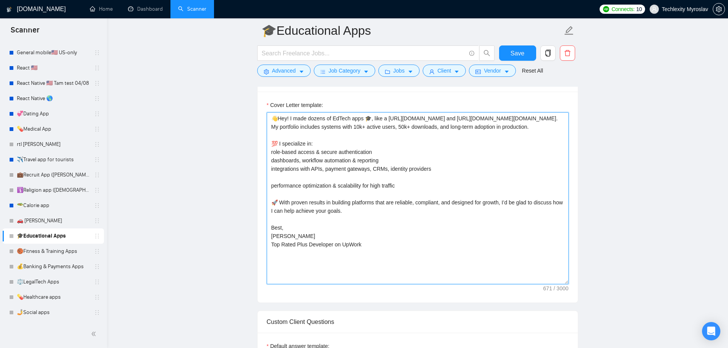
click at [283, 187] on textarea "👋Hey! I made dozens of EdTech apps 🎓, like a https://sigcoges.com/ and https://…" at bounding box center [418, 198] width 302 height 172
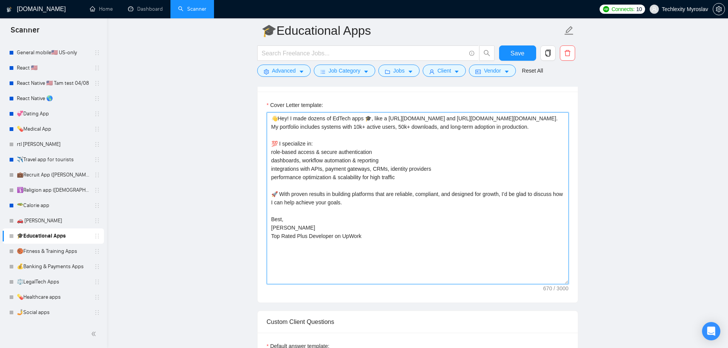
click at [398, 251] on textarea "👋Hey! I made dozens of EdTech apps 🎓, like a https://sigcoges.com/ and https://…" at bounding box center [418, 198] width 302 height 172
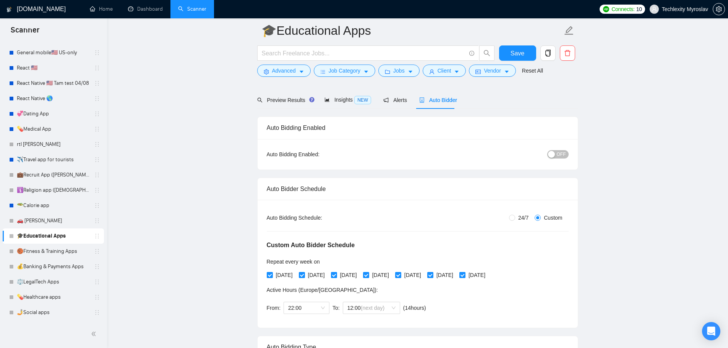
scroll to position [0, 0]
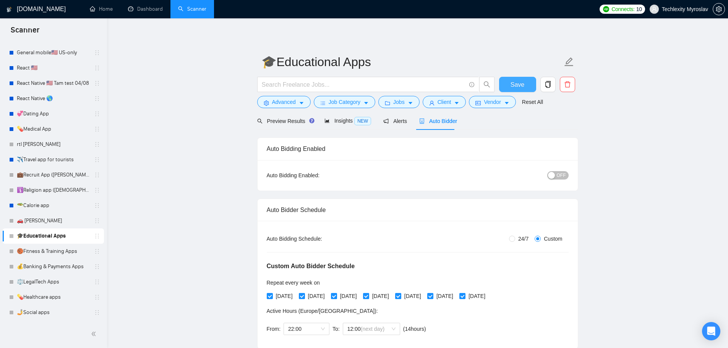
type textarea "👋Hey! I made dozens of EdTech apps 🎓, like a https://sigcoges.com/ and https://…"
click at [518, 83] on span "Save" at bounding box center [517, 85] width 14 height 10
click at [388, 122] on span "Alerts" at bounding box center [395, 121] width 24 height 6
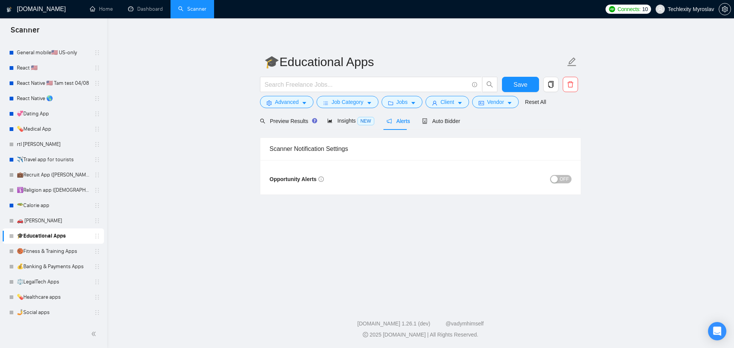
click at [559, 178] on button "OFF" at bounding box center [560, 179] width 21 height 8
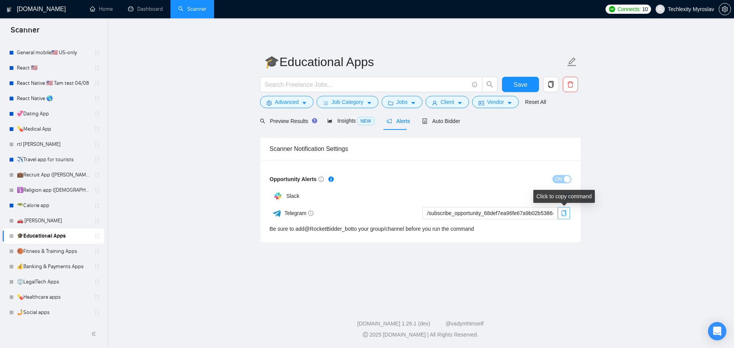
click at [563, 212] on icon "copy" at bounding box center [563, 213] width 6 height 6
click at [513, 87] on button "Save" at bounding box center [520, 84] width 37 height 15
click at [49, 252] on link "🏀Fitness & Training Apps" at bounding box center [53, 251] width 73 height 15
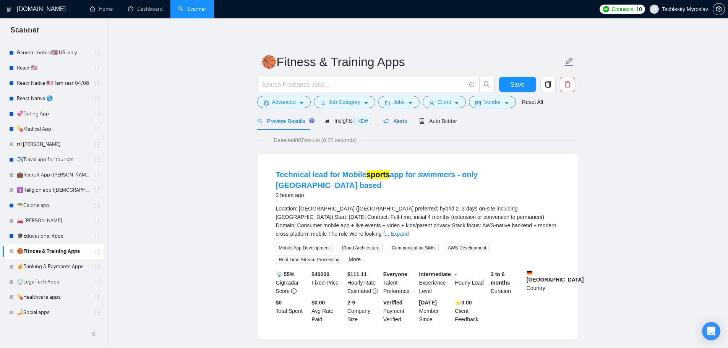
click at [394, 118] on span "Alerts" at bounding box center [395, 121] width 24 height 6
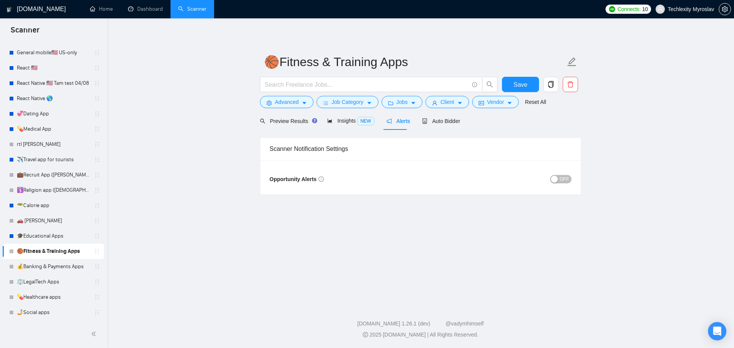
click at [566, 182] on span "OFF" at bounding box center [563, 179] width 9 height 8
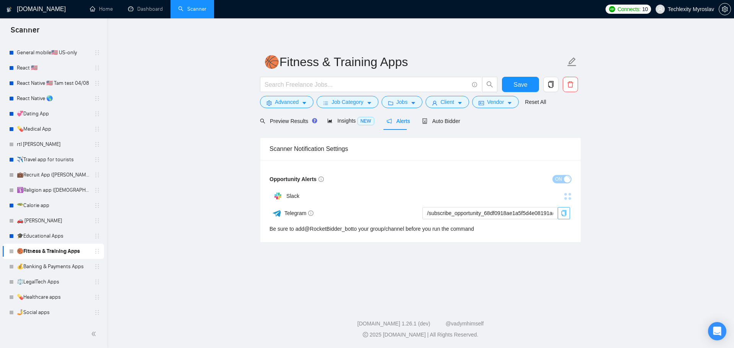
click at [563, 211] on icon "copy" at bounding box center [563, 213] width 5 height 6
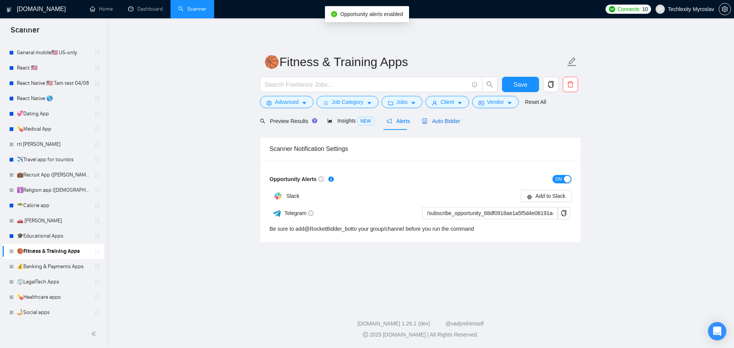
click at [434, 121] on span "Auto Bidder" at bounding box center [441, 121] width 38 height 6
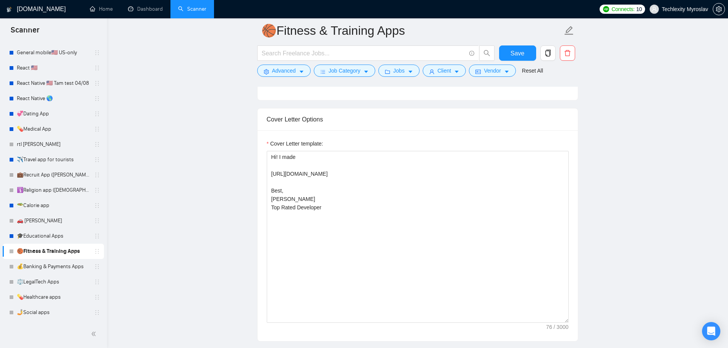
scroll to position [573, 0]
click at [266, 66] on button "Advanced" at bounding box center [283, 71] width 53 height 12
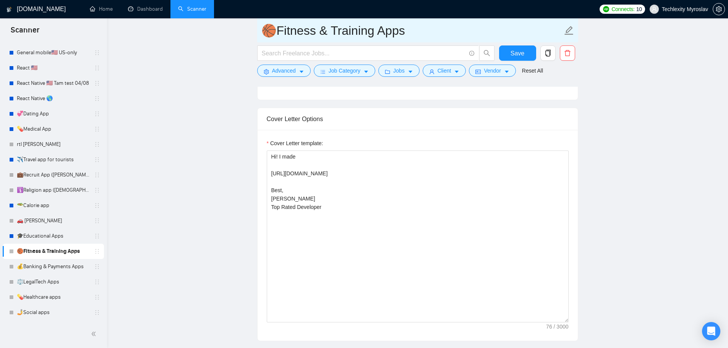
drag, startPoint x: 334, startPoint y: 35, endPoint x: 281, endPoint y: 37, distance: 52.8
click at [281, 37] on input "🏀Fitness & Training Apps" at bounding box center [411, 30] width 301 height 19
click at [280, 35] on input "🏀Fitness & Training Apps" at bounding box center [411, 30] width 301 height 19
drag, startPoint x: 280, startPoint y: 32, endPoint x: 375, endPoint y: 36, distance: 95.2
click at [375, 36] on input "🏀Fitness & Training Apps" at bounding box center [411, 30] width 301 height 19
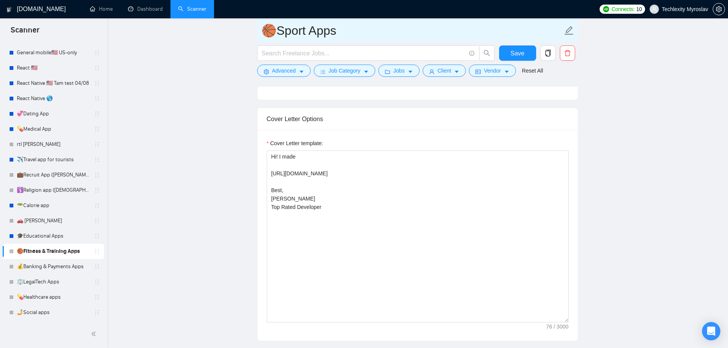
click at [333, 28] on input "🏀Sport Apps" at bounding box center [411, 30] width 301 height 19
click at [342, 30] on input "🏀Sport Apps" at bounding box center [411, 30] width 301 height 19
drag, startPoint x: 337, startPoint y: 33, endPoint x: 281, endPoint y: 40, distance: 56.6
click at [281, 40] on span "🏀Sport Apps" at bounding box center [417, 30] width 321 height 24
type input "🏀Sport Apps"
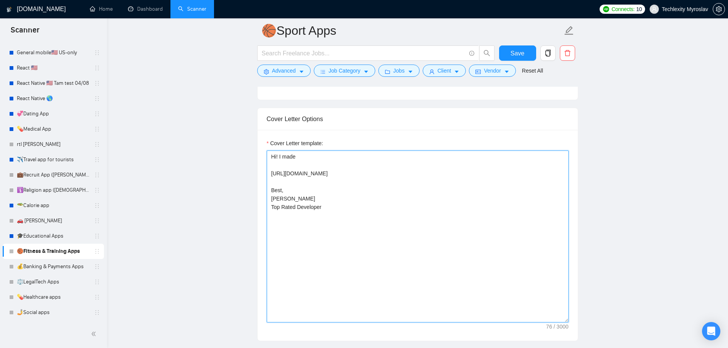
click at [330, 206] on textarea "Hi! I made https://ithosnetwork.io/ Best, Myroslav K. Top Rated Developer" at bounding box center [418, 237] width 302 height 172
drag, startPoint x: 328, startPoint y: 172, endPoint x: 255, endPoint y: 172, distance: 72.6
click at [350, 202] on textarea "Hi! I made https://ithosnetwork.io/ Best, Myroslav K. Top Rated Developer" at bounding box center [418, 237] width 302 height 172
paste textarea "👋 Hey! I’ve delivered impactful Sport-Tech & Fitness apps 🏅 — from workout trac…"
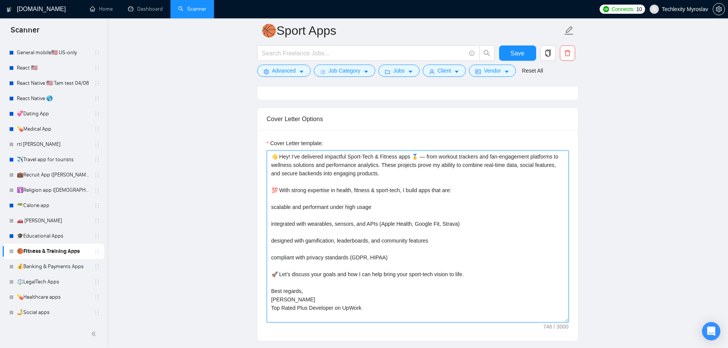
click at [313, 157] on textarea "👋 Hey! I’ve delivered impactful Sport-Tech & Fitness apps 🏅 — from workout trac…" at bounding box center [418, 237] width 302 height 172
drag, startPoint x: 368, startPoint y: 156, endPoint x: 390, endPoint y: 155, distance: 21.8
click at [390, 155] on textarea "👋 Hey! I’ve create impactful Sport-Tech & Fitness apps 🏅 — from workout tracker…" at bounding box center [418, 237] width 302 height 172
click at [370, 157] on textarea "👋 Hey! I’ve create impactful Sport-Tech apps 🏅 — from workout trackers and fan-…" at bounding box center [418, 237] width 302 height 172
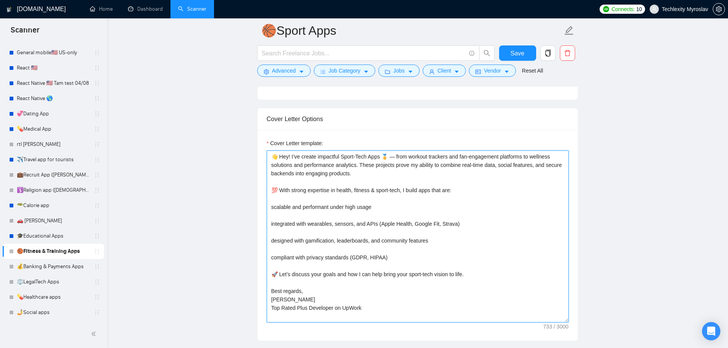
click at [389, 157] on textarea "👋 Hey! I’ve create impactful Sport-Tech Apps 🏅 — from workout trackers and fan-…" at bounding box center [418, 237] width 302 height 172
click at [376, 175] on textarea "👋 Hey! I’ve create impactful Sport-Tech Apps 🏅 — from workout trackers and fan-…" at bounding box center [418, 237] width 302 height 172
paste textarea "https://ithosnetwork.io/"
click at [352, 174] on textarea "👋 Hey! I’ve create impactful Sport-Tech Apps 🏅 — from workout trackers and fan-…" at bounding box center [418, 237] width 302 height 172
click at [338, 197] on textarea "👋 Hey! I’ve create impactful Sport-Tech Apps 🏅 — from workout trackers and fan-…" at bounding box center [418, 237] width 302 height 172
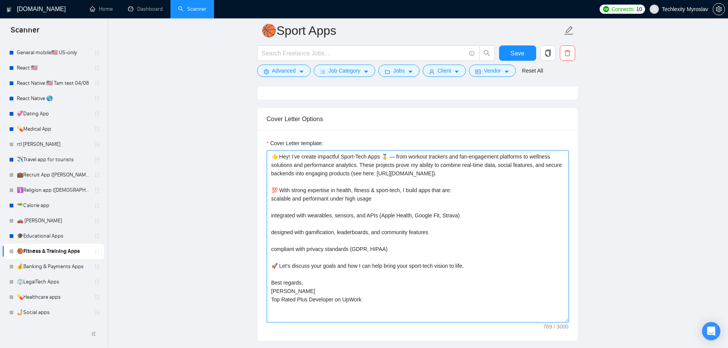
click at [290, 209] on textarea "👋 Hey! I’ve create impactful Sport-Tech Apps 🏅 — from workout trackers and fan-…" at bounding box center [418, 237] width 302 height 172
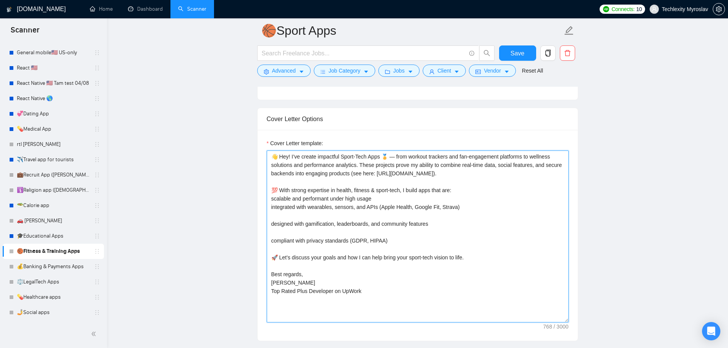
click at [287, 220] on textarea "👋 Hey! I’ve create impactful Sport-Tech Apps 🏅 — from workout trackers and fan-…" at bounding box center [418, 237] width 302 height 172
click at [290, 214] on textarea "👋 Hey! I’ve create impactful Sport-Tech Apps 🏅 — from workout trackers and fan-…" at bounding box center [418, 237] width 302 height 172
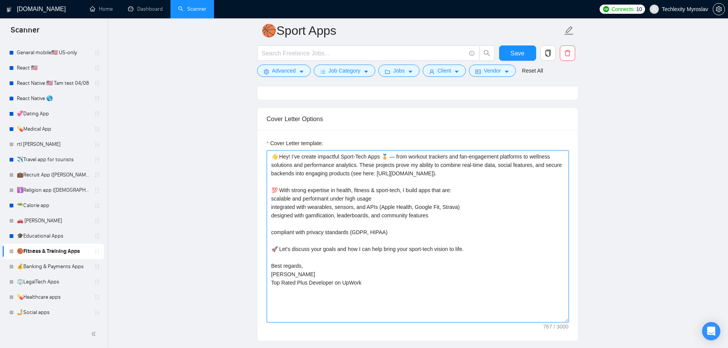
click at [277, 227] on textarea "👋 Hey! I’ve create impactful Sport-Tech Apps 🏅 — from workout trackers and fan-…" at bounding box center [418, 237] width 302 height 172
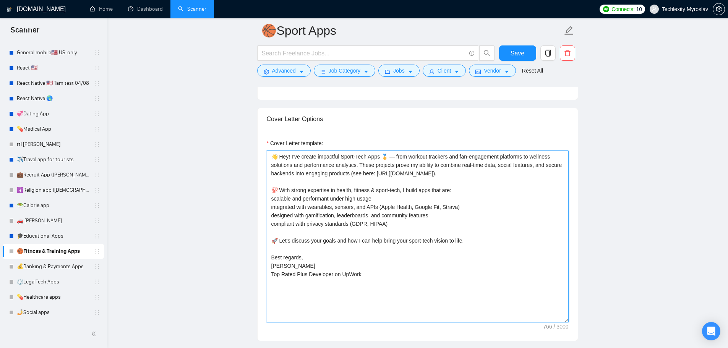
drag, startPoint x: 387, startPoint y: 223, endPoint x: 167, endPoint y: 187, distance: 222.6
click at [385, 223] on textarea "👋 Hey! I’ve create impactful Sport-Tech Apps 🏅 — from workout trackers and fan-…" at bounding box center [418, 237] width 302 height 172
drag, startPoint x: 291, startPoint y: 192, endPoint x: 402, endPoint y: 190, distance: 110.8
click at [402, 190] on textarea "👋 Hey! I’ve create impactful Sport-Tech Apps 🏅 — from workout trackers and fan-…" at bounding box center [418, 237] width 302 height 172
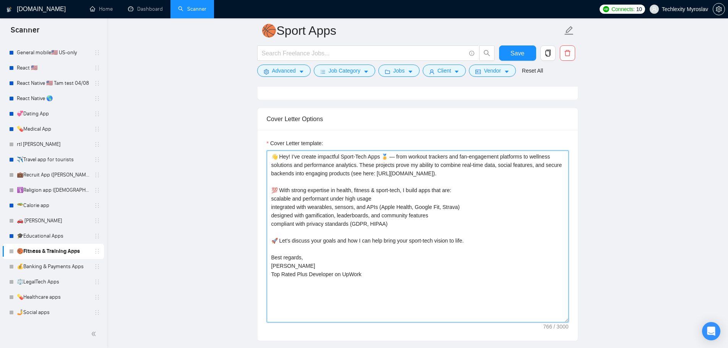
drag, startPoint x: 463, startPoint y: 221, endPoint x: 438, endPoint y: 221, distance: 24.8
click at [463, 221] on textarea "👋 Hey! I’ve create impactful Sport-Tech Apps 🏅 — from workout trackers and fan-…" at bounding box center [418, 237] width 302 height 172
drag, startPoint x: 408, startPoint y: 228, endPoint x: 281, endPoint y: 191, distance: 132.8
click at [281, 191] on textarea "👋 Hey! I’ve create impactful Sport-Tech Apps 🏅 — from workout trackers and fan-…" at bounding box center [418, 237] width 302 height 172
paste textarea "my extensive experience in healthcare, fitness, and sports technology, I am wel…"
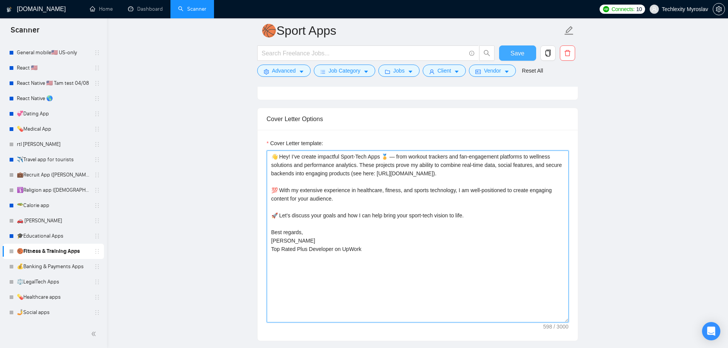
type textarea "👋 Hey! I’ve create impactful Sport-Tech Apps 🏅 — from workout trackers and fan-…"
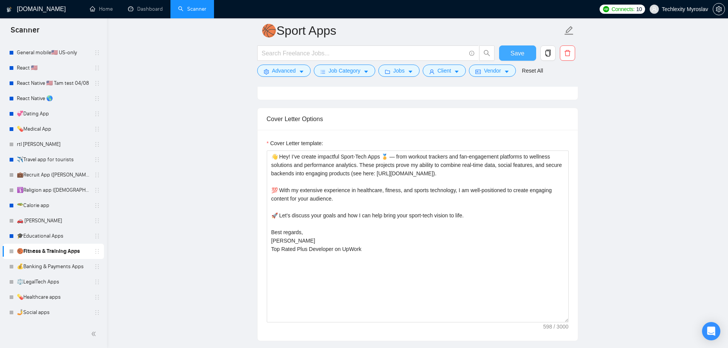
click at [522, 53] on span "Save" at bounding box center [517, 54] width 14 height 10
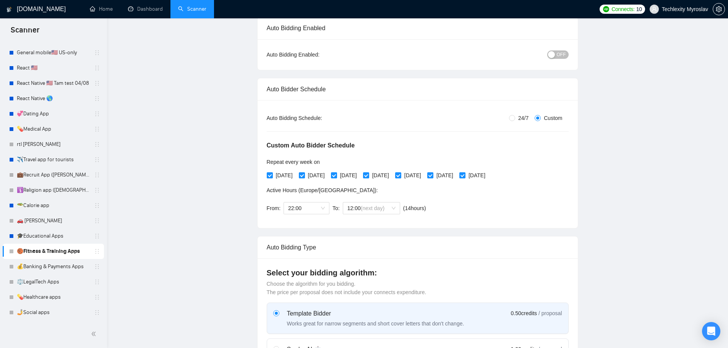
scroll to position [0, 0]
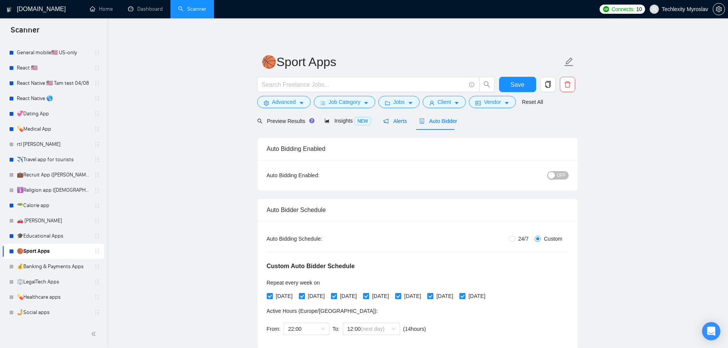
click at [391, 124] on span "Alerts" at bounding box center [395, 121] width 24 height 6
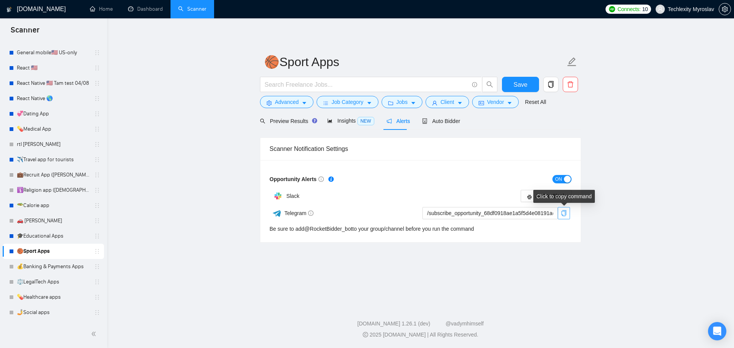
drag, startPoint x: 562, startPoint y: 209, endPoint x: 562, endPoint y: 213, distance: 3.8
click at [562, 210] on button "button" at bounding box center [563, 213] width 12 height 12
click at [72, 270] on link "💰Banking & Payments Apps" at bounding box center [53, 266] width 73 height 15
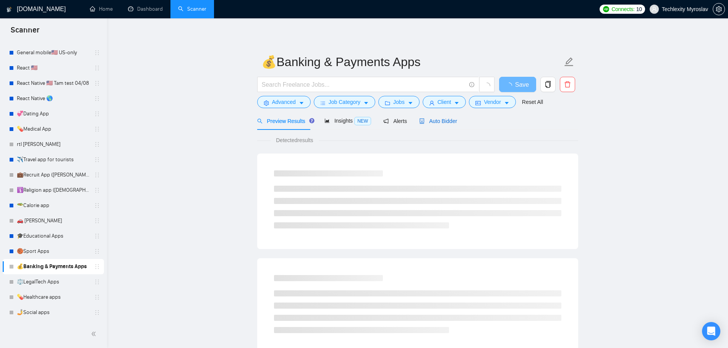
click at [431, 118] on span "Auto Bidder" at bounding box center [438, 121] width 38 height 6
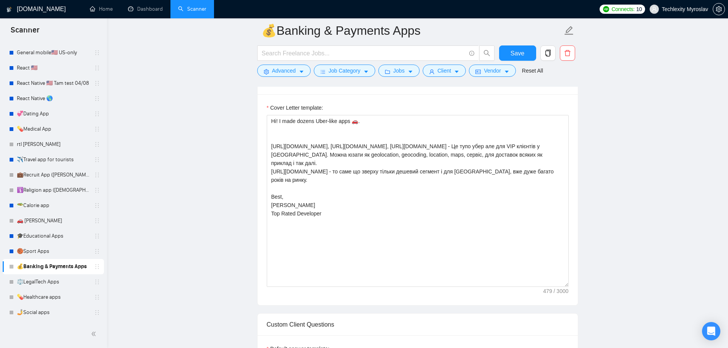
scroll to position [611, 0]
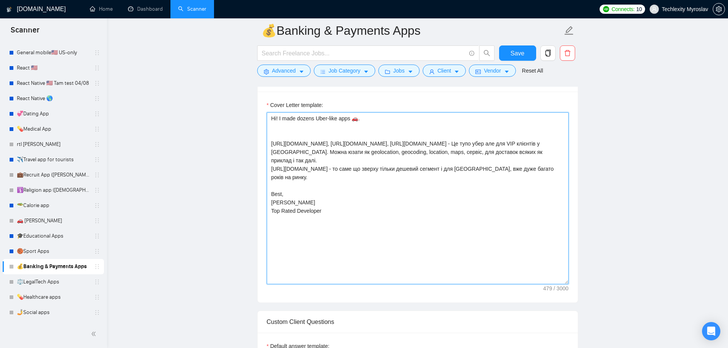
drag, startPoint x: 358, startPoint y: 200, endPoint x: 282, endPoint y: 161, distance: 85.6
click at [282, 161] on textarea "Hi! I made dozens Uber-like apps 🚗. https://apps.apple.com/us/app/for-drivers/i…" at bounding box center [418, 198] width 302 height 172
click at [319, 177] on textarea "Hi! I made dozens Uber-like apps 🚗. https://apps.apple.com/us/app/for-drivers/i…" at bounding box center [418, 198] width 302 height 172
click at [353, 223] on textarea "Hi! I made dozens Uber-like apps 🚗. https://apps.apple.com/us/app/for-drivers/i…" at bounding box center [418, 198] width 302 height 172
paste textarea "👋 Hello! I have built robust fintech & supply chain finance platforms, similar …"
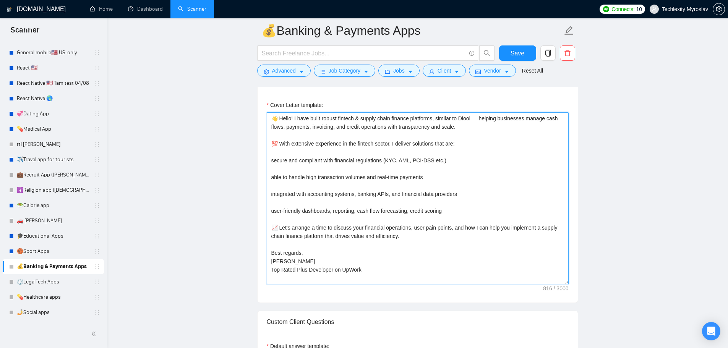
drag, startPoint x: 474, startPoint y: 117, endPoint x: 479, endPoint y: 123, distance: 7.8
click at [474, 117] on textarea "👋 Hello! I have built robust fintech & supply chain finance platforms, similar …" at bounding box center [418, 198] width 302 height 172
paste textarea "https://www.diool.com/"
drag, startPoint x: 292, startPoint y: 119, endPoint x: 286, endPoint y: 121, distance: 6.7
click at [286, 121] on textarea "👋 Hello! I have built robust fintech & supply chain finance platforms, similar …" at bounding box center [418, 198] width 302 height 172
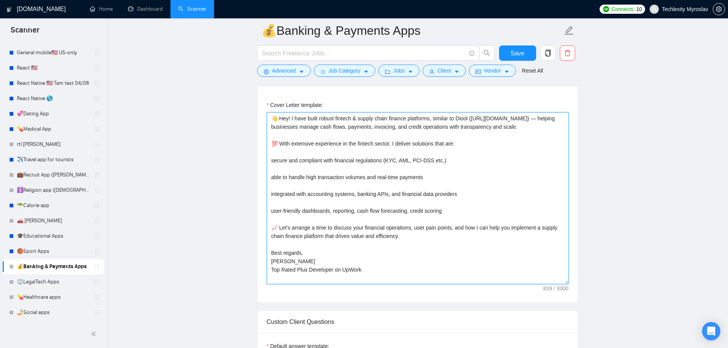
click at [306, 118] on textarea "👋 Hey! I have built robust fintech & supply chain finance platforms, similar to…" at bounding box center [418, 198] width 302 height 172
click at [318, 119] on textarea "👋 Hey! I have built robust fintech & supply chain finance platforms, similar to…" at bounding box center [418, 198] width 302 height 172
click at [382, 203] on textarea "👋 Hey! I have built robust fintech & supply chain finance platforms, similar to…" at bounding box center [418, 198] width 302 height 172
paste textarea "llo! I’ve delivered successful fintech platforms similar to Diool , helping bus…"
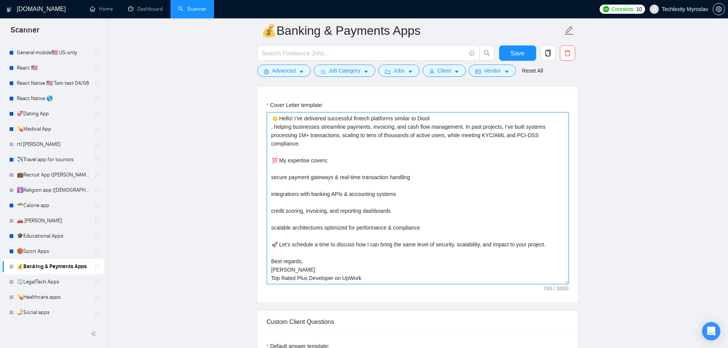
click at [440, 118] on textarea "👋 Hello! I’ve delivered successful fintech platforms similar to Diool , helping…" at bounding box center [418, 198] width 302 height 172
paste textarea "https://www.diool.com/"
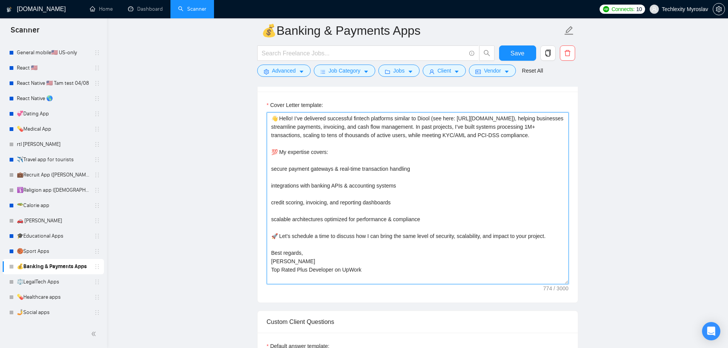
click at [298, 160] on textarea "👋 Hello! I’ve delivered successful fintech platforms similar to Diool (see here…" at bounding box center [418, 198] width 302 height 172
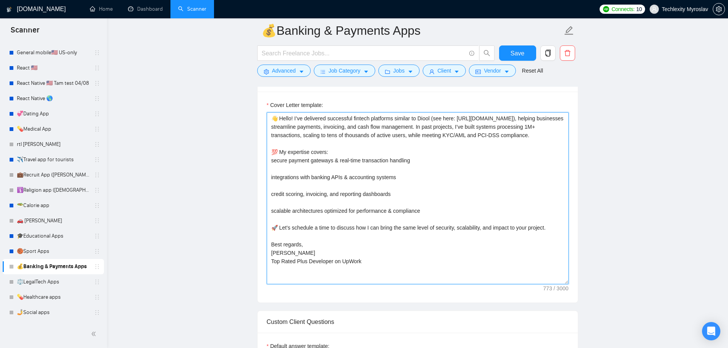
click at [301, 168] on textarea "👋 Hello! I’ve delivered successful fintech platforms similar to Diool (see here…" at bounding box center [418, 198] width 302 height 172
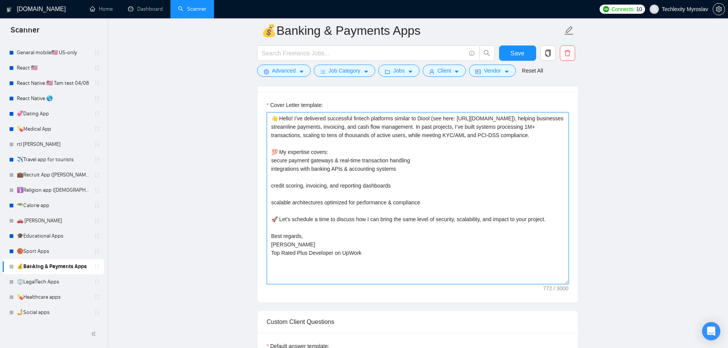
click at [293, 178] on textarea "👋 Hello! I’ve delivered successful fintech platforms similar to Diool (see here…" at bounding box center [418, 198] width 302 height 172
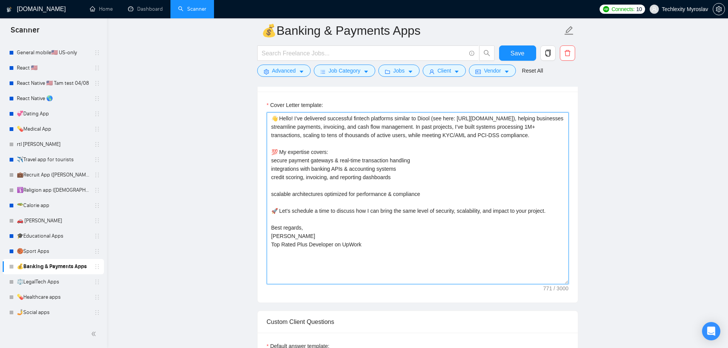
click at [290, 185] on textarea "👋 Hello! I’ve delivered successful fintech platforms similar to Diool (see here…" at bounding box center [418, 198] width 302 height 172
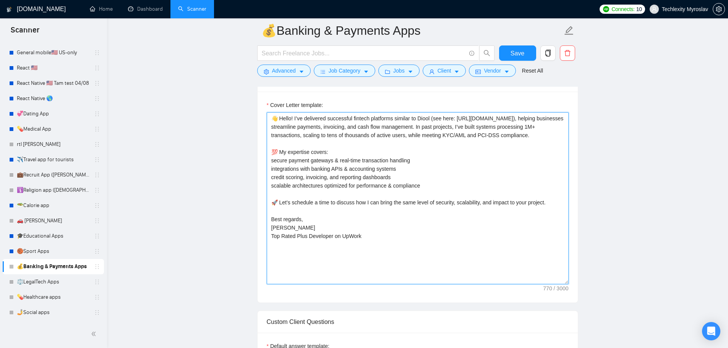
drag, startPoint x: 301, startPoint y: 223, endPoint x: 283, endPoint y: 221, distance: 18.0
click at [283, 221] on textarea "👋 Hello! I’ve delivered successful fintech platforms similar to Diool (see here…" at bounding box center [418, 198] width 302 height 172
click at [421, 160] on textarea "👋 Hello! I’ve delivered successful fintech platforms similar to Diool (see here…" at bounding box center [418, 198] width 302 height 172
click at [408, 167] on textarea "👋 Hello! I’ve delivered successful fintech platforms similar to Diool (see here…" at bounding box center [418, 198] width 302 height 172
click at [403, 176] on textarea "👋 Hello! I’ve delivered successful fintech platforms similar to Diool (see here…" at bounding box center [418, 198] width 302 height 172
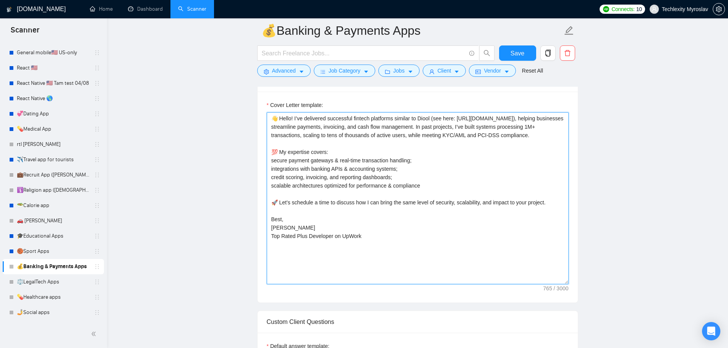
click at [429, 185] on textarea "👋 Hello! I’ve delivered successful fintech platforms similar to Diool (see here…" at bounding box center [418, 198] width 302 height 172
drag, startPoint x: 292, startPoint y: 118, endPoint x: 285, endPoint y: 122, distance: 8.4
click at [285, 122] on textarea "👋 Hello! I’ve delivered successful fintech platforms similar to Diool (see here…" at bounding box center [418, 198] width 302 height 172
click at [427, 117] on textarea "👋 Hey! I’ve delivered successful fintech platforms similar to Diool (see here: …" at bounding box center [418, 198] width 302 height 172
paste textarea "💵"
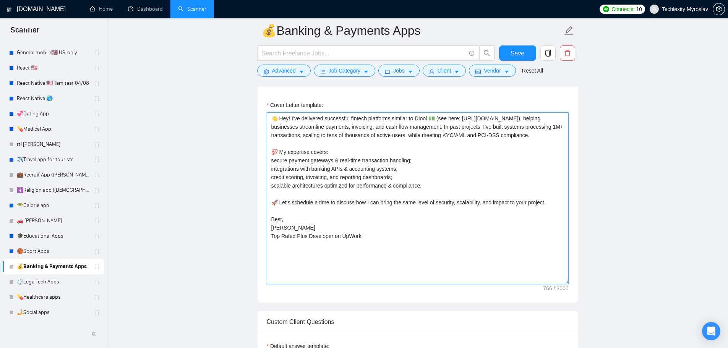
click at [419, 116] on textarea "👋 Hey! I’ve delivered successful fintech platforms similar to Diool 💵 (see here…" at bounding box center [418, 198] width 302 height 172
click at [390, 116] on textarea "👋 Hey! I’ve delivered successful fintech platforms similar to Diool 💵 (see here…" at bounding box center [418, 198] width 302 height 172
paste textarea "Diool"
click at [390, 117] on textarea "👋 Hey! I’ve delivered successful fintech platforms Diool similar to Diool 💵 (se…" at bounding box center [418, 198] width 302 height 172
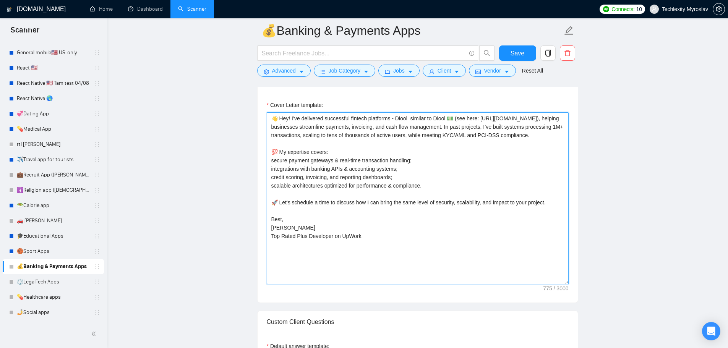
click at [442, 119] on textarea "👋 Hey! I’ve delivered successful fintech platforms - Diool similar to Diool 💵 (…" at bounding box center [418, 198] width 302 height 172
click at [398, 238] on textarea "👋 Hey! I’ve delivered successful fintech platforms - Diool similar to PayPal💵 (…" at bounding box center [418, 198] width 302 height 172
click at [340, 152] on textarea "👋 Hey! I’ve delivered successful fintech platforms - Diool similar to PayPal💵 (…" at bounding box center [418, 198] width 302 height 172
click at [410, 119] on textarea "👋 Hey! I’ve delivered successful fintech platforms - Diool similar to PayPal💵 (…" at bounding box center [418, 198] width 302 height 172
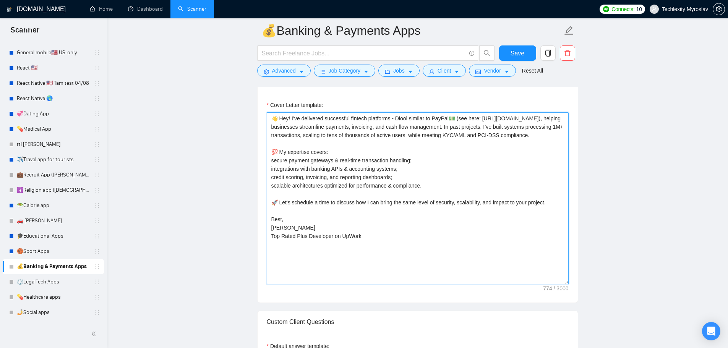
drag, startPoint x: 294, startPoint y: 119, endPoint x: 322, endPoint y: 118, distance: 28.3
click at [322, 118] on textarea "👋 Hey! I’ve delivered successful fintech platforms - Diool similar to PayPal💵 (…" at bounding box center [418, 198] width 302 height 172
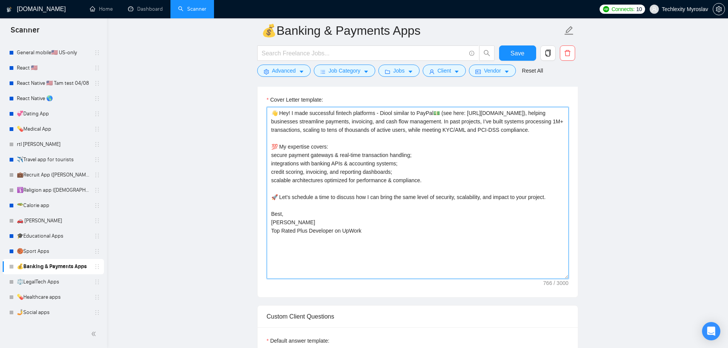
scroll to position [573, 0]
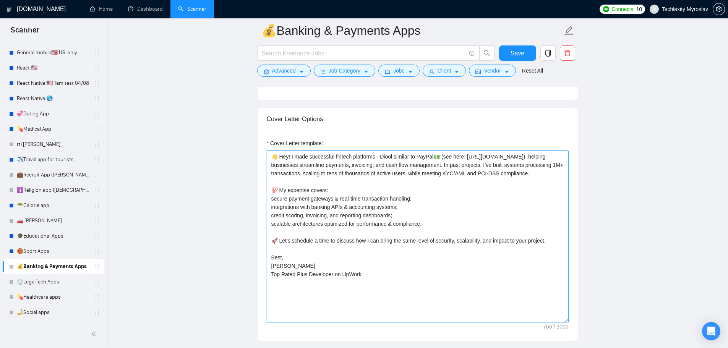
drag, startPoint x: 403, startPoint y: 174, endPoint x: 522, endPoint y: 174, distance: 118.8
click at [522, 174] on textarea "👋 Hey! I made successful fintech platforms - Diool similar to PayPal💵 (see here…" at bounding box center [418, 237] width 302 height 172
type textarea "👋 Hey! I made successful fintech platforms - Diool similar to PayPal💵 (see here…"
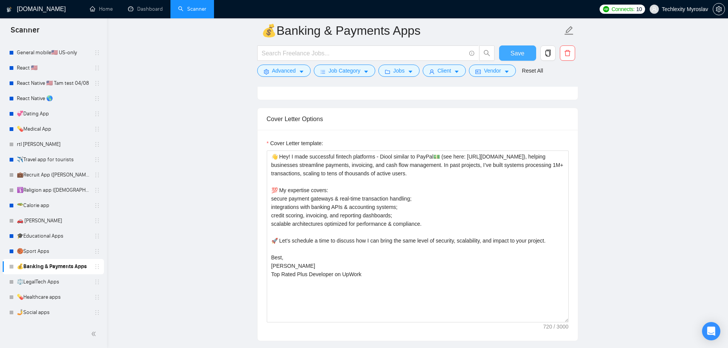
click at [509, 53] on button "Save" at bounding box center [517, 52] width 37 height 15
click at [495, 70] on span "Vendor" at bounding box center [492, 70] width 17 height 8
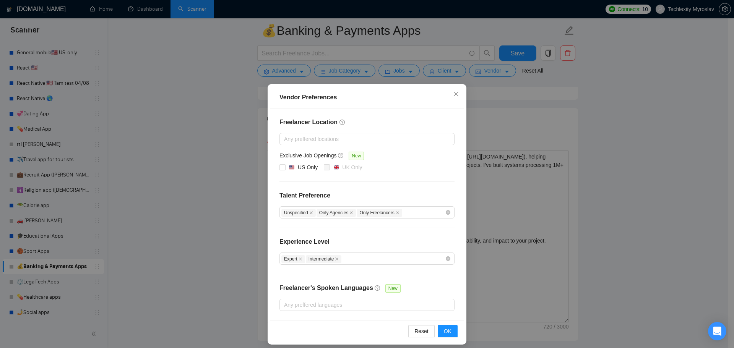
click at [499, 200] on div "Vendor Preferences Freelancer Location Any preffered locations Exclusive Job Op…" at bounding box center [367, 174] width 734 height 348
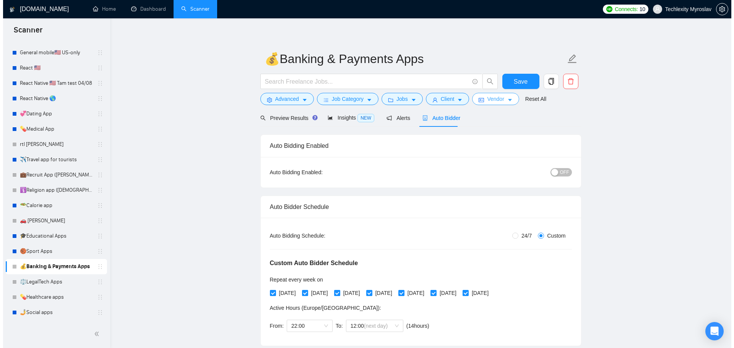
scroll to position [0, 0]
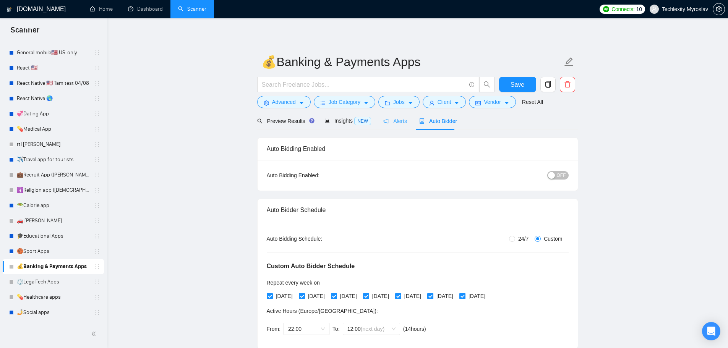
click at [393, 115] on div "Alerts" at bounding box center [395, 121] width 24 height 18
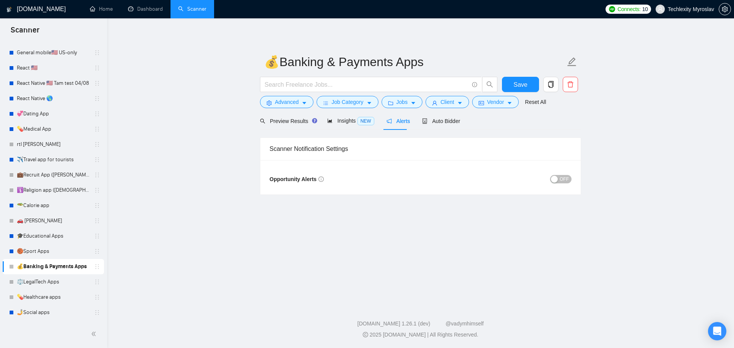
click at [555, 177] on div "button" at bounding box center [554, 179] width 7 height 7
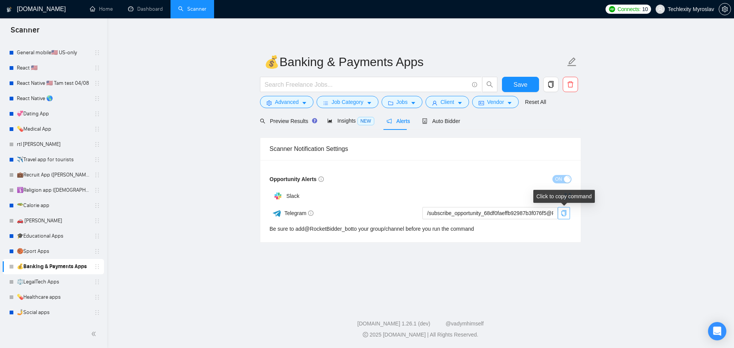
click at [563, 213] on icon "copy" at bounding box center [563, 213] width 6 height 6
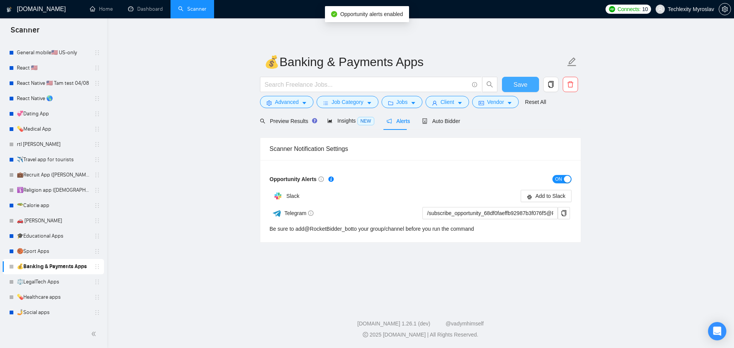
click at [520, 80] on span "Save" at bounding box center [520, 85] width 14 height 10
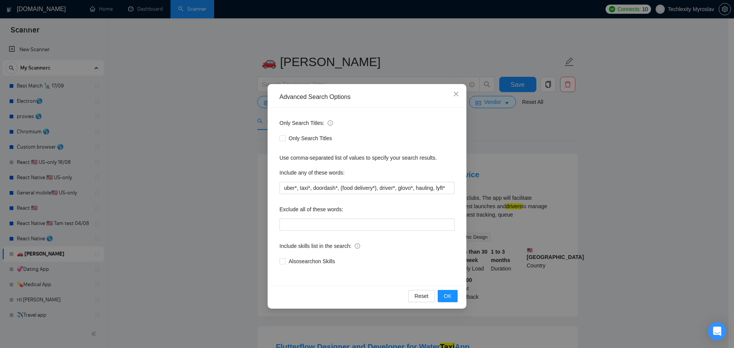
click at [220, 71] on div "Advanced Search Options Only Search Titles: Only Search Titles Use comma-separa…" at bounding box center [367, 174] width 734 height 348
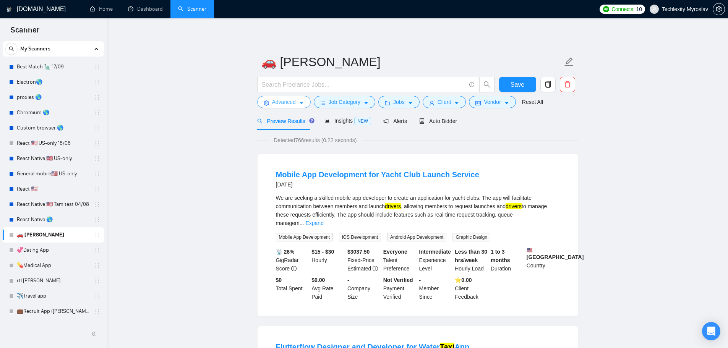
scroll to position [76, 0]
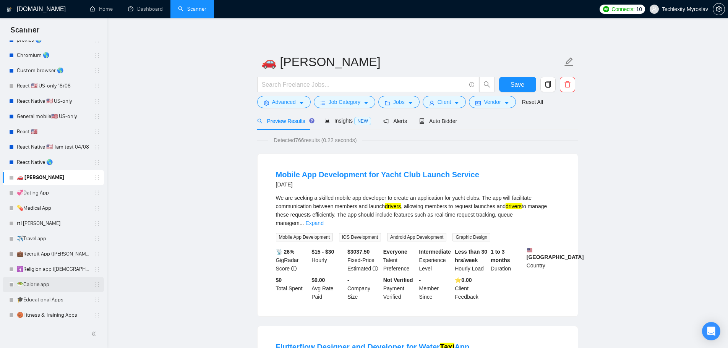
click at [49, 290] on link "🥗Calorie app" at bounding box center [53, 284] width 73 height 15
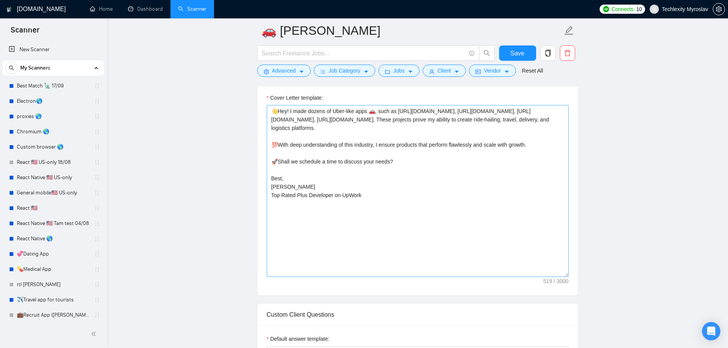
scroll to position [611, 0]
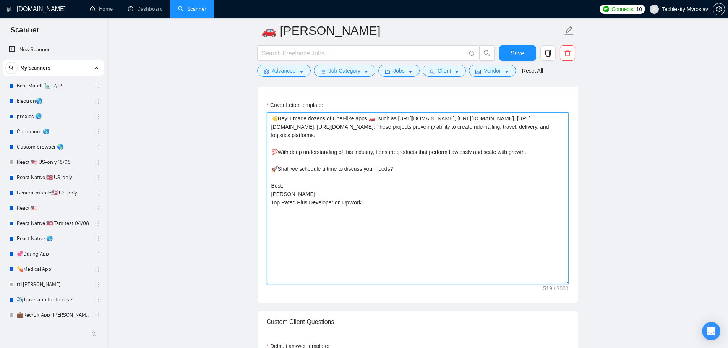
click at [384, 203] on textarea "👋Hey! I made dozens of Uber-like apps 🚗, such as [URL][DOMAIN_NAME], [URL][DOMA…" at bounding box center [418, 198] width 302 height 172
drag, startPoint x: 394, startPoint y: 207, endPoint x: 210, endPoint y: 112, distance: 206.8
click at [210, 112] on main "🚗 [PERSON_NAME] Save Advanced Job Category Jobs Client Vendor Reset All Preview…" at bounding box center [417, 344] width 596 height 1850
click at [301, 138] on textarea "👋Hey! I made dozens of Uber-like apps 🚗, such as [URL][DOMAIN_NAME], [URL][DOMA…" at bounding box center [418, 198] width 302 height 172
drag, startPoint x: 419, startPoint y: 202, endPoint x: 227, endPoint y: 117, distance: 209.9
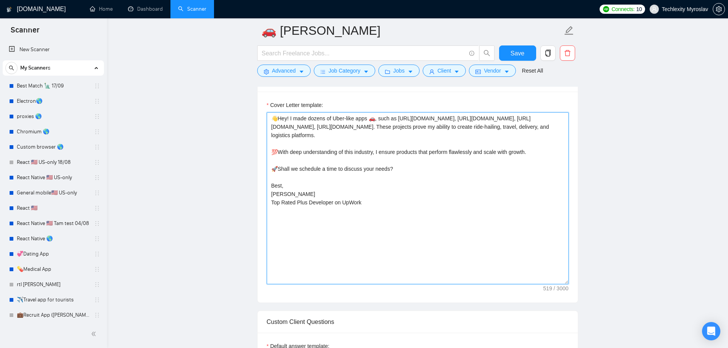
click at [227, 117] on main "🚗 [PERSON_NAME] Save Advanced Job Category Jobs Client Vendor Reset All Preview…" at bounding box center [417, 344] width 596 height 1850
click at [314, 143] on textarea "👋Hey! I made dozens of Uber-like apps 🚗, such as [URL][DOMAIN_NAME], [URL][DOMA…" at bounding box center [418, 198] width 302 height 172
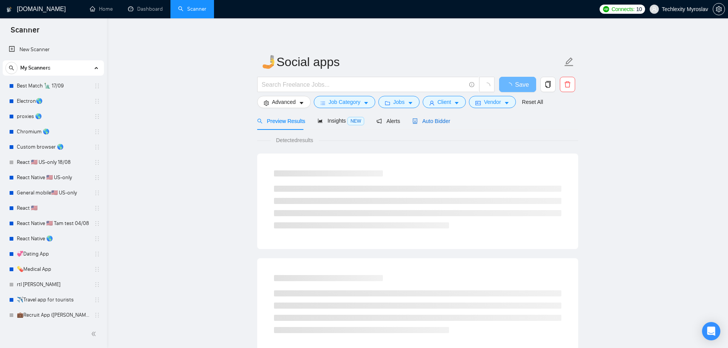
click at [429, 123] on span "Auto Bidder" at bounding box center [431, 121] width 38 height 6
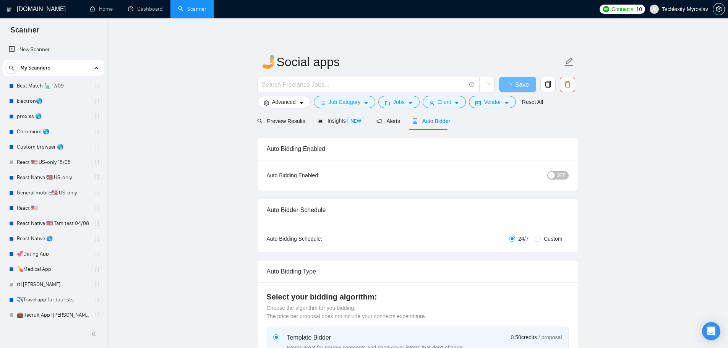
radio input "false"
radio input "true"
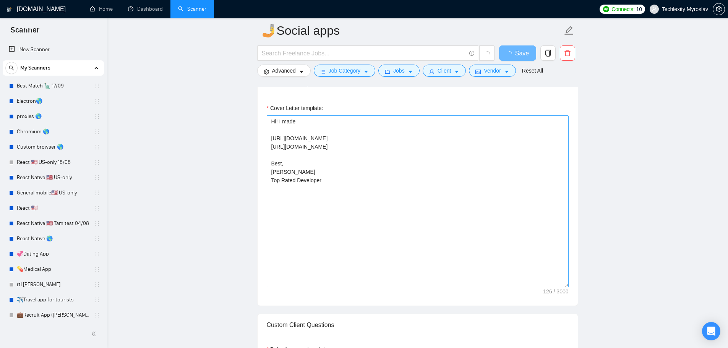
scroll to position [611, 0]
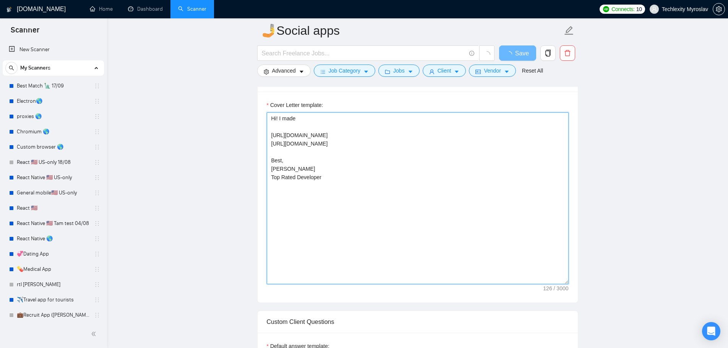
drag, startPoint x: 402, startPoint y: 142, endPoint x: 262, endPoint y: 136, distance: 139.9
click at [262, 136] on div "Cover Letter template: Hi! I made [URL][DOMAIN_NAME] [URL][DOMAIN_NAME] Best, […" at bounding box center [418, 197] width 320 height 211
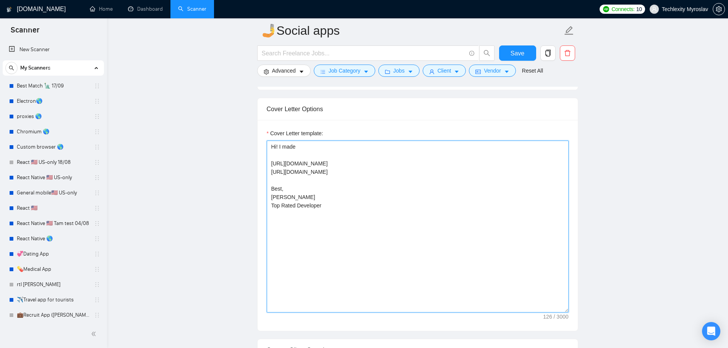
drag, startPoint x: 294, startPoint y: 167, endPoint x: 296, endPoint y: 162, distance: 5.6
click at [294, 167] on textarea "Hi! I made [URL][DOMAIN_NAME] [URL][DOMAIN_NAME] Best, [PERSON_NAME] Top Rated …" at bounding box center [418, 227] width 302 height 172
click at [297, 160] on textarea "Hi! I made [URL][DOMAIN_NAME] [URL][DOMAIN_NAME] Best, [PERSON_NAME] Top Rated …" at bounding box center [418, 227] width 302 height 172
click at [297, 160] on textarea "Hi! I made https://camberapp.com/ https://apps.apple.com/us/app/stroynik/id6446…" at bounding box center [418, 227] width 302 height 172
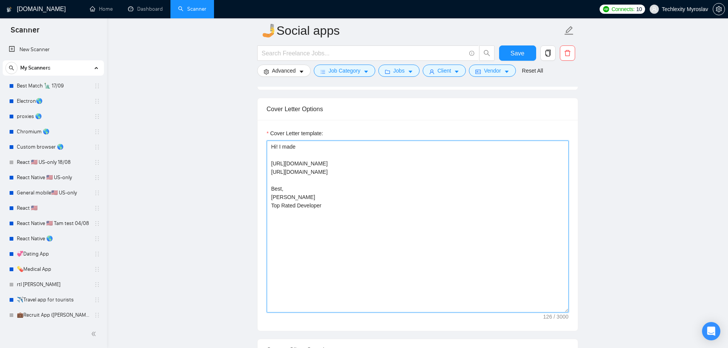
drag, startPoint x: 407, startPoint y: 172, endPoint x: 267, endPoint y: 171, distance: 139.8
click at [267, 171] on textarea "Hi! I made https://camberapp.com/ https://apps.apple.com/us/app/stroynik/id6446…" at bounding box center [418, 227] width 302 height 172
click at [383, 235] on textarea "Hi! I made https://camberapp.com/ https://apps.apple.com/us/app/stroynik/id6446…" at bounding box center [418, 227] width 302 height 172
paste textarea "👋 Hey! I’ve built impactful social apps — Camber (https://camberapp.com/) and S…"
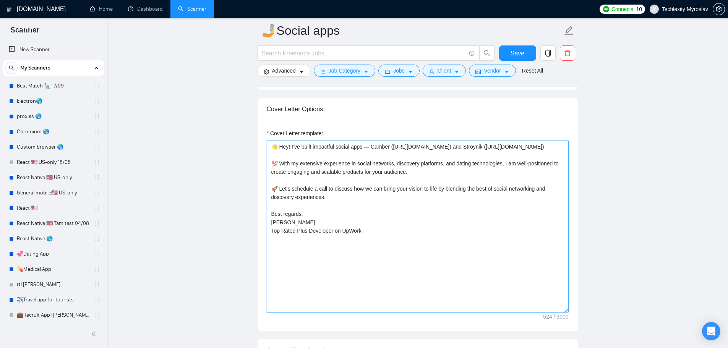
click at [499, 146] on textarea "👋 Hey! I’ve built impactful social apps — Camber (https://camberapp.com/) and S…" at bounding box center [418, 227] width 302 height 172
click at [457, 246] on textarea "👋 Hey! I’ve built impactful social apps — Camber (https://camberapp.com/) and S…" at bounding box center [418, 227] width 302 height 172
click at [379, 244] on textarea "👋 Hey! I’ve built impactful social apps — Camber (https://camberapp.com/) and S…" at bounding box center [418, 227] width 302 height 172
click at [400, 242] on textarea "👋 Hey! I’ve built impactful social apps — Camber (https://camberapp.com/) and S…" at bounding box center [418, 227] width 302 height 172
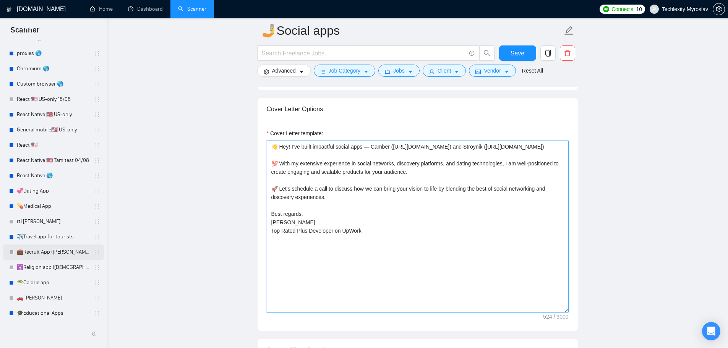
scroll to position [140, 0]
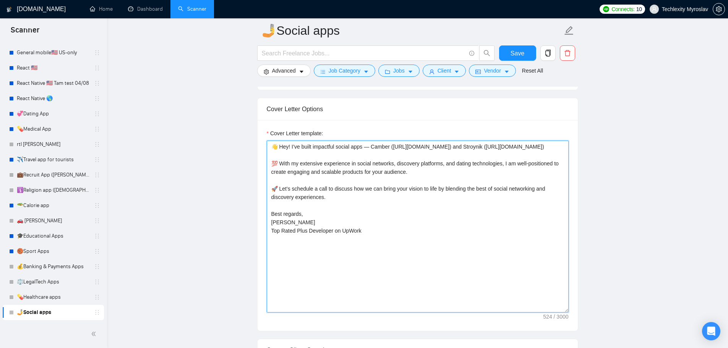
drag, startPoint x: 292, startPoint y: 146, endPoint x: 363, endPoint y: 144, distance: 71.5
click at [363, 144] on textarea "👋 Hey! I’ve built impactful social apps — Camber (https://camberapp.com/) and S…" at bounding box center [418, 227] width 302 height 172
paste textarea "made dozens of"
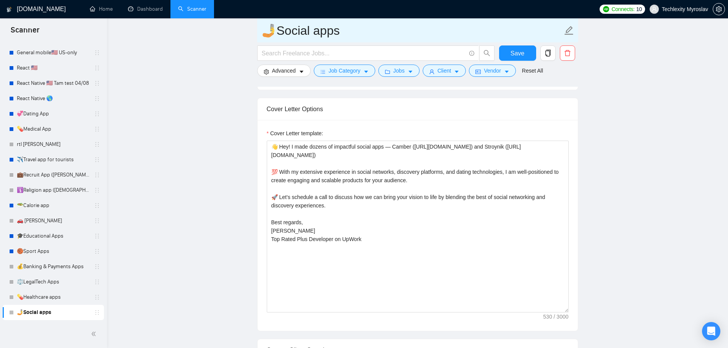
drag, startPoint x: 270, startPoint y: 35, endPoint x: 258, endPoint y: 37, distance: 12.3
click at [258, 37] on span "🤳Social apps" at bounding box center [417, 30] width 321 height 24
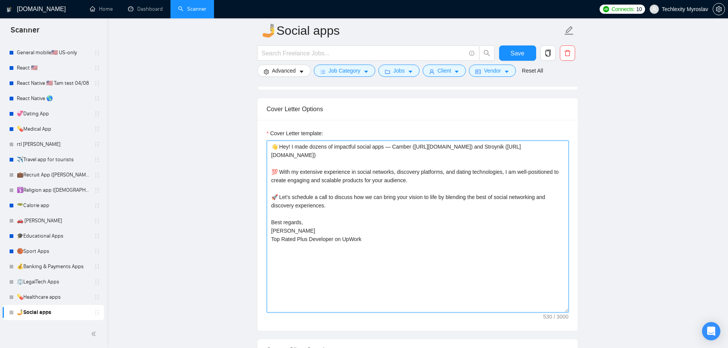
click at [385, 147] on textarea "👋 Hey! I made dozens of impactful social apps — Camber (https://camberapp.com/)…" at bounding box center [418, 227] width 302 height 172
paste textarea "🤳"
drag, startPoint x: 419, startPoint y: 147, endPoint x: 479, endPoint y: 148, distance: 60.4
click at [479, 148] on textarea "👋 Hey! I made dozens of impactful social apps 🤳— Camber (https://camberapp.com/…" at bounding box center [418, 227] width 302 height 172
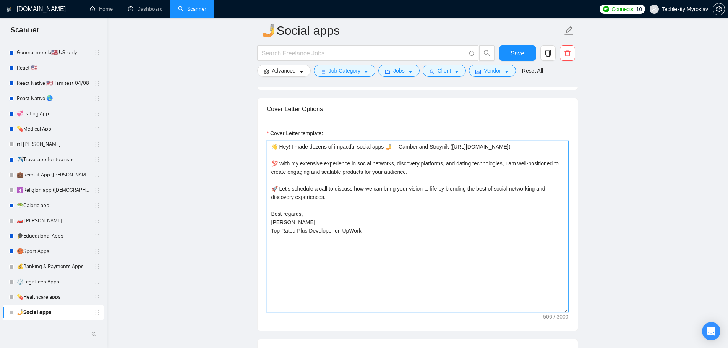
click at [274, 155] on textarea "👋 Hey! I made dozens of impactful social apps 🤳— Camber and Stroynik (https://a…" at bounding box center [418, 227] width 302 height 172
paste textarea "(https://camberapp.com/)"
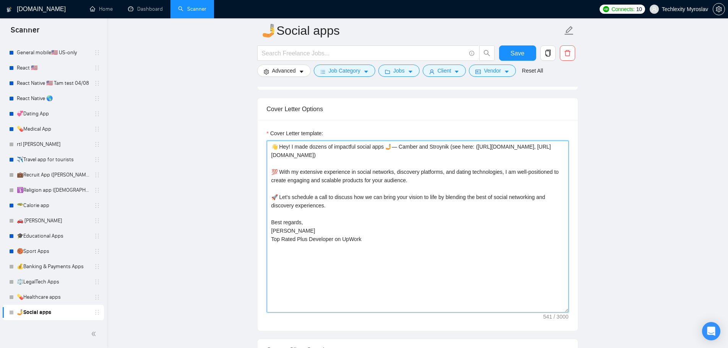
click at [289, 222] on textarea "👋 Hey! I made dozens of impactful social apps 🤳— Camber and Stroynik (see here:…" at bounding box center [418, 227] width 302 height 172
type textarea "👋 Hey! I made dozens of impactful social apps 🤳— Camber and Stroynik (see here:…"
click at [423, 246] on textarea "👋 Hey! I made dozens of impactful social apps 🤳— Camber and Stroynik (see here:…" at bounding box center [418, 227] width 302 height 172
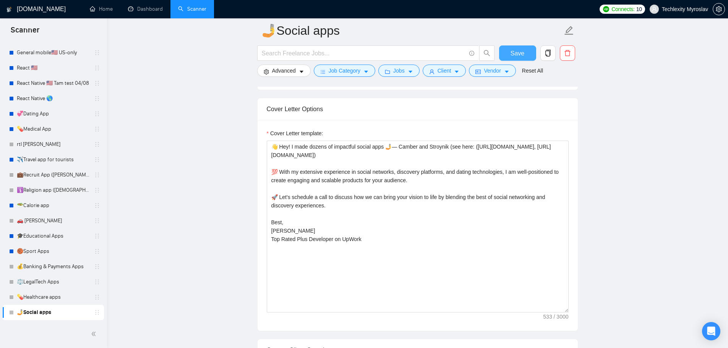
click at [519, 50] on span "Save" at bounding box center [517, 54] width 14 height 10
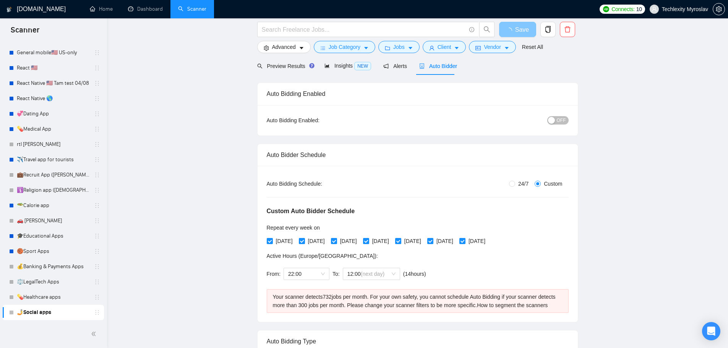
scroll to position [0, 0]
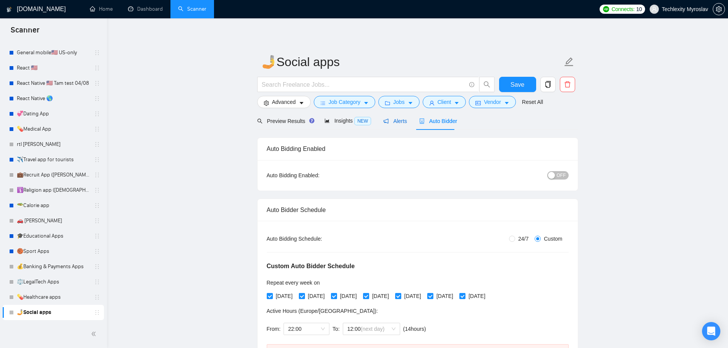
click at [397, 123] on span "Alerts" at bounding box center [395, 121] width 24 height 6
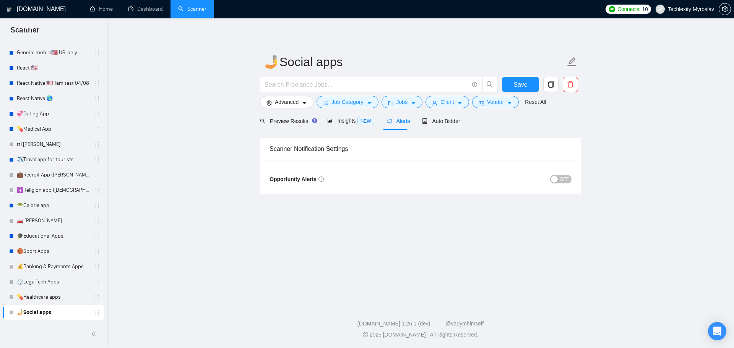
click at [556, 180] on div "button" at bounding box center [554, 179] width 7 height 7
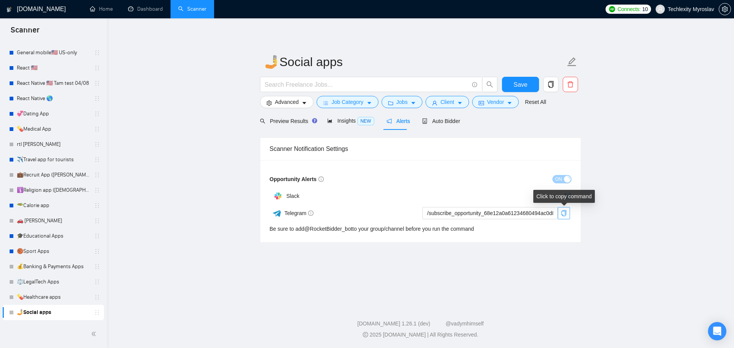
click at [565, 212] on icon "copy" at bounding box center [563, 213] width 5 height 6
click at [523, 85] on span "Save" at bounding box center [520, 85] width 14 height 10
click at [51, 297] on link "💊Healthcare apps" at bounding box center [53, 297] width 73 height 15
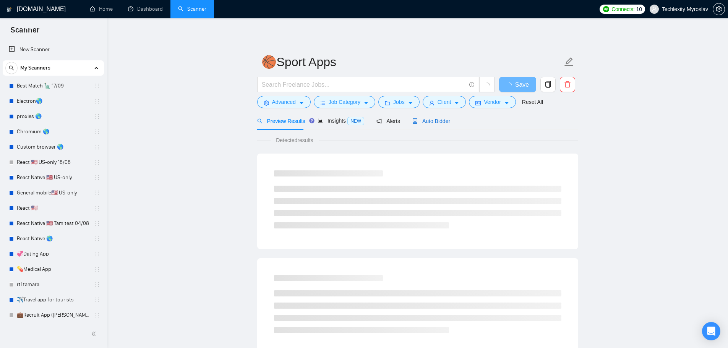
click at [434, 121] on span "Auto Bidder" at bounding box center [431, 121] width 38 height 6
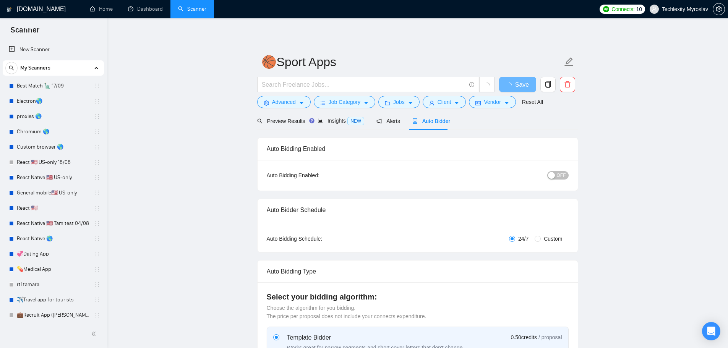
radio input "false"
radio input "true"
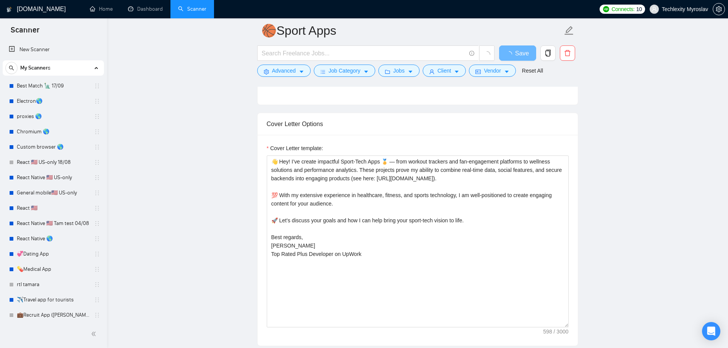
scroll to position [611, 0]
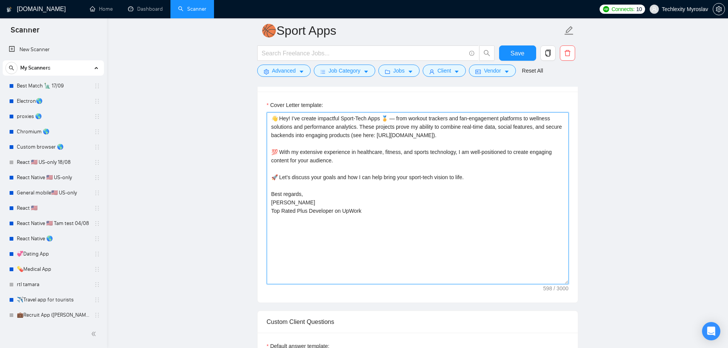
drag, startPoint x: 346, startPoint y: 158, endPoint x: 264, endPoint y: 149, distance: 81.8
click at [264, 149] on div "Cover Letter template: 👋 Hey! I’ve create impactful Sport-Tech Apps 🏅 — from wo…" at bounding box center [418, 197] width 320 height 211
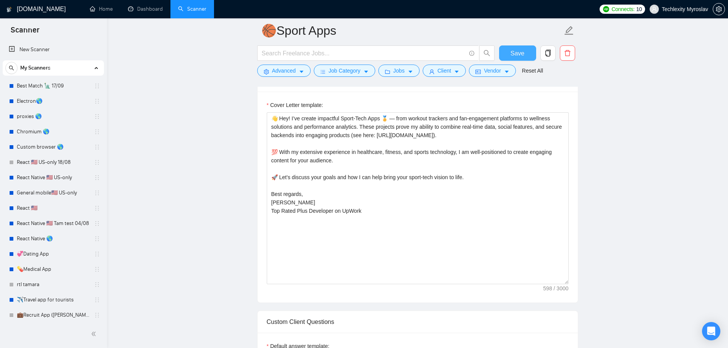
click at [516, 53] on span "Save" at bounding box center [517, 54] width 14 height 10
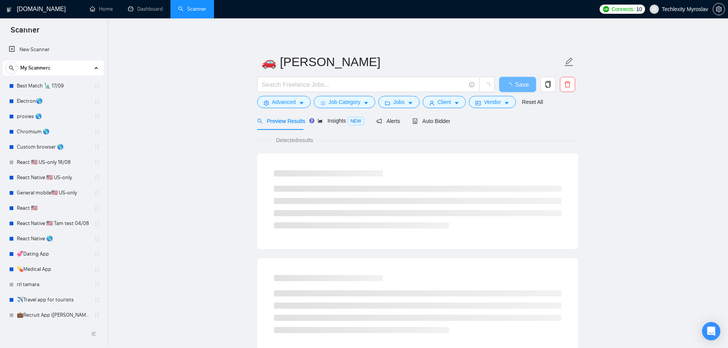
click at [437, 122] on span "Auto Bidder" at bounding box center [431, 121] width 38 height 6
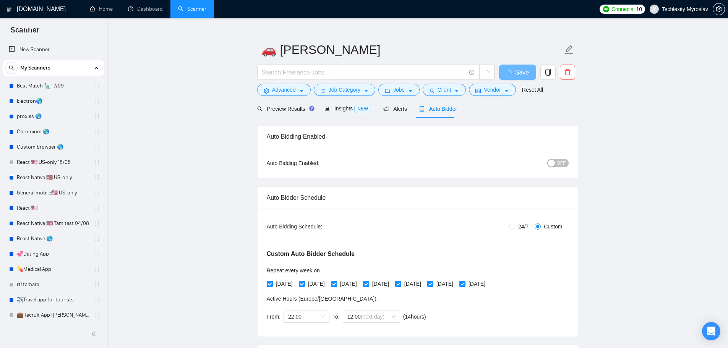
scroll to position [38, 0]
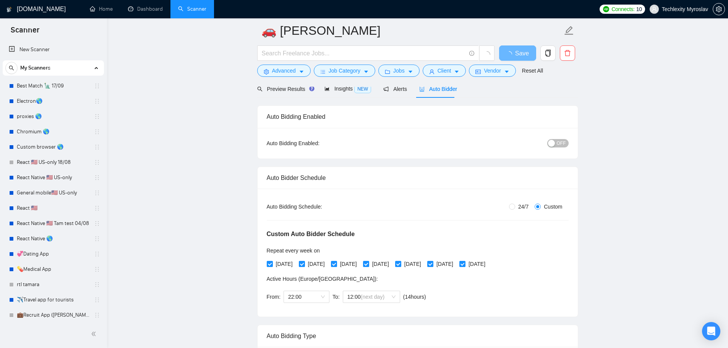
click at [429, 89] on span "Auto Bidder" at bounding box center [438, 89] width 38 height 6
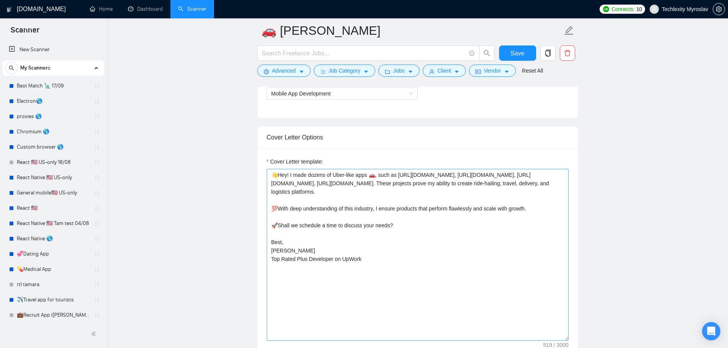
scroll to position [573, 0]
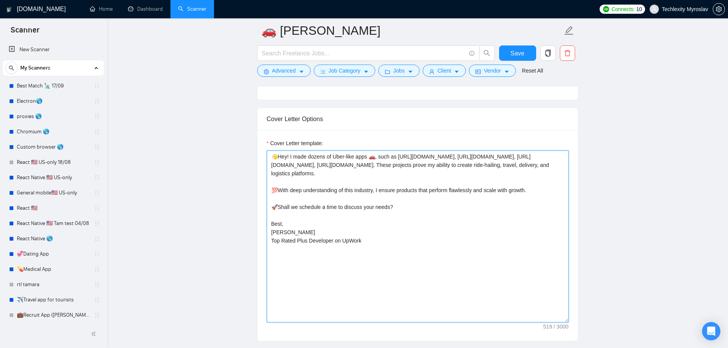
drag, startPoint x: 290, startPoint y: 157, endPoint x: 332, endPoint y: 156, distance: 41.6
click at [332, 156] on textarea "👋Hey! I made dozens of Uber-like apps 🚗, such as [URL][DOMAIN_NAME], [URL][DOMA…" at bounding box center [418, 237] width 302 height 172
